Goal: Task Accomplishment & Management: Use online tool/utility

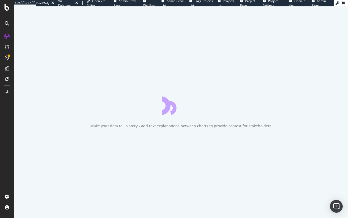
click at [59, 63] on div "Make your data tell a story - add text explanations between charts to provide c…" at bounding box center [181, 111] width 334 height 211
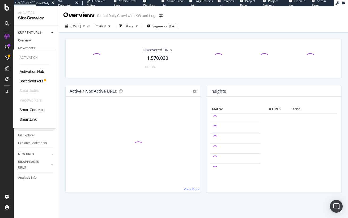
click at [28, 82] on div "SpeedWorkers" at bounding box center [32, 80] width 24 height 5
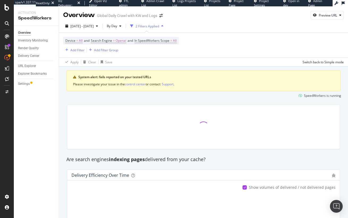
click at [40, 165] on div "Overview Inventory Monitoring Render Quality Delivery Center URL Explorer Explo…" at bounding box center [36, 122] width 45 height 192
click at [31, 66] on div "URL Explorer" at bounding box center [27, 66] width 18 height 6
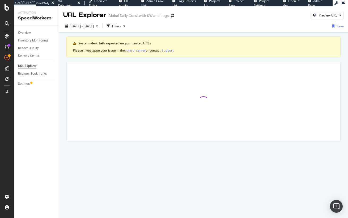
click at [87, 58] on div "System alert: fails reported on your tested URLs Please investigate your issue …" at bounding box center [203, 88] width 274 height 105
click at [100, 36] on div "System alert: fails reported on your tested URLs Please investigate your issue …" at bounding box center [203, 96] width 289 height 127
drag, startPoint x: 124, startPoint y: 26, endPoint x: 115, endPoint y: 31, distance: 10.1
click at [121, 26] on div "Filters" at bounding box center [116, 26] width 9 height 5
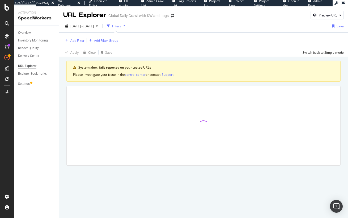
click at [209, 85] on div "System alert: fails reported on your tested URLs Please investigate your issue …" at bounding box center [203, 113] width 274 height 105
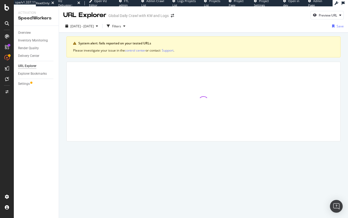
click at [223, 61] on div "System alert: fails reported on your tested URLs Please investigate your issue …" at bounding box center [203, 88] width 274 height 105
click at [223, 60] on div "System alert: fails reported on your tested URLs Please investigate your issue …" at bounding box center [203, 88] width 274 height 105
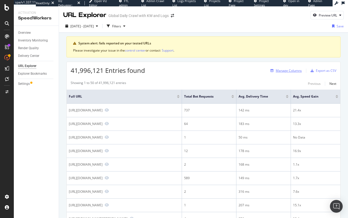
click at [285, 69] on div "Manage Columns" at bounding box center [288, 70] width 26 height 5
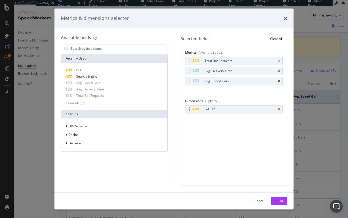
click at [278, 108] on icon "times" at bounding box center [279, 108] width 2 height 3
click at [276, 202] on div "Build" at bounding box center [278, 200] width 7 height 5
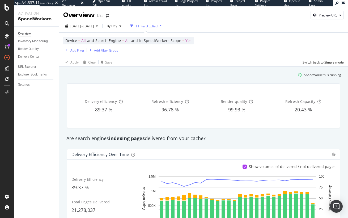
click at [103, 75] on div "SpeedWorkers is running" at bounding box center [203, 74] width 279 height 9
click at [29, 66] on div "URL Explorer" at bounding box center [27, 67] width 18 height 6
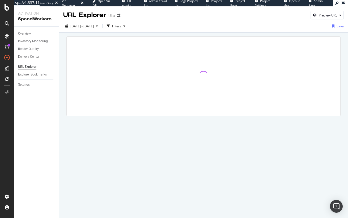
click at [121, 35] on div at bounding box center [203, 84] width 289 height 102
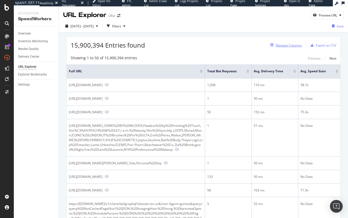
click at [285, 48] on div "Manage Columns" at bounding box center [284, 45] width 33 height 6
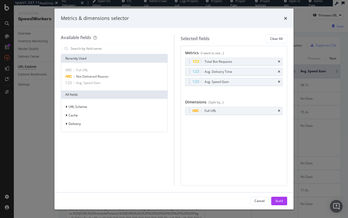
drag, startPoint x: 278, startPoint y: 111, endPoint x: 278, endPoint y: 142, distance: 30.8
click at [278, 111] on icon "times" at bounding box center [279, 110] width 2 height 3
click at [275, 201] on button "Build" at bounding box center [279, 200] width 16 height 8
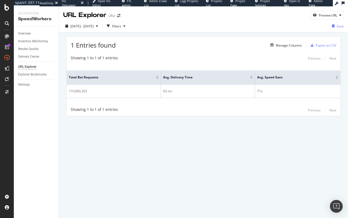
drag, startPoint x: 63, startPoint y: 141, endPoint x: 46, endPoint y: 106, distance: 38.1
click at [60, 140] on div "URL Explorer Ulta Preview URL 2025 Aug. 7th - Sep. 3rd Filters Save 1 Entries f…" at bounding box center [203, 111] width 289 height 211
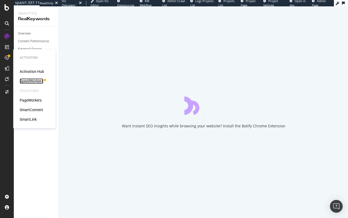
click at [31, 80] on div "SpeedWorkers" at bounding box center [32, 80] width 24 height 5
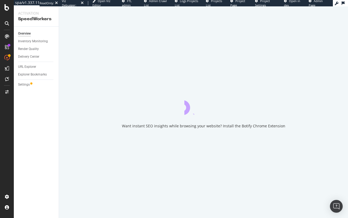
click at [75, 87] on div "Want instant SEO insights while browsing your website? Install the Botify Chrom…" at bounding box center [203, 111] width 289 height 211
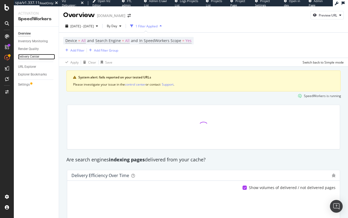
click at [31, 58] on div "Delivery Center" at bounding box center [28, 57] width 21 height 6
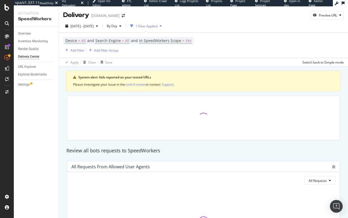
click at [74, 100] on div at bounding box center [203, 118] width 264 height 36
drag, startPoint x: 32, startPoint y: 117, endPoint x: 26, endPoint y: 118, distance: 6.2
click at [32, 117] on div "Overview Inventory Monitoring Render Quality Delivery Center URL Explorer Explo…" at bounding box center [36, 122] width 45 height 191
click at [37, 118] on div "Overview Inventory Monitoring Render Quality Delivery Center URL Explorer Explo…" at bounding box center [36, 122] width 45 height 191
click at [25, 85] on div "Settings" at bounding box center [24, 85] width 12 height 6
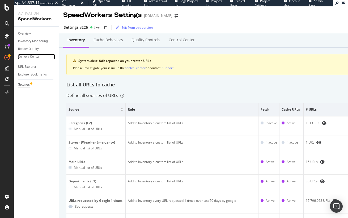
drag, startPoint x: 34, startPoint y: 55, endPoint x: 61, endPoint y: 3, distance: 59.5
click at [34, 55] on div "Delivery Center" at bounding box center [28, 57] width 21 height 6
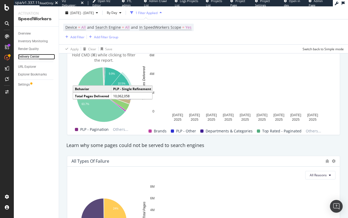
scroll to position [512, 0]
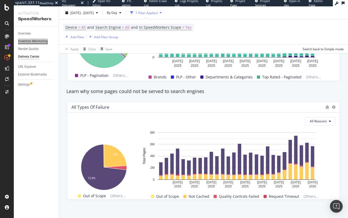
click at [0, 0] on div "spa/v1.337.11 ReadOnly: Viz Debugger: Open Viz Editor FTL admin Admin Crawl Lis…" at bounding box center [174, 109] width 348 height 218
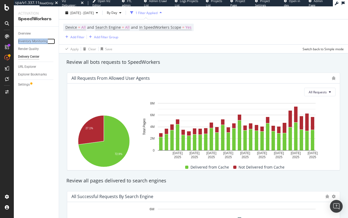
scroll to position [88, 0]
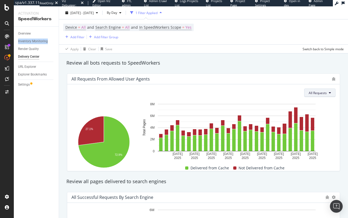
click at [316, 93] on span "All Requests" at bounding box center [317, 92] width 18 height 5
click at [328, 124] on span "Not Delivered" at bounding box center [327, 122] width 20 height 5
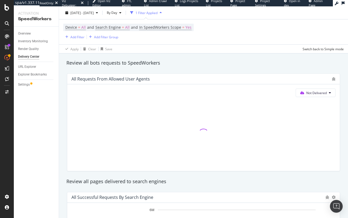
click at [257, 66] on div "Review all bots requests to SpeedWorkers" at bounding box center [203, 63] width 279 height 12
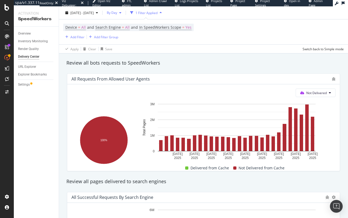
drag, startPoint x: 125, startPoint y: 11, endPoint x: 126, endPoint y: 14, distance: 3.9
click at [117, 11] on span "By Day" at bounding box center [111, 12] width 12 height 5
drag, startPoint x: 124, startPoint y: 24, endPoint x: 111, endPoint y: 34, distance: 15.8
click at [124, 24] on span "By Hour" at bounding box center [124, 23] width 14 height 5
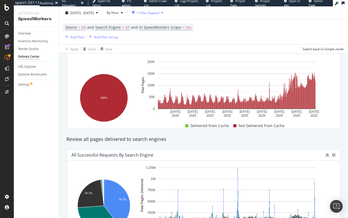
scroll to position [123, 0]
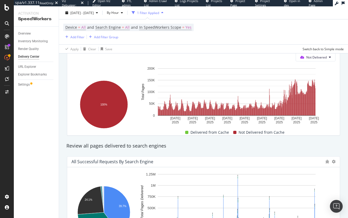
drag, startPoint x: 180, startPoint y: 142, endPoint x: 165, endPoint y: 139, distance: 15.9
click at [179, 141] on div "Review all pages delivered to search engines" at bounding box center [203, 146] width 279 height 12
click at [77, 36] on div "Add Filter" at bounding box center [77, 37] width 14 height 5
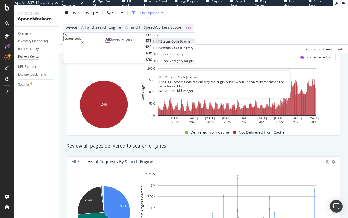
type input "status code"
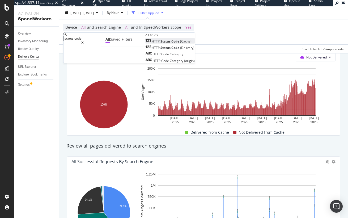
click at [171, 44] on span "Code" at bounding box center [175, 41] width 9 height 5
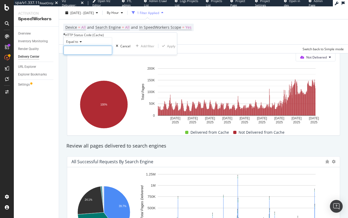
click at [90, 55] on input "number" at bounding box center [87, 50] width 49 height 9
click at [104, 55] on input "number" at bounding box center [87, 50] width 49 height 9
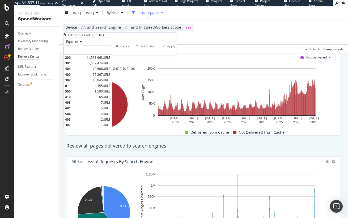
click at [100, 116] on span "504" at bounding box center [82, 113] width 35 height 5
type input "504"
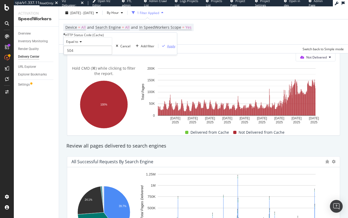
click at [123, 55] on div "Equal to 504 504 Cancel Add filter Apply" at bounding box center [119, 46] width 113 height 18
click at [167, 48] on div "Apply" at bounding box center [171, 46] width 8 height 5
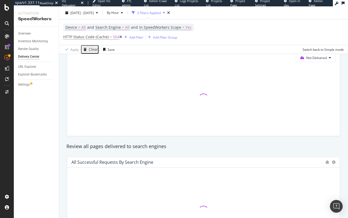
scroll to position [124, 0]
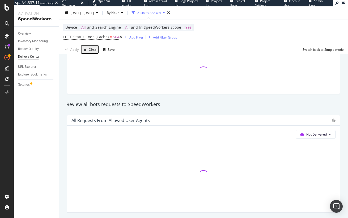
scroll to position [64, 0]
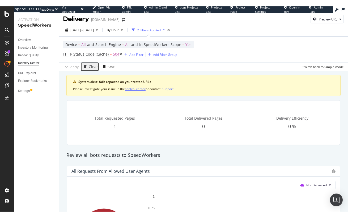
scroll to position [0, 0]
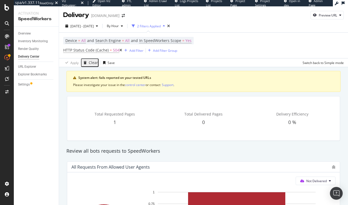
click at [154, 94] on div "Total Requested Pages 1 Total Delivered Pages 0 Delivery Efficiency 0 %" at bounding box center [203, 118] width 279 height 53
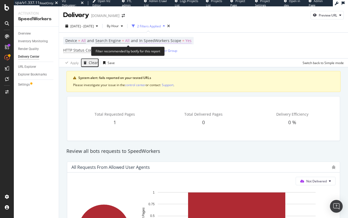
click at [191, 39] on span "Yes" at bounding box center [188, 40] width 6 height 7
click at [127, 38] on span "All" at bounding box center [127, 40] width 5 height 7
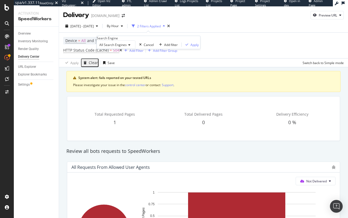
click at [117, 47] on span "All Search Engines" at bounding box center [112, 44] width 27 height 5
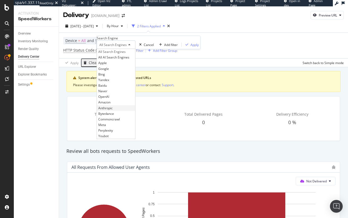
scroll to position [11, 0]
drag, startPoint x: 128, startPoint y: 128, endPoint x: 148, endPoint y: 78, distance: 53.6
click at [129, 116] on div "Bytedance" at bounding box center [116, 114] width 38 height 6
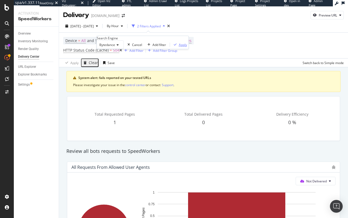
click at [171, 47] on div "Apply" at bounding box center [178, 44] width 15 height 5
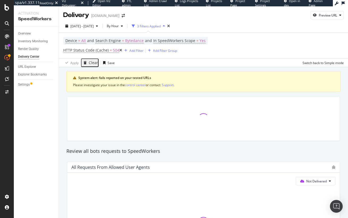
click at [91, 64] on div "Clear" at bounding box center [93, 63] width 9 height 4
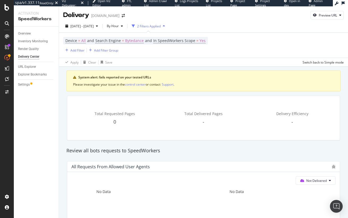
drag, startPoint x: 172, startPoint y: 63, endPoint x: 189, endPoint y: 45, distance: 24.6
click at [172, 63] on div "Apply Clear Save Switch back to Simple mode" at bounding box center [203, 62] width 289 height 9
click at [194, 41] on span "In SpeedWorkers Scope" at bounding box center [174, 40] width 42 height 5
click at [175, 47] on span "Only SpeedWorkers scope" at bounding box center [176, 44] width 39 height 5
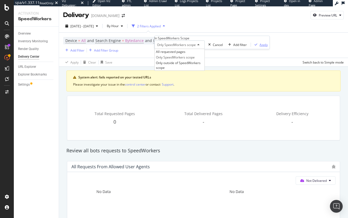
drag, startPoint x: 181, startPoint y: 64, endPoint x: 209, endPoint y: 65, distance: 27.6
click at [182, 54] on span "All requested pages" at bounding box center [170, 51] width 29 height 5
click at [250, 47] on div "Apply" at bounding box center [254, 44] width 8 height 5
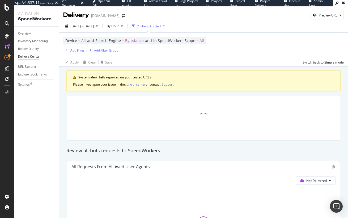
click at [131, 70] on div "System alert: fails reported on your tested URLs Please investigate your issue …" at bounding box center [203, 80] width 274 height 21
click at [137, 40] on span "Bytedance" at bounding box center [134, 40] width 19 height 7
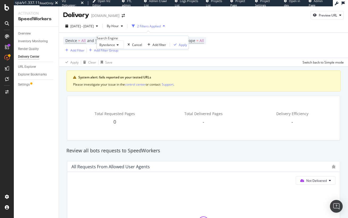
drag, startPoint x: 115, startPoint y: 53, endPoint x: 117, endPoint y: 57, distance: 3.9
click at [115, 47] on span "Bytedance" at bounding box center [107, 44] width 16 height 5
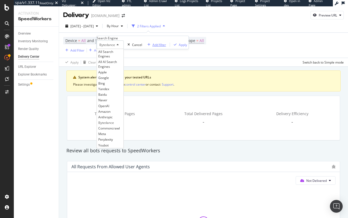
drag, startPoint x: 120, startPoint y: 64, endPoint x: 123, endPoint y: 66, distance: 3.6
click at [113, 58] on span "All Search Engines" at bounding box center [105, 53] width 15 height 9
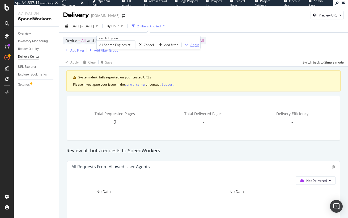
drag, startPoint x: 155, startPoint y: 65, endPoint x: 90, endPoint y: 58, distance: 65.2
click at [190, 47] on div "Apply" at bounding box center [194, 44] width 8 height 5
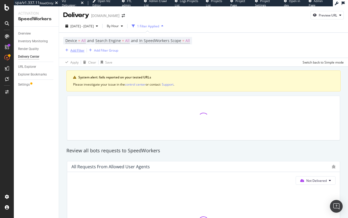
click at [78, 50] on div "Add Filter" at bounding box center [77, 50] width 14 height 5
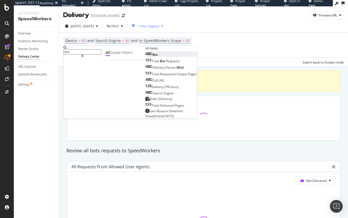
type input "bot"
click at [145, 57] on div "Bot" at bounding box center [151, 54] width 12 height 5
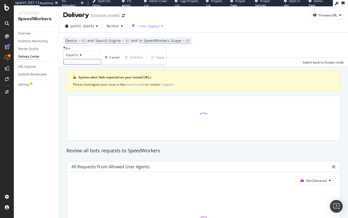
click at [91, 64] on input "text" at bounding box center [82, 61] width 38 height 5
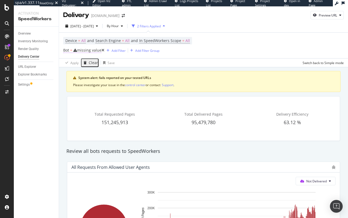
click at [87, 51] on div "missing value" at bounding box center [89, 50] width 24 height 5
click at [78, 57] on span "Equal to" at bounding box center [72, 54] width 12 height 5
click at [98, 38] on span "Device = All and Search Engine = All and In SpeedWorkers Scope = All" at bounding box center [127, 40] width 124 height 7
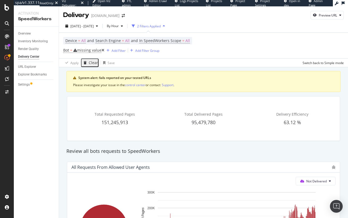
click at [99, 36] on div "Device = All and Search Engine = All and In SpeedWorkers Scope = All Bot = miss…" at bounding box center [203, 45] width 280 height 25
drag, startPoint x: 97, startPoint y: 50, endPoint x: 25, endPoint y: 101, distance: 87.5
click at [101, 50] on icon at bounding box center [102, 50] width 3 height 4
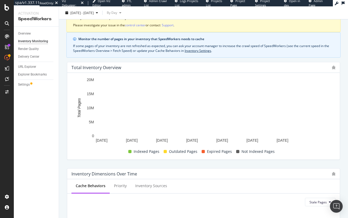
scroll to position [74, 0]
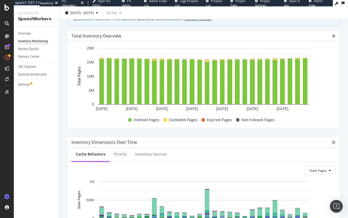
click icon
click div "Overview Inventory Monitoring Render Quality Delivery Center URL Explorer Explo…"
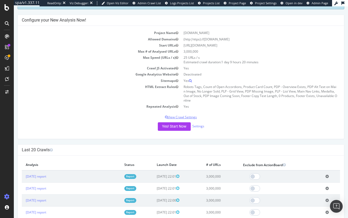
scroll to position [39, 0]
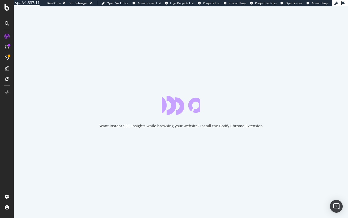
click at [28, 75] on div "Want instant SEO insights while browsing your website? Install the Botify Chrom…" at bounding box center [181, 111] width 334 height 211
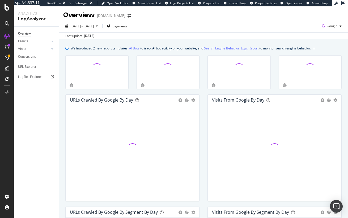
click at [63, 55] on div at bounding box center [96, 74] width 71 height 39
click at [329, 27] on span "Google" at bounding box center [331, 26] width 11 height 5
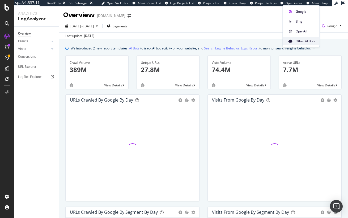
drag, startPoint x: 305, startPoint y: 41, endPoint x: 299, endPoint y: 44, distance: 7.7
click at [305, 41] on span "Other AI Bots" at bounding box center [305, 40] width 20 height 5
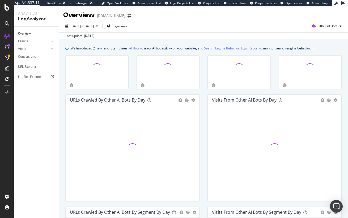
click at [52, 113] on div "Overview Crawls Daily Distribution Segments Distribution HTTP Codes Resources V…" at bounding box center [36, 122] width 45 height 191
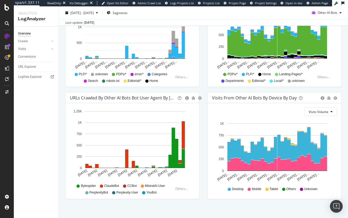
scroll to position [222, 0]
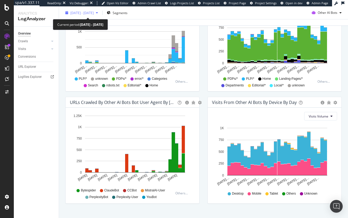
click at [92, 13] on span "[DATE] - [DATE]" at bounding box center [81, 12] width 23 height 5
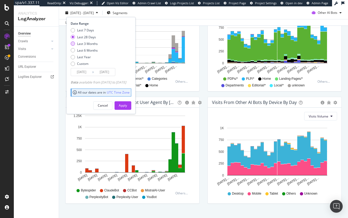
drag, startPoint x: 86, startPoint y: 43, endPoint x: 133, endPoint y: 99, distance: 73.3
click at [86, 43] on div "Last 3 Months" at bounding box center [87, 43] width 21 height 5
type input "[DATE]"
drag, startPoint x: 131, startPoint y: 104, endPoint x: 153, endPoint y: 94, distance: 24.6
click at [127, 104] on div "Apply" at bounding box center [123, 105] width 8 height 5
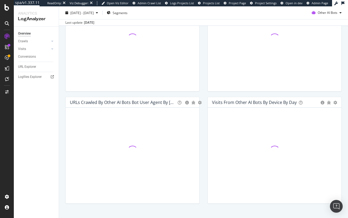
click at [239, 14] on div "[DATE] - [DATE] Segments Other AI Bots" at bounding box center [203, 13] width 289 height 11
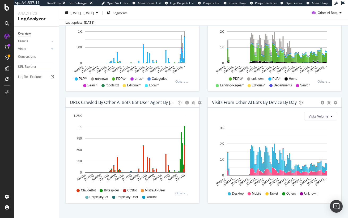
drag, startPoint x: 31, startPoint y: 82, endPoint x: 236, endPoint y: 3, distance: 219.2
click at [37, 130] on div "Overview Crawls Daily Distribution Segments Distribution HTTP Codes Resources V…" at bounding box center [36, 122] width 45 height 191
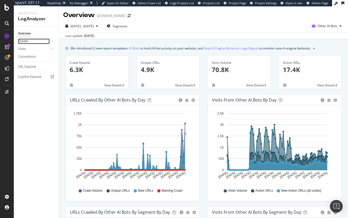
click at [36, 42] on link "Crawls" at bounding box center [34, 41] width 32 height 6
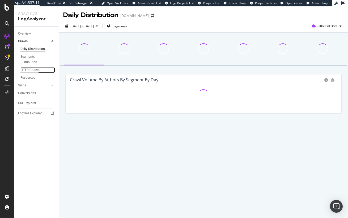
click at [33, 69] on div "HTTP Codes" at bounding box center [29, 70] width 18 height 6
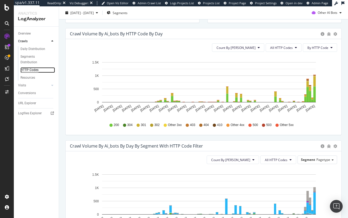
scroll to position [162, 0]
click at [319, 46] on span "By HTTP Code" at bounding box center [317, 48] width 21 height 5
click at [295, 48] on button "All HTTP Codes" at bounding box center [283, 48] width 36 height 8
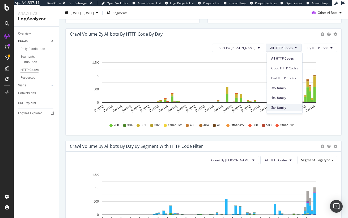
click at [290, 107] on span "5xx family" at bounding box center [284, 107] width 27 height 5
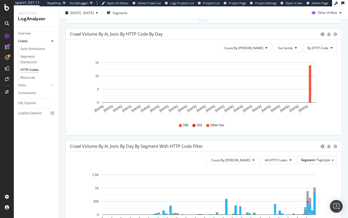
drag, startPoint x: 302, startPoint y: 143, endPoint x: 301, endPoint y: 134, distance: 9.0
click at [302, 142] on div "Crawl Volume by ai_bots by Day by Segment with HTTP Code Filter Timeline (by Va…" at bounding box center [203, 146] width 275 height 11
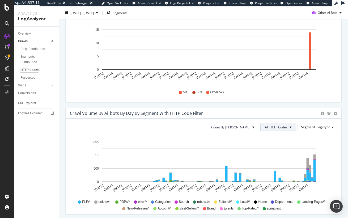
scroll to position [202, 0]
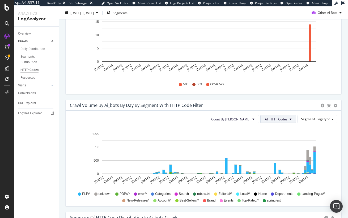
click at [282, 120] on span "All HTTP Codes" at bounding box center [276, 119] width 23 height 5
click at [280, 156] on div "5xx family" at bounding box center [278, 153] width 35 height 8
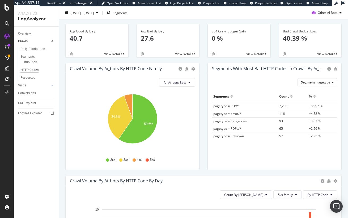
scroll to position [0, 0]
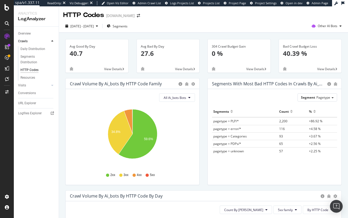
click at [201, 91] on div "Crawl Volume by ai_bots by HTTP Code Family Pie Table All Ai_bots Bots Hold CMD…" at bounding box center [132, 134] width 142 height 112
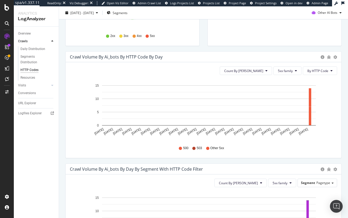
scroll to position [141, 0]
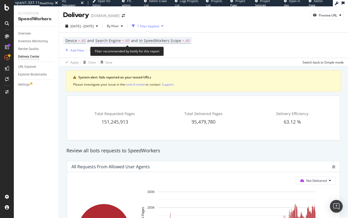
click at [129, 43] on span "Device = All and Search Engine = All and In SpeedWorkers Scope = All" at bounding box center [127, 40] width 124 height 7
click at [125, 40] on span "All" at bounding box center [127, 40] width 5 height 7
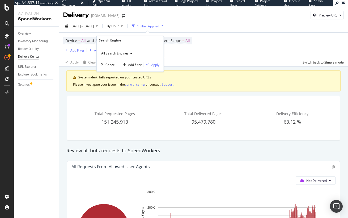
click at [122, 53] on span "All Search Engines" at bounding box center [114, 53] width 27 height 5
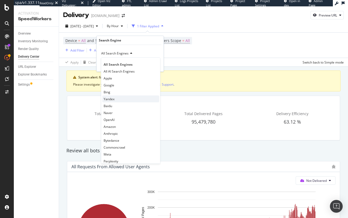
scroll to position [11, 0]
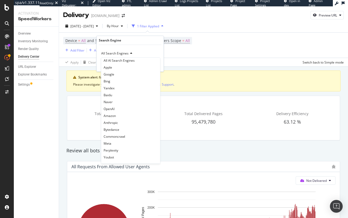
click at [126, 128] on div "Bytedance" at bounding box center [130, 129] width 57 height 7
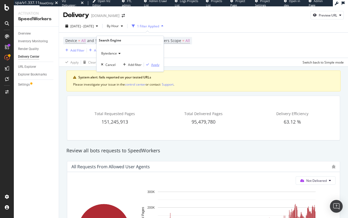
drag, startPoint x: 156, startPoint y: 64, endPoint x: 155, endPoint y: 67, distance: 3.2
click at [156, 64] on div "Apply" at bounding box center [155, 64] width 8 height 5
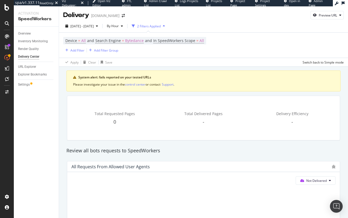
click at [198, 40] on span "In SpeedWorkers Scope = All" at bounding box center [178, 40] width 51 height 5
drag, startPoint x: 168, startPoint y: 53, endPoint x: 169, endPoint y: 56, distance: 2.7
click at [168, 53] on span "All requested pages" at bounding box center [173, 53] width 29 height 5
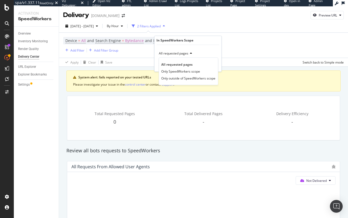
drag, startPoint x: 172, startPoint y: 69, endPoint x: 184, endPoint y: 68, distance: 12.0
click at [173, 69] on span "Only SpeedWorkers scope" at bounding box center [180, 71] width 39 height 5
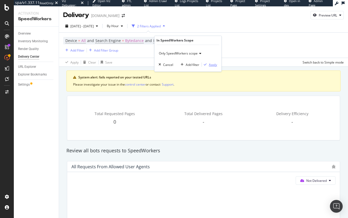
click at [210, 65] on div "Apply" at bounding box center [213, 64] width 8 height 5
click at [74, 48] on div "Add Filter" at bounding box center [77, 50] width 14 height 5
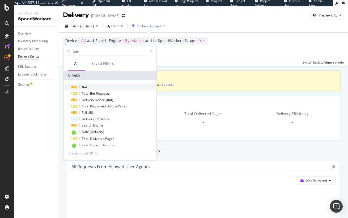
click at [93, 87] on div "Bot" at bounding box center [113, 87] width 84 height 6
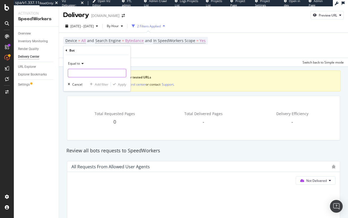
click at [86, 74] on input "text" at bounding box center [97, 73] width 58 height 8
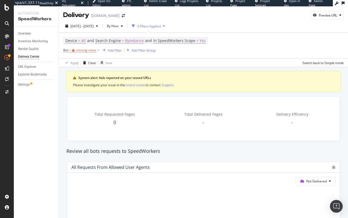
click at [80, 50] on div "missing value" at bounding box center [86, 50] width 20 height 5
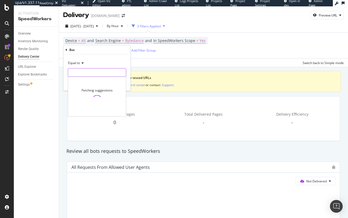
click at [97, 75] on input "text" at bounding box center [97, 72] width 58 height 8
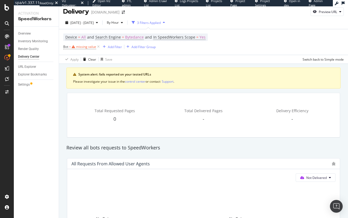
scroll to position [4, 0]
click at [75, 48] on span "Bot = missing value" at bounding box center [79, 46] width 33 height 5
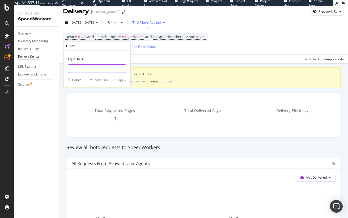
click at [84, 64] on div "Equal to" at bounding box center [97, 64] width 58 height 18
click at [84, 66] on input "text" at bounding box center [97, 68] width 58 height 8
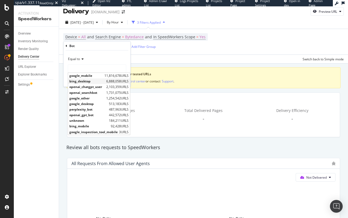
click at [71, 81] on span "bing_desktop" at bounding box center [87, 81] width 36 height 5
type input "bing_desktop"
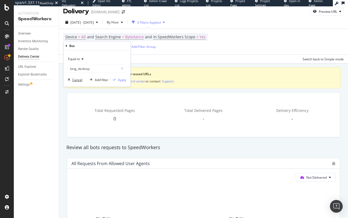
drag, startPoint x: 77, startPoint y: 77, endPoint x: 73, endPoint y: 79, distance: 4.0
click at [77, 77] on div "Cancel" at bounding box center [77, 79] width 10 height 5
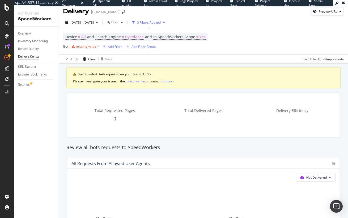
drag, startPoint x: 162, startPoint y: 75, endPoint x: 152, endPoint y: 72, distance: 10.6
click at [159, 74] on div "System alert: fails reported on your tested URLs" at bounding box center [205, 74] width 255 height 5
click at [81, 44] on div "missing value" at bounding box center [86, 46] width 20 height 5
click at [129, 34] on span "Bytedance" at bounding box center [134, 36] width 19 height 7
click at [113, 49] on span "Bytedance" at bounding box center [109, 49] width 16 height 5
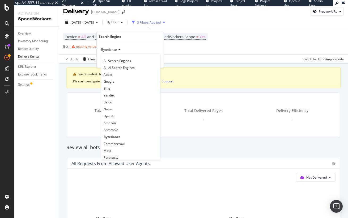
click at [116, 60] on span "All Search Engines" at bounding box center [117, 60] width 27 height 5
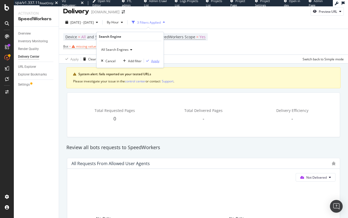
click at [156, 61] on div "Apply" at bounding box center [155, 60] width 8 height 5
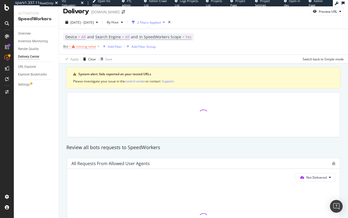
click at [85, 48] on span "Bot = missing value" at bounding box center [79, 46] width 33 height 5
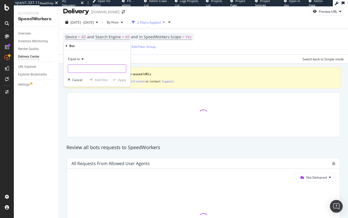
click at [89, 68] on input "text" at bounding box center [97, 68] width 58 height 8
type input "b"
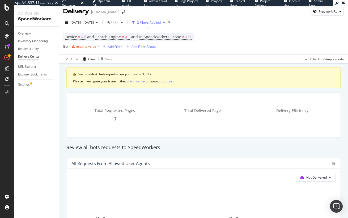
click at [58, 101] on div "Overview Inventory Monitoring Render Quality Delivery Center URL Explorer Explo…" at bounding box center [36, 122] width 45 height 191
drag, startPoint x: 182, startPoint y: 61, endPoint x: 179, endPoint y: 62, distance: 3.0
click at [182, 61] on div "Apply Clear Save Switch back to Simple mode" at bounding box center [203, 58] width 289 height 9
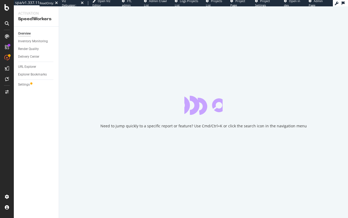
drag, startPoint x: 41, startPoint y: 104, endPoint x: 38, endPoint y: 97, distance: 6.9
click at [41, 104] on div "Overview Inventory Monitoring Render Quality Delivery Center URL Explorer Explo…" at bounding box center [36, 122] width 45 height 191
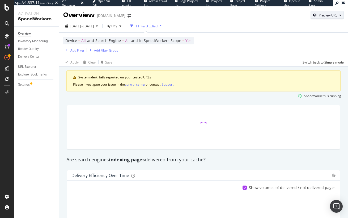
drag, startPoint x: 328, startPoint y: 15, endPoint x: 329, endPoint y: 18, distance: 3.0
click at [328, 15] on div "Preview URL" at bounding box center [327, 15] width 18 height 5
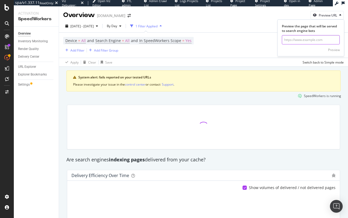
click at [302, 43] on input "url" at bounding box center [311, 39] width 58 height 9
paste input "[URL][DOMAIN_NAME][DATE]"
type input "[URL][DOMAIN_NAME][DATE]"
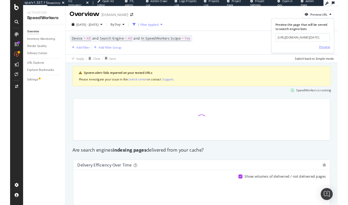
scroll to position [0, 0]
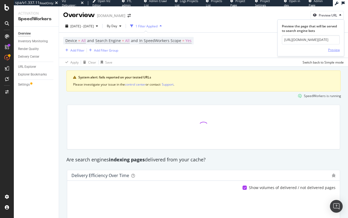
click at [334, 49] on div "Preview" at bounding box center [334, 50] width 12 height 5
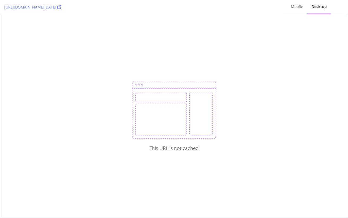
click at [248, 43] on div "This URL is not cached" at bounding box center [173, 115] width 347 height 203
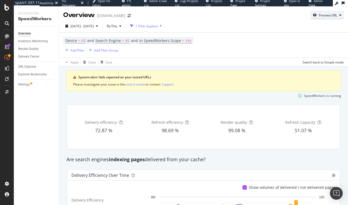
click at [324, 16] on div "Preview URL" at bounding box center [327, 15] width 18 height 5
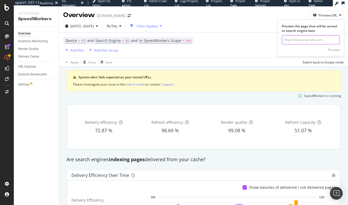
drag, startPoint x: 326, startPoint y: 42, endPoint x: 334, endPoint y: 47, distance: 9.1
click at [326, 42] on input "url" at bounding box center [311, 39] width 58 height 9
paste input "/pl/area-rugs-mats/rugs/oriental/2-ft-x-3-ft/4294410357-307388319-1221190082525…"
type input "/pl/area-rugs-mats/rugs/oriental/2-ft-x-3-ft/4294410357-307388319-1221190082525…"
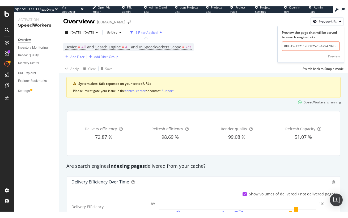
scroll to position [0, 0]
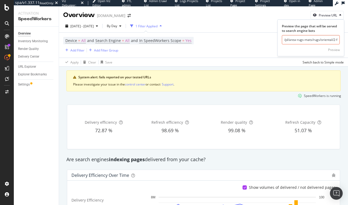
click at [321, 40] on input "/pl/area-rugs-mats/rugs/oriental/2-ft-x-3-ft/4294410357-307388319-1221190082525…" at bounding box center [311, 39] width 58 height 9
drag, startPoint x: 252, startPoint y: 49, endPoint x: 273, endPoint y: 33, distance: 25.9
click at [253, 48] on div "Device = All and Search Engine = All and In SpeedWorkers Scope = Yes Add Filter…" at bounding box center [203, 45] width 280 height 25
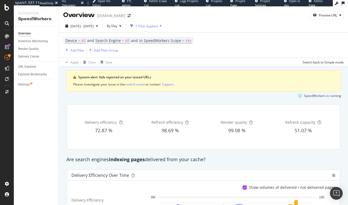
drag, startPoint x: 208, startPoint y: 69, endPoint x: 196, endPoint y: 65, distance: 12.2
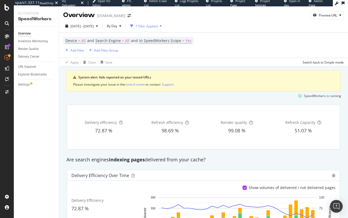
click at [57, 94] on div "Overview Inventory Monitoring Render Quality Delivery Center URL Explorer Explo…" at bounding box center [36, 122] width 45 height 191
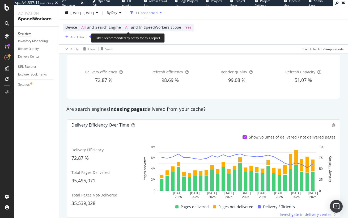
click at [121, 26] on span "Search Engine = All" at bounding box center [112, 27] width 34 height 5
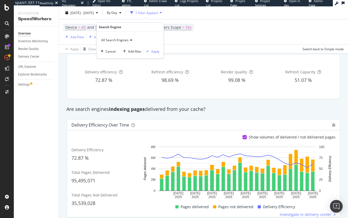
click at [107, 39] on span "All Search Engines" at bounding box center [114, 40] width 27 height 5
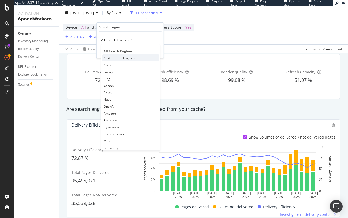
scroll to position [11, 0]
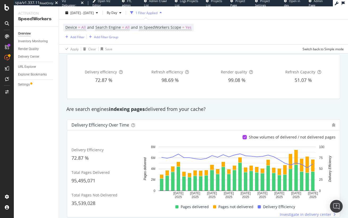
drag, startPoint x: 203, startPoint y: 109, endPoint x: 206, endPoint y: 64, distance: 44.9
click at [203, 109] on div "Are search engines indexing pages delivered from your cache?" at bounding box center [203, 109] width 279 height 7
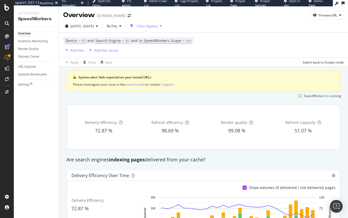
drag, startPoint x: 63, startPoint y: 79, endPoint x: 70, endPoint y: 69, distance: 12.5
click at [80, 51] on div "Add Filter" at bounding box center [77, 50] width 14 height 5
drag, startPoint x: 56, startPoint y: 92, endPoint x: 40, endPoint y: 50, distance: 45.4
click at [56, 92] on div "Overview Inventory Monitoring Render Quality Delivery Center URL Explorer Explo…" at bounding box center [36, 122] width 45 height 191
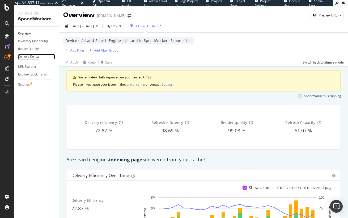
click at [34, 55] on div "Delivery Center" at bounding box center [28, 57] width 21 height 6
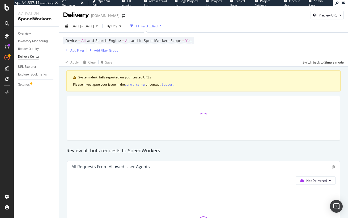
click at [40, 42] on div "Inventory Monitoring" at bounding box center [33, 41] width 30 height 6
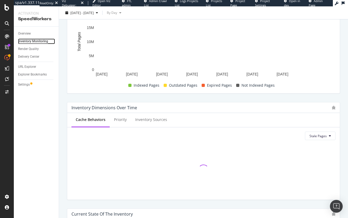
scroll to position [236, 0]
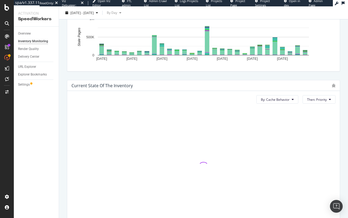
click div "Cache refreshes"
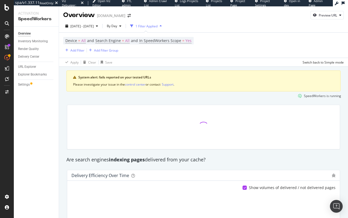
click at [282, 55] on div "Device = All and Search Engine = All and In SpeedWorkers Scope = Yes Add Filter…" at bounding box center [203, 45] width 280 height 25
click at [324, 15] on div "Preview URL" at bounding box center [327, 15] width 18 height 5
drag, startPoint x: 307, startPoint y: 40, endPoint x: 322, endPoint y: 45, distance: 15.9
click at [307, 40] on input "url" at bounding box center [311, 39] width 58 height 9
paste input "/pl/bathroom-faucets-shower-heads/shower-systems/3-way-rain-8in-built-in-shower…"
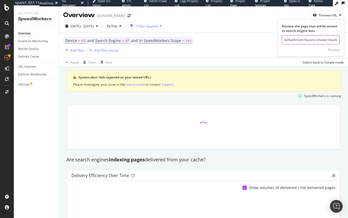
scroll to position [0, 164]
type input "/pl/bathroom-faucets-shower-heads/shower-systems/3-way-rain-8in-built-in-shower…"
drag, startPoint x: 247, startPoint y: 59, endPoint x: 233, endPoint y: 58, distance: 14.4
click at [247, 59] on div "Apply Clear Save Switch back to Simple mode" at bounding box center [203, 62] width 289 height 9
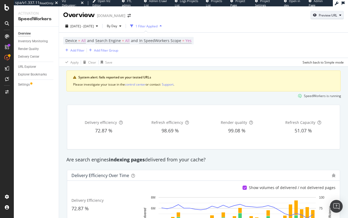
drag, startPoint x: 282, startPoint y: 49, endPoint x: 328, endPoint y: 13, distance: 58.4
click at [285, 47] on div "Device = All and Search Engine = All and In SpeedWorkers Scope = Yes Add Filter…" at bounding box center [203, 45] width 280 height 25
click at [329, 13] on div "Preview URL" at bounding box center [327, 14] width 33 height 7
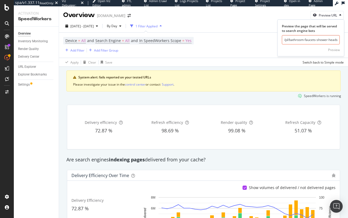
click at [314, 42] on input "/pl/bathroom-faucets-shower-heads/shower-systems/3-way-rain-8in-built-in-shower…" at bounding box center [311, 39] width 58 height 9
paste input "[URL][DOMAIN_NAME]"
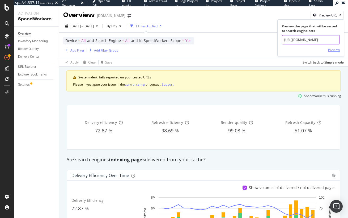
type input "[URL][DOMAIN_NAME]"
click at [334, 50] on div "Preview" at bounding box center [334, 50] width 12 height 5
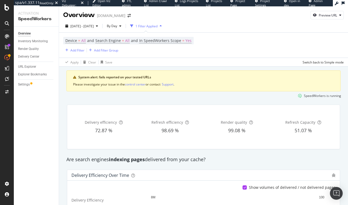
drag, startPoint x: 67, startPoint y: 98, endPoint x: 63, endPoint y: 96, distance: 4.4
click at [64, 98] on div "SpeedWorkers is running" at bounding box center [203, 95] width 279 height 9
drag, startPoint x: 33, startPoint y: 43, endPoint x: 24, endPoint y: 38, distance: 10.3
click at [33, 43] on div "Inventory Monitoring" at bounding box center [33, 41] width 30 height 6
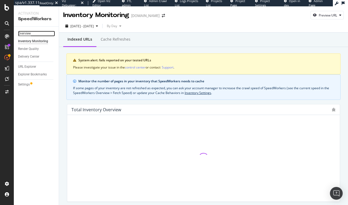
click at [21, 33] on div "Overview" at bounding box center [24, 34] width 13 height 6
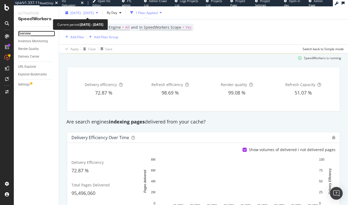
scroll to position [26, 0]
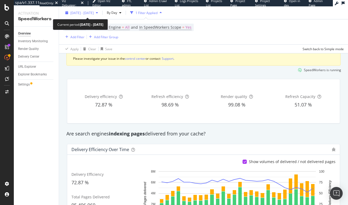
click at [94, 13] on span "[DATE] - [DATE]" at bounding box center [81, 12] width 23 height 5
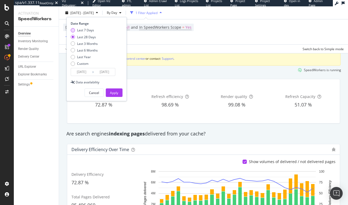
click at [87, 31] on div "Last 7 Days" at bounding box center [85, 30] width 17 height 5
type input "[DATE]"
click at [117, 91] on div "Apply" at bounding box center [114, 92] width 8 height 5
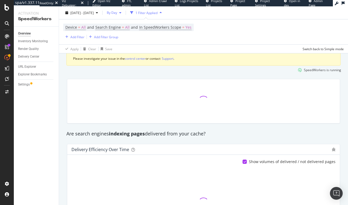
drag, startPoint x: 125, startPoint y: 11, endPoint x: 124, endPoint y: 15, distance: 3.7
click at [117, 11] on span "By Day" at bounding box center [111, 12] width 12 height 5
click at [124, 23] on span "By Hour" at bounding box center [125, 23] width 14 height 5
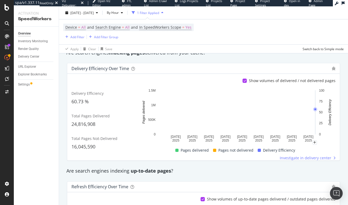
scroll to position [105, 0]
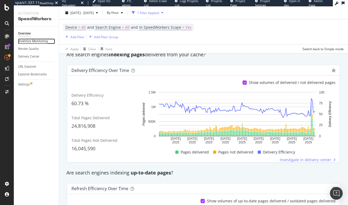
click at [32, 39] on div "Inventory Monitoring" at bounding box center [33, 41] width 30 height 6
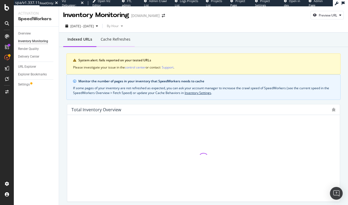
click at [117, 41] on div "Cache refreshes" at bounding box center [116, 39] width 30 height 5
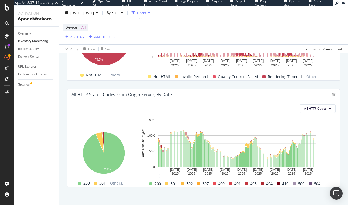
scroll to position [424, 0]
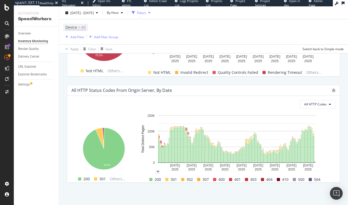
click at [311, 179] on span at bounding box center [309, 179] width 3 height 3
click at [322, 102] on span "All HTTP Codes" at bounding box center [315, 104] width 23 height 5
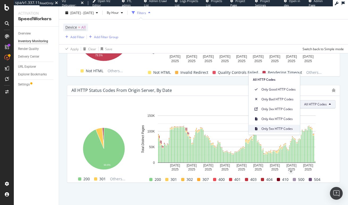
click at [281, 127] on span "Only 5xx HTTP Codes" at bounding box center [278, 128] width 34 height 5
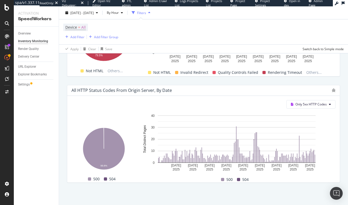
click at [229, 82] on div "All HTTP Status Codes from Origin Server, by Date Only 5xx HTTP Codes Hold CMD …" at bounding box center [203, 134] width 279 height 106
click at [262, 87] on div "All HTTP Status Codes from Origin Server, by Date" at bounding box center [203, 90] width 272 height 11
click at [66, 98] on div "All HTTP Status Codes from Origin Server, by Date Only 5xx HTTP Codes Hold CMD …" at bounding box center [203, 134] width 279 height 106
click at [23, 85] on div "Settings" at bounding box center [24, 85] width 12 height 6
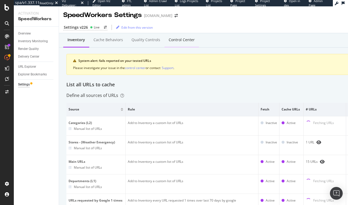
click at [183, 37] on div "Control Center" at bounding box center [182, 39] width 26 height 5
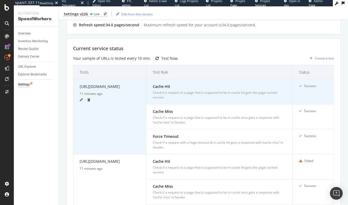
scroll to position [122, 0]
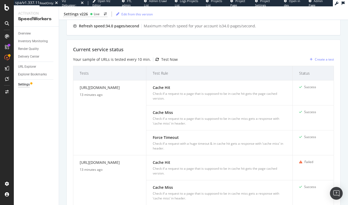
scroll to position [0, 0]
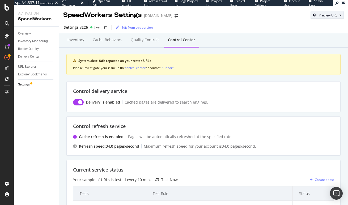
click at [333, 16] on div "Preview URL" at bounding box center [327, 15] width 18 height 5
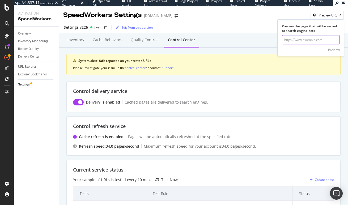
click at [318, 41] on input "url" at bounding box center [311, 39] width 58 height 9
paste input "[URL][DOMAIN_NAME]"
type input "https://www.lowes.com/pl/ceiling-lights/chandeliers/savoy-house/ribbed-glass/42…"
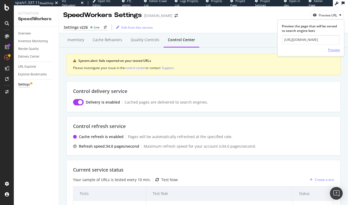
click at [333, 50] on div "Preview" at bounding box center [334, 50] width 12 height 5
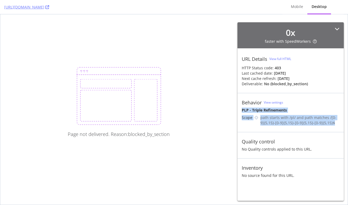
drag, startPoint x: 244, startPoint y: 110, endPoint x: 331, endPoint y: 126, distance: 89.0
click at [331, 126] on div "Behavior View settings PLP - Triple Refinements Scope path starts with /pl/ and…" at bounding box center [290, 112] width 106 height 39
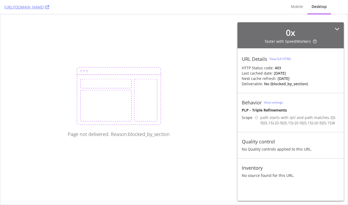
click at [331, 126] on div "Behavior View settings PLP - Triple Refinements Scope path starts with /pl/ and…" at bounding box center [290, 112] width 106 height 39
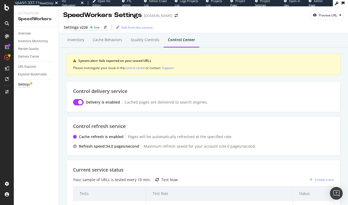
click at [154, 52] on div "Inventory Cache behaviors Quality Controls Control Center System alert: fails r…" at bounding box center [203, 59] width 274 height 44
click at [187, 52] on div "Inventory Cache behaviors Quality Controls Control Center System alert: fails r…" at bounding box center [203, 59] width 274 height 44
click at [76, 38] on div "Inventory" at bounding box center [75, 39] width 17 height 5
click at [329, 13] on div "Preview URL" at bounding box center [327, 15] width 18 height 5
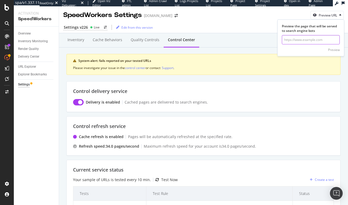
drag, startPoint x: 318, startPoint y: 41, endPoint x: 336, endPoint y: 50, distance: 19.7
click at [319, 41] on input "url" at bounding box center [311, 39] width 58 height 9
paste input "https://www.lowes.com/pl/air-conditioners-fans/room-air-conditioners/portable-a…"
type input "https://www.lowes.com/pl/air-conditioners-fans/room-air-conditioners/portable-a…"
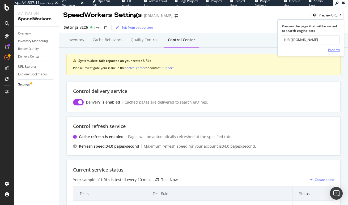
click at [330, 49] on div "Preview" at bounding box center [334, 50] width 12 height 5
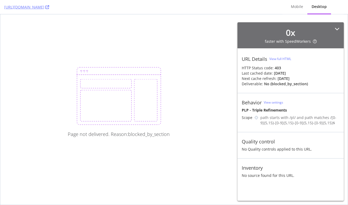
drag, startPoint x: 216, startPoint y: 78, endPoint x: 216, endPoint y: 70, distance: 8.3
click at [216, 78] on div "Page not delivered. Reason: blocked_by_section" at bounding box center [173, 109] width 347 height 190
click at [201, 41] on div "Page not delivered. Reason: blocked_by_section" at bounding box center [173, 109] width 347 height 190
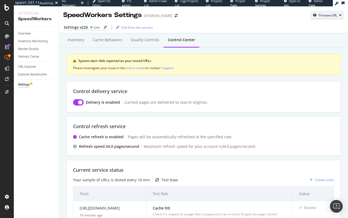
click at [329, 16] on div "Preview URL" at bounding box center [327, 15] width 18 height 5
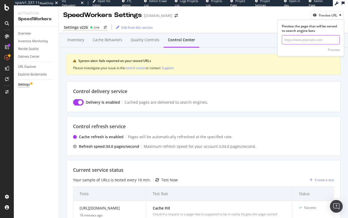
drag, startPoint x: 322, startPoint y: 41, endPoint x: 325, endPoint y: 43, distance: 3.6
click at [323, 41] on input "url" at bounding box center [311, 39] width 58 height 9
paste input "https://www.lowes.com/pl/interior-doors/closet-doors/traditional/24-in-x-96-in/…"
type input "https://www.lowes.com/pl/interior-doors/closet-doors/traditional/24-in-x-96-in/…"
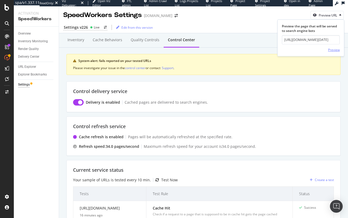
scroll to position [0, 0]
click at [333, 49] on div "Preview" at bounding box center [334, 50] width 12 height 5
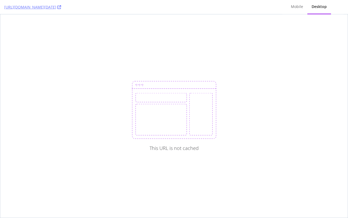
drag, startPoint x: 77, startPoint y: 107, endPoint x: 42, endPoint y: 16, distance: 97.3
click at [77, 107] on div "This URL is not cached" at bounding box center [173, 115] width 347 height 203
click at [204, 44] on div "This URL is not cached" at bounding box center [173, 115] width 347 height 203
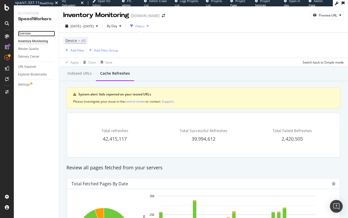
click at [23, 33] on div "Overview" at bounding box center [24, 34] width 13 height 6
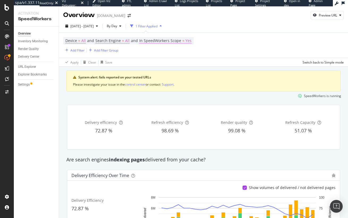
drag, startPoint x: 192, startPoint y: 40, endPoint x: 186, endPoint y: 42, distance: 5.5
click at [192, 40] on div "Device = All and Search Engine = All and In SpeedWorkers Scope = Yes" at bounding box center [128, 40] width 130 height 7
click at [186, 41] on span "Yes" at bounding box center [188, 40] width 6 height 7
click at [171, 53] on span "Only SpeedWorkers scope" at bounding box center [164, 53] width 39 height 5
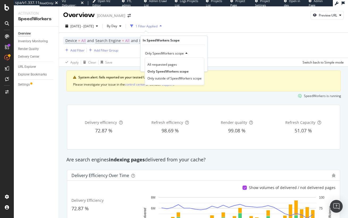
drag, startPoint x: 172, startPoint y: 62, endPoint x: 193, endPoint y: 63, distance: 21.0
click at [173, 62] on span "All requested pages" at bounding box center [161, 64] width 29 height 5
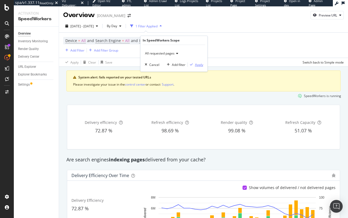
drag, startPoint x: 197, startPoint y: 63, endPoint x: 69, endPoint y: 58, distance: 127.8
click at [197, 63] on div "Apply" at bounding box center [199, 64] width 8 height 5
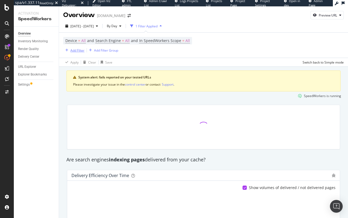
click at [79, 51] on div "Add Filter" at bounding box center [77, 50] width 14 height 5
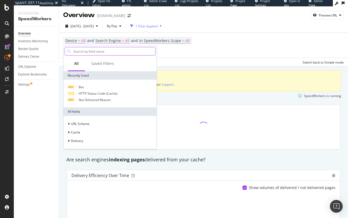
click at [118, 51] on input "text" at bounding box center [114, 51] width 82 height 8
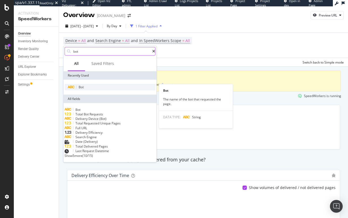
type input "bot"
click at [103, 85] on div "Bot" at bounding box center [109, 87] width 91 height 6
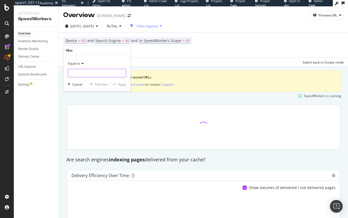
click at [99, 74] on input "text" at bounding box center [97, 73] width 58 height 8
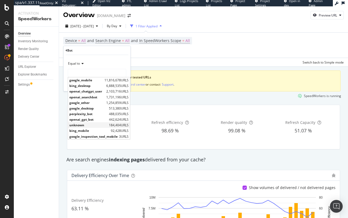
click at [90, 124] on span "unknown" at bounding box center [88, 125] width 38 height 5
type input "unknown"
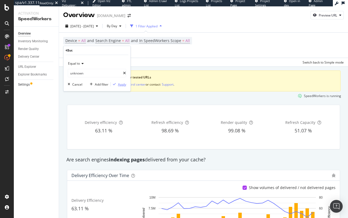
drag, startPoint x: 122, startPoint y: 85, endPoint x: 37, endPoint y: 82, distance: 85.5
click at [122, 85] on div "Apply" at bounding box center [122, 84] width 8 height 5
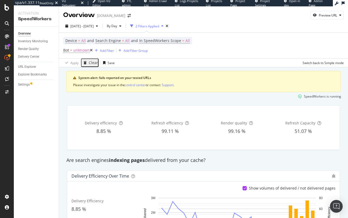
drag, startPoint x: 133, startPoint y: 71, endPoint x: 131, endPoint y: 67, distance: 4.1
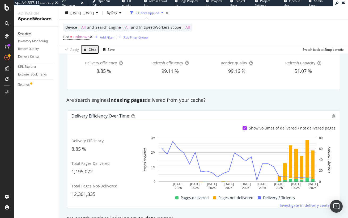
drag, startPoint x: 29, startPoint y: 135, endPoint x: 1, endPoint y: 135, distance: 27.9
click at [28, 135] on div "Overview Inventory Monitoring Render Quality Delivery Center URL Explorer Explo…" at bounding box center [36, 122] width 45 height 191
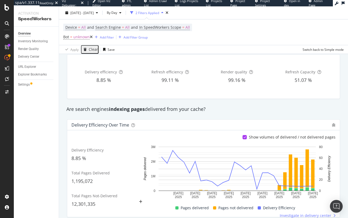
scroll to position [0, 0]
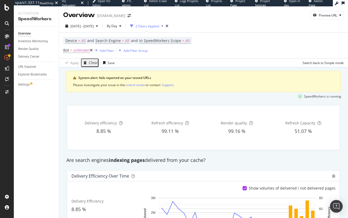
drag, startPoint x: 88, startPoint y: 51, endPoint x: 90, endPoint y: 54, distance: 3.7
click at [90, 51] on icon at bounding box center [91, 50] width 3 height 4
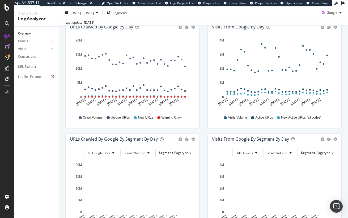
scroll to position [179, 0]
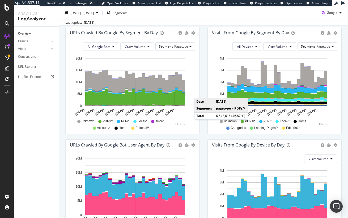
click at [203, 87] on div "Visits from Google By Segment By Day Timeline (by Value) Table All Devices Visi…" at bounding box center [274, 83] width 142 height 112
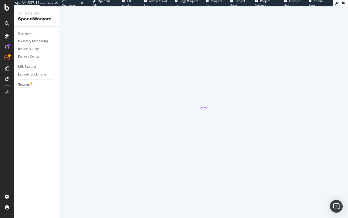
click at [238, 93] on div at bounding box center [203, 111] width 289 height 211
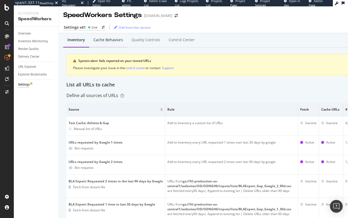
click at [102, 43] on div "Cache behaviors" at bounding box center [108, 40] width 38 height 15
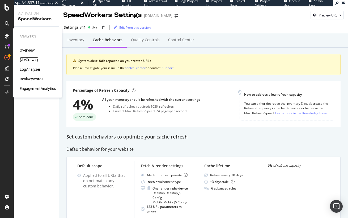
click at [33, 60] on div "SiteCrawler" at bounding box center [29, 59] width 19 height 5
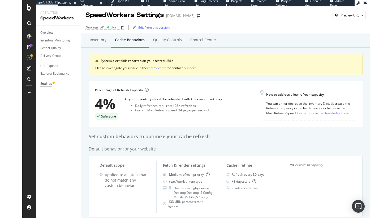
scroll to position [104, 0]
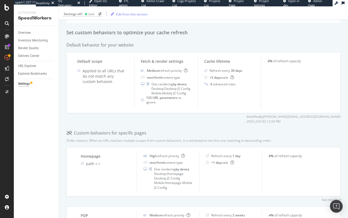
drag, startPoint x: 32, startPoint y: 61, endPoint x: 178, endPoint y: 2, distance: 157.6
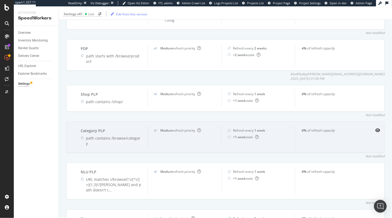
scroll to position [273, 0]
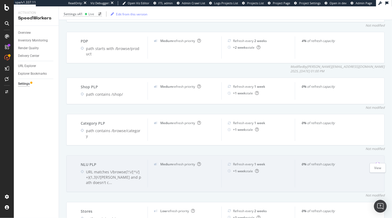
click at [347, 162] on icon "eye" at bounding box center [377, 164] width 5 height 4
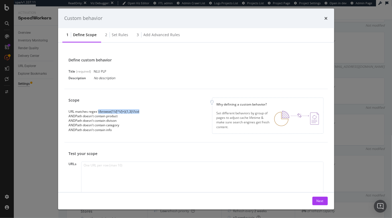
drag, startPoint x: 143, startPoint y: 111, endPoint x: 98, endPoint y: 111, distance: 44.9
click at [98, 111] on div "Scope URL matches regex \/browse(?:\/[^\/]+){1,3}\?cid AND Path doesn't contain…" at bounding box center [106, 114] width 75 height 35
copy div "\/browse(?:\/[^\/]+){1,3}\?cid"
click at [134, 139] on div "Scope URL matches regex \/browse(?:\/[^\/]+){1,3}\?cid AND Path doesn't contain…" at bounding box center [195, 115] width 263 height 53
drag, startPoint x: 257, startPoint y: 67, endPoint x: 268, endPoint y: 55, distance: 15.6
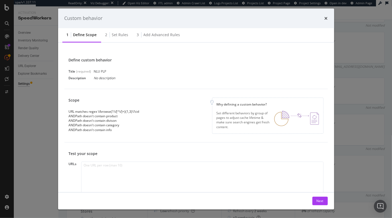
click at [259, 63] on div "Define custom behavior Title (required) NLU PLP Description No description" at bounding box center [195, 69] width 263 height 40
drag, startPoint x: 317, startPoint y: 21, endPoint x: 323, endPoint y: 20, distance: 6.1
click at [317, 21] on div "Custom behavior" at bounding box center [195, 18] width 263 height 7
click at [326, 18] on icon "times" at bounding box center [326, 18] width 3 height 4
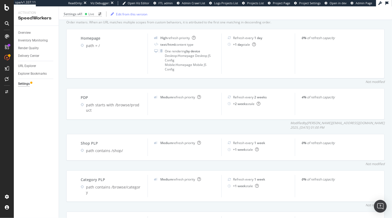
scroll to position [213, 0]
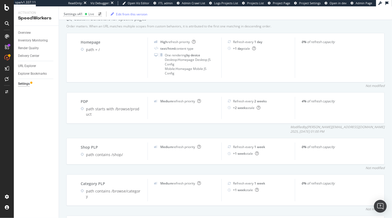
click at [139, 89] on div "Inventory Cache behaviors Quality Controls Control Center System alert: fails r…" at bounding box center [225, 66] width 333 height 493
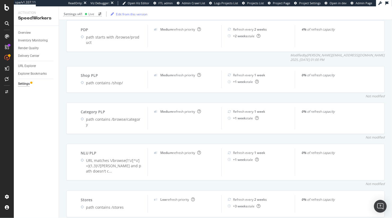
scroll to position [298, 0]
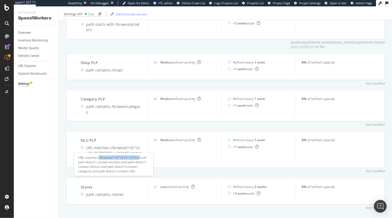
drag, startPoint x: 99, startPoint y: 158, endPoint x: 140, endPoint y: 157, distance: 41.1
click at [140, 157] on div "URL matches \/browse(?:\/[^\/]+){1,3}\?cid and path doesn't contain product and…" at bounding box center [114, 164] width 80 height 23
copy div "\/browse(?:\/[^\/]+){1,3}\?cid"
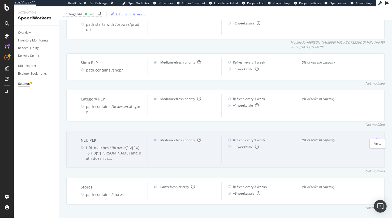
click at [347, 137] on icon "eye" at bounding box center [377, 139] width 5 height 4
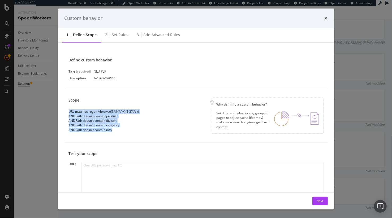
drag, startPoint x: 118, startPoint y: 131, endPoint x: 65, endPoint y: 110, distance: 56.8
click at [65, 110] on div "Scope URL matches regex \/browse(?:\/[^\/]+){1,3}\?cid AND Path doesn't contain…" at bounding box center [195, 115] width 263 height 53
copy div "URL matches regex \/browse(?:\/[^\/]+){1,3}\?cid AND Path doesn't contain produ…"
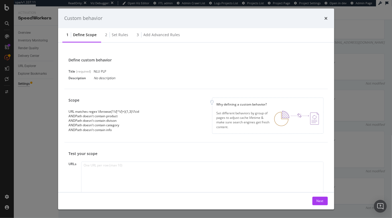
drag, startPoint x: 214, startPoint y: 94, endPoint x: 217, endPoint y: 90, distance: 4.9
click at [214, 94] on div "Scope URL matches regex \/browse(?:\/[^\/]+){1,3}\?cid AND Path doesn't contain…" at bounding box center [195, 115] width 263 height 53
click at [108, 130] on div "AND Path doesn't contain info" at bounding box center [104, 129] width 71 height 5
drag, startPoint x: 100, startPoint y: 129, endPoint x: 31, endPoint y: 117, distance: 69.7
click at [62, 116] on div "Define custom behavior Title (required) NLU PLP Description No description Scop…" at bounding box center [196, 116] width 276 height 149
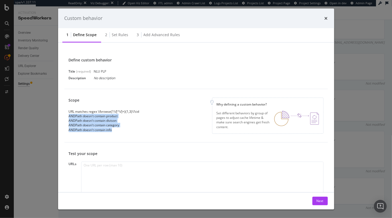
copy div "AND Path doesn't contain product AND Path doesn't contain divison AND Path does…"
click at [326, 17] on icon "times" at bounding box center [326, 18] width 3 height 4
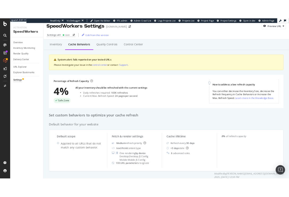
scroll to position [0, 0]
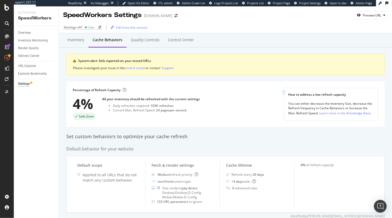
click at [225, 137] on div "Set custom behaviors to optimize your cache refresh" at bounding box center [225, 136] width 318 height 7
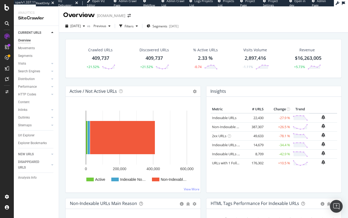
drag, startPoint x: 181, startPoint y: 83, endPoint x: 151, endPoint y: 74, distance: 30.7
click at [180, 83] on div "Crawled URLs 409,737 +21.52% Discovered URLs 409,737 +21.52% % Active URLs 2.33…" at bounding box center [203, 62] width 281 height 47
click at [150, 26] on icon "button" at bounding box center [148, 25] width 4 height 3
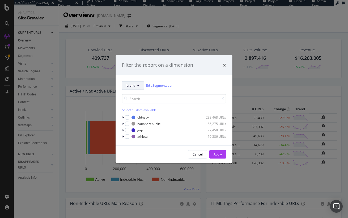
click at [134, 87] on span "brand" at bounding box center [130, 85] width 9 height 5
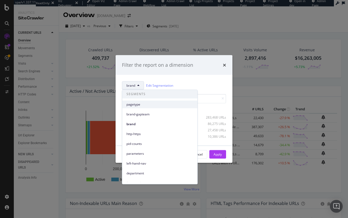
click at [145, 106] on span "pagetype" at bounding box center [159, 104] width 67 height 5
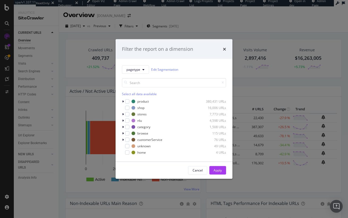
click at [165, 171] on div "Cancel Apply" at bounding box center [174, 170] width 104 height 8
click at [156, 69] on link "Edit Segmentation" at bounding box center [164, 70] width 27 height 6
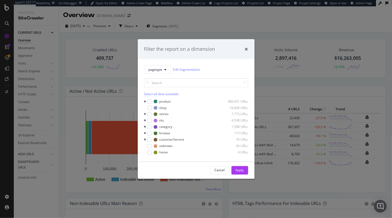
drag, startPoint x: 227, startPoint y: 68, endPoint x: 196, endPoint y: 72, distance: 31.8
click at [227, 68] on div "pagetype Edit Segmentation" at bounding box center [196, 69] width 104 height 8
click at [145, 102] on icon "modal" at bounding box center [145, 101] width 2 height 3
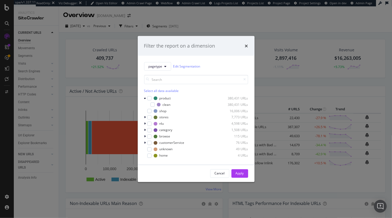
click at [145, 118] on icon "modal" at bounding box center [145, 116] width 2 height 3
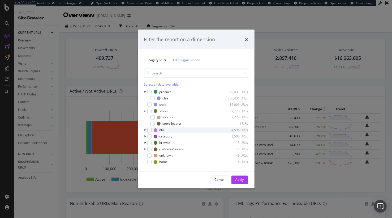
click at [145, 130] on icon "modal" at bounding box center [145, 129] width 2 height 3
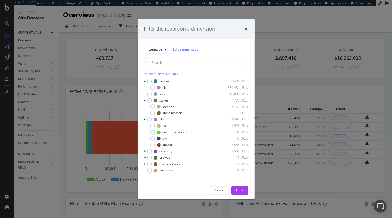
scroll to position [4, 0]
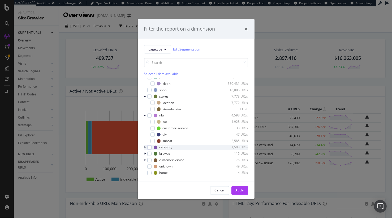
click at [145, 146] on icon "modal" at bounding box center [145, 146] width 2 height 3
click at [231, 48] on div "pagetype Edit Segmentation" at bounding box center [196, 49] width 104 height 8
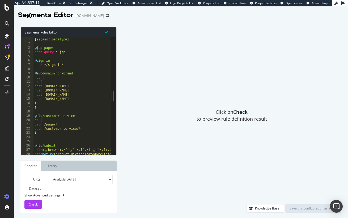
click at [69, 75] on div "[ segment : pagetype ] @ jsp-pages path-query *.jsp @ sign-in path */sign-in* @…" at bounding box center [237, 100] width 409 height 126
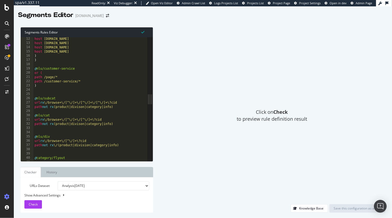
drag, startPoint x: 126, startPoint y: 97, endPoint x: 153, endPoint y: 96, distance: 27.1
click at [153, 97] on div "Segments Rules Editor @subdomain/non-brand 12 13 14 15 16 17 18 19 20 21 22 23 …" at bounding box center [203, 120] width 378 height 196
click at [247, 62] on div "Click on Check to preview rule definition result" at bounding box center [271, 115] width 227 height 177
type textarea "path /page/*"
click at [72, 78] on div "host [DOMAIN_NAME] host [DOMAIN_NAME] host [DOMAIN_NAME] host [DOMAIN_NAME] ) )…" at bounding box center [237, 103] width 409 height 132
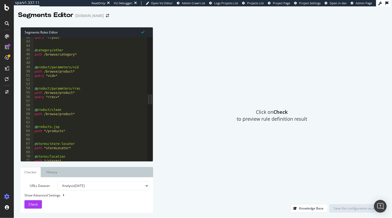
scroll to position [72, 0]
drag, startPoint x: 59, startPoint y: 119, endPoint x: 35, endPoint y: 126, distance: 25.2
click at [59, 119] on div "query *flyout* @ category/other path /browse/category* @ product/parameters/vid…" at bounding box center [237, 100] width 409 height 132
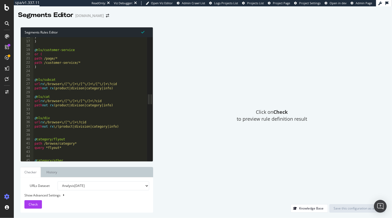
scroll to position [19, 0]
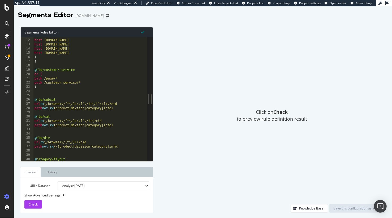
click at [65, 93] on div "or ( host www.gap.com host athleta.gap.com host bananarepublic.gap.com host old…" at bounding box center [237, 100] width 409 height 132
drag, startPoint x: 243, startPoint y: 93, endPoint x: 271, endPoint y: 3, distance: 94.6
click at [243, 89] on div "Click on Check to preview rule definition result" at bounding box center [271, 115] width 227 height 177
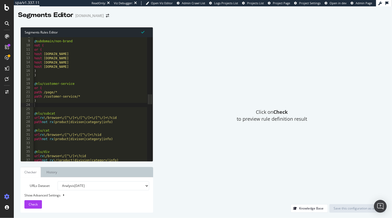
scroll to position [0, 0]
type textarea "path /customer-service/*"
click at [40, 98] on div "@ subdomain/non-brand not ( or ( host www.gap.com host athleta.gap.com host ban…" at bounding box center [237, 101] width 409 height 132
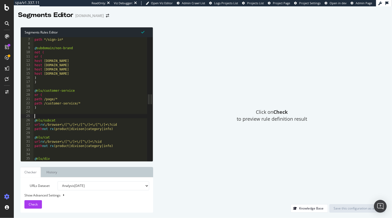
drag, startPoint x: 73, startPoint y: 117, endPoint x: 67, endPoint y: 116, distance: 5.7
click at [73, 117] on div "@ sign-in path */sign-in* @ subdomain/non-brand not ( or ( host www.gap.com hos…" at bounding box center [237, 99] width 409 height 132
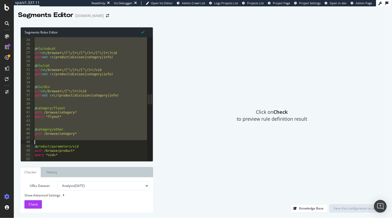
scroll to position [40, 0]
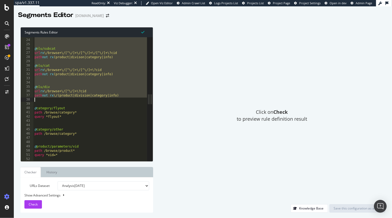
drag, startPoint x: 35, startPoint y: 90, endPoint x: 88, endPoint y: 100, distance: 54.2
click at [88, 100] on div ") @ nlu/subcat url rx \/browse+\/[^\/]+\/[^\/]+\/[^\/]+\?cid path not rx (produ…" at bounding box center [237, 100] width 409 height 132
type textarea "path not rx \/(product|division|category|info)"
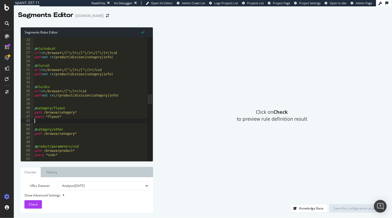
click at [68, 121] on div ") @ nlu/subcat url rx \/browse+\/[^\/]+\/[^\/]+\/[^\/]+\?cid path not rx (produ…" at bounding box center [237, 100] width 409 height 132
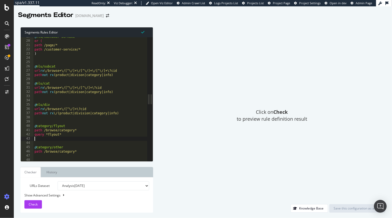
scroll to position [32, 0]
click at [62, 119] on div "@ nlu/customer-service or ( path /page/* path /customer-service/* ) @ nlu/subca…" at bounding box center [237, 100] width 409 height 132
click at [67, 118] on div "@ nlu/customer-service or ( path /page/* path /customer-service/* ) @ nlu/subca…" at bounding box center [237, 100] width 409 height 132
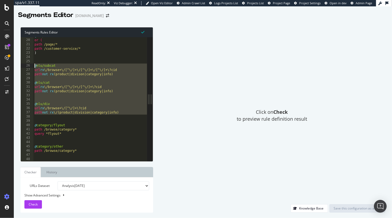
drag, startPoint x: 109, startPoint y: 117, endPoint x: 19, endPoint y: 66, distance: 103.9
click at [19, 66] on div "Segments Rules Editor 19 20 21 22 23 24 25 26 27 28 29 30 31 32 33 34 35 36 37 …" at bounding box center [203, 120] width 378 height 196
click at [343, 76] on div "Click on Check to preview rule definition result" at bounding box center [271, 115] width 227 height 177
click at [81, 104] on div "@ nlu/customer-service or ( path /page/* path /customer-service/* ) @ nlu/subca…" at bounding box center [237, 100] width 409 height 132
drag, startPoint x: 128, startPoint y: 115, endPoint x: 16, endPoint y: 69, distance: 121.1
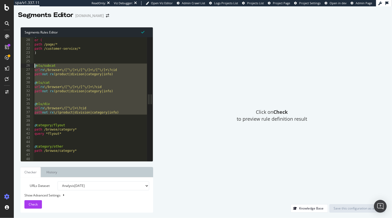
click at [31, 66] on div "@nlu/div 19 20 21 22 23 24 25 26 27 28 29 30 31 32 33 34 35 36 37 38 39 40 41 4…" at bounding box center [84, 99] width 126 height 124
type textarea "@nlu/subcat url rx \/browse+\/[^\/]+\/[^\/]+\/[^\/]+\?cid"
click at [98, 116] on div "@ nlu/customer-service or ( path /page/* path /customer-service/* ) @ nlu/subca…" at bounding box center [237, 100] width 409 height 132
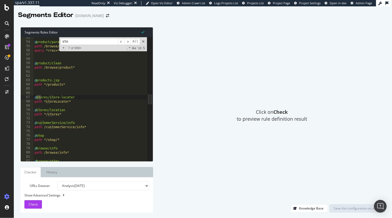
scroll to position [91, 0]
type input "stores"
click at [79, 118] on div "@ product/parameters/rrec path /browse/product* query *rrec=* @ product/clean p…" at bounding box center [237, 102] width 409 height 132
click at [76, 133] on div "@ product/parameters/rrec path /browse/product* query *rrec=* @ product/clean p…" at bounding box center [237, 102] width 409 height 132
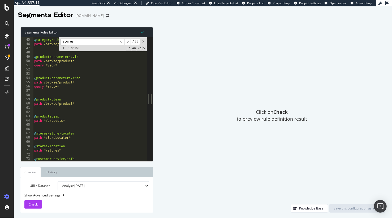
scroll to position [78, 0]
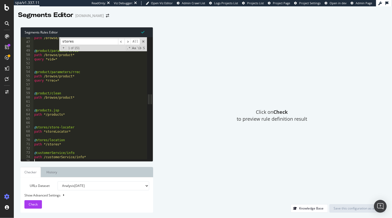
drag, startPoint x: 143, startPoint y: 41, endPoint x: 143, endPoint y: 50, distance: 9.0
click at [143, 41] on span at bounding box center [143, 42] width 4 height 4
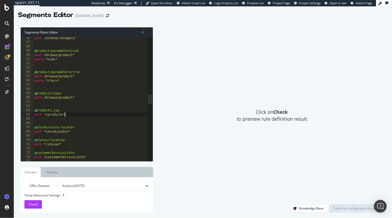
click at [114, 115] on div "path /browse/category* @ product/parameters/vid path /browse/product* query *vi…" at bounding box center [237, 102] width 409 height 132
type textarea "path */products*"
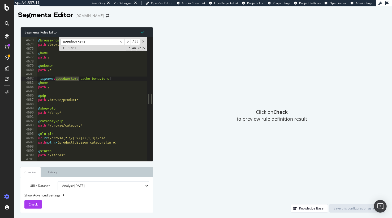
scroll to position [8099, 0]
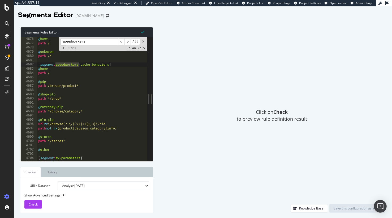
type input "speedworkers"
click at [97, 134] on div "@ home path / @ unknown path /* [ segment : speedworkers-cache-behaviors ] @ ho…" at bounding box center [241, 103] width 409 height 132
click at [143, 41] on span at bounding box center [143, 42] width 4 height 4
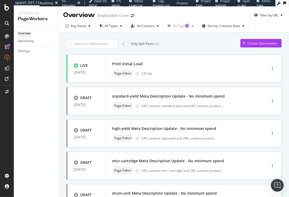
drag, startPoint x: 57, startPoint y: 66, endPoint x: 45, endPoint y: 3, distance: 63.5
click at [57, 66] on div "Overview Monitoring Settings" at bounding box center [36, 112] width 45 height 171
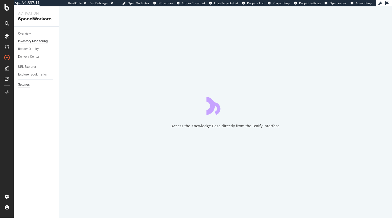
drag, startPoint x: 45, startPoint y: 144, endPoint x: 27, endPoint y: 41, distance: 104.3
click at [43, 142] on div "Overview Inventory Monitoring Render Quality Delivery Center URL Explorer Explo…" at bounding box center [36, 122] width 45 height 191
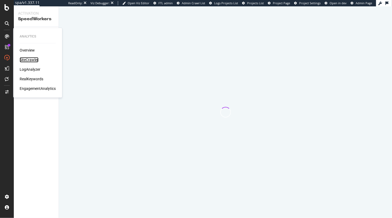
click at [34, 60] on div "SiteCrawler" at bounding box center [29, 59] width 19 height 5
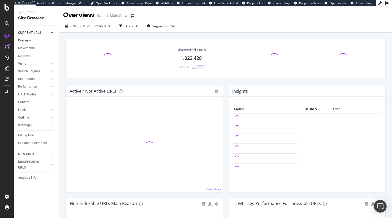
drag, startPoint x: 145, startPoint y: 36, endPoint x: 121, endPoint y: 33, distance: 23.8
click at [81, 26] on span "2025 Aug. 29th" at bounding box center [75, 26] width 10 height 5
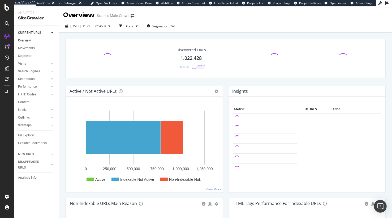
click at [147, 35] on div "Discovered URLs 1,022,428 +0.83% Active / Not Active URLs Chart (by Value) Char…" at bounding box center [225, 138] width 333 height 211
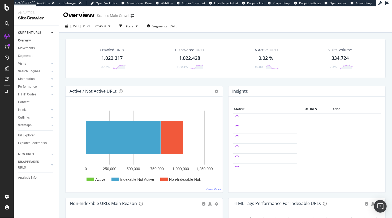
drag, startPoint x: 64, startPoint y: 85, endPoint x: 85, endPoint y: 78, distance: 21.8
click at [64, 85] on div "Crawled URLs 1,022,317 +0.82% Discovered URLs 1,022,428 +0.83% % Active URLs 0.…" at bounding box center [226, 62] width 326 height 47
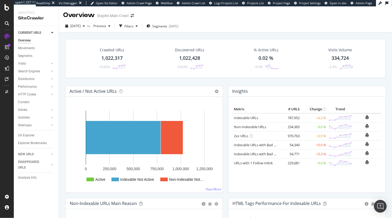
click at [163, 33] on div "Crawled URLs 1,022,317 +0.82% Discovered URLs 1,022,428 +0.83% % Active URLs 0.…" at bounding box center [225, 138] width 333 height 211
click at [133, 25] on div "Filters" at bounding box center [128, 26] width 9 height 5
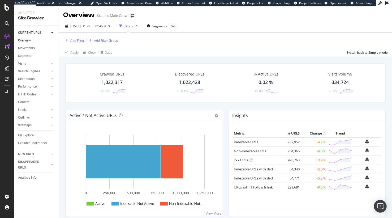
click at [74, 38] on div "Add Filter" at bounding box center [77, 40] width 14 height 5
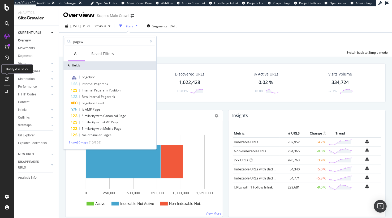
type input "pagew"
click at [100, 41] on input "pagew" at bounding box center [110, 41] width 75 height 8
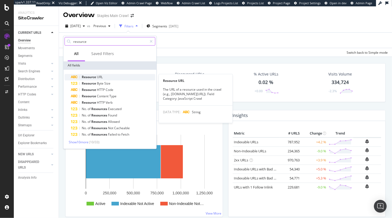
type input "resource"
click at [91, 77] on span "Resource" at bounding box center [89, 77] width 15 height 5
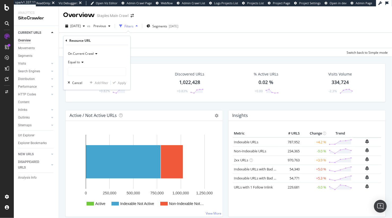
click at [80, 62] on icon at bounding box center [82, 62] width 4 height 3
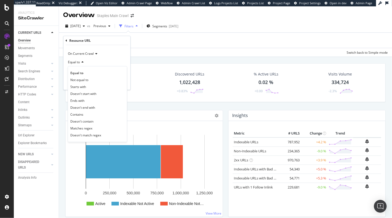
drag, startPoint x: 99, startPoint y: 112, endPoint x: 97, endPoint y: 95, distance: 17.1
click at [99, 112] on div "Contains" at bounding box center [97, 114] width 57 height 7
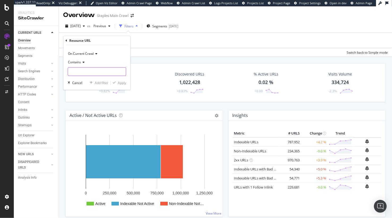
click at [105, 70] on input "text" at bounding box center [97, 71] width 58 height 8
type input "pw.adn"
drag, startPoint x: 118, startPoint y: 82, endPoint x: 90, endPoint y: 92, distance: 29.6
click at [118, 82] on div "Apply" at bounding box center [122, 82] width 8 height 5
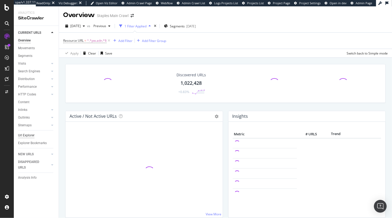
click at [27, 135] on div "Url Explorer" at bounding box center [26, 135] width 16 height 6
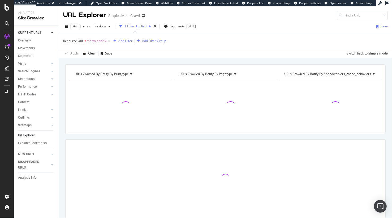
click at [61, 72] on div "URLs Crawled By Botify By print_type Chart (by Value) Table Expand Export as CS…" at bounding box center [225, 150] width 333 height 173
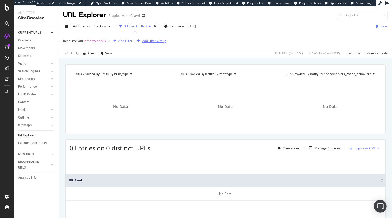
click at [110, 40] on icon at bounding box center [109, 40] width 5 height 5
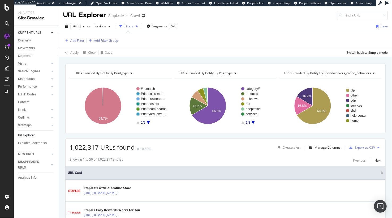
drag, startPoint x: 31, startPoint y: 170, endPoint x: 211, endPoint y: 3, distance: 245.4
click at [76, 42] on div "Add Filter" at bounding box center [77, 40] width 14 height 5
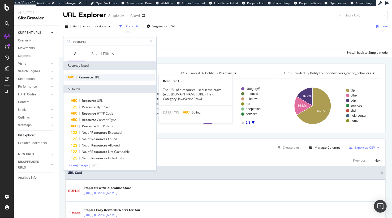
click at [107, 78] on div "Resource URL" at bounding box center [109, 77] width 91 height 6
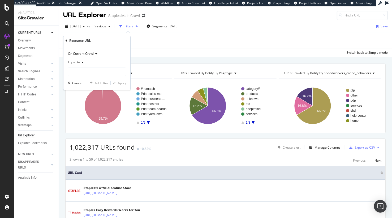
click at [77, 60] on span "Equal to" at bounding box center [74, 62] width 12 height 5
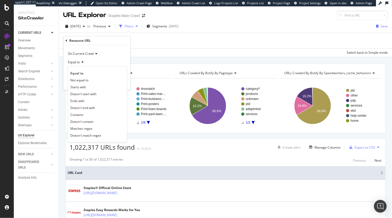
drag, startPoint x: 87, startPoint y: 113, endPoint x: 88, endPoint y: 83, distance: 29.5
click at [87, 113] on div "Contains" at bounding box center [97, 114] width 57 height 7
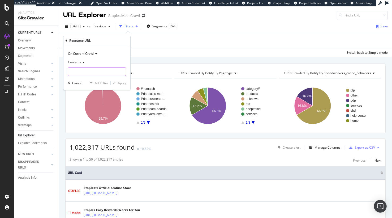
click at [89, 72] on input "text" at bounding box center [97, 71] width 58 height 8
type input "pw"
click at [119, 82] on div "Apply" at bounding box center [122, 83] width 8 height 5
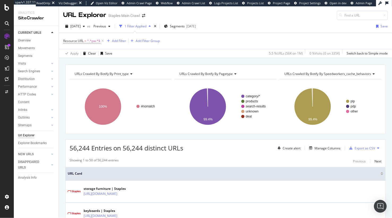
scroll to position [40, 0]
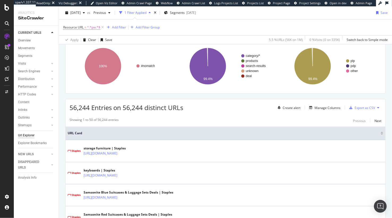
click at [319, 107] on div "Manage Columns" at bounding box center [327, 107] width 26 height 5
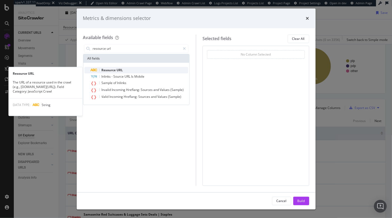
type input "resource url"
click at [129, 71] on div "Resource URL" at bounding box center [140, 70] width 98 height 6
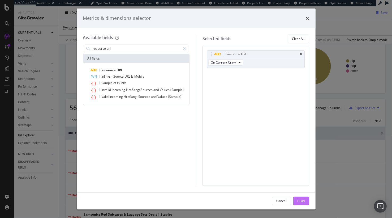
click at [302, 196] on button "Build" at bounding box center [301, 200] width 16 height 8
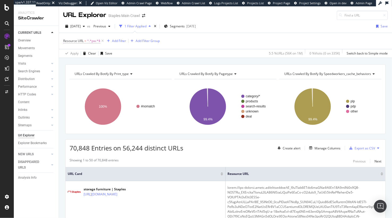
drag, startPoint x: 89, startPoint y: 36, endPoint x: 91, endPoint y: 38, distance: 3.0
click at [90, 36] on div "Resource URL = ^.*pw.*$ Add Filter Add Filter Group" at bounding box center [225, 41] width 325 height 16
click at [92, 41] on span "^.*pw.*$" at bounding box center [93, 40] width 13 height 7
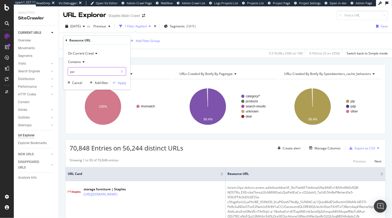
click at [92, 75] on input "pw" at bounding box center [93, 71] width 50 height 8
click at [94, 73] on input "pw" at bounding box center [93, 71] width 50 height 8
type input "pw.adn"
click at [117, 83] on div "button" at bounding box center [114, 82] width 7 height 3
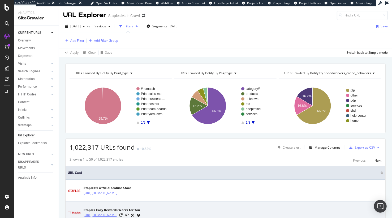
click at [123, 191] on div "https://www.staples.com/" at bounding box center [112, 193] width 57 height 6
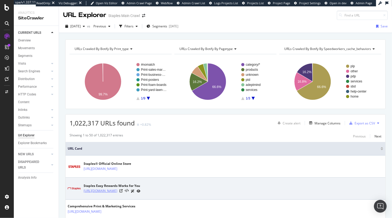
click at [117, 192] on link "https://www.staples.com/lp/easyrewardsoverview" at bounding box center [101, 190] width 34 height 5
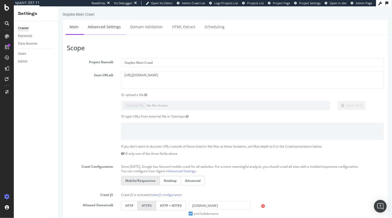
click at [100, 29] on link "Advanced Settings" at bounding box center [104, 26] width 41 height 15
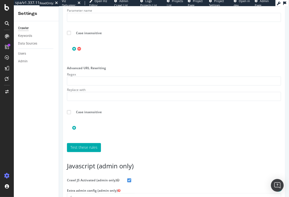
scroll to position [800, 0]
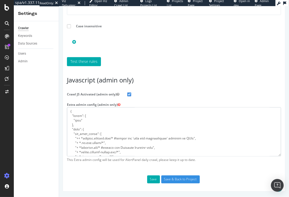
drag, startPoint x: 77, startPoint y: 144, endPoint x: 111, endPoint y: 144, distance: 34.8
click at [104, 143] on textarea at bounding box center [174, 131] width 214 height 49
click at [123, 144] on textarea at bounding box center [174, 131] width 214 height 49
click at [54, 73] on div "Crawler Keywords Data Sources Users Admin" at bounding box center [36, 109] width 45 height 176
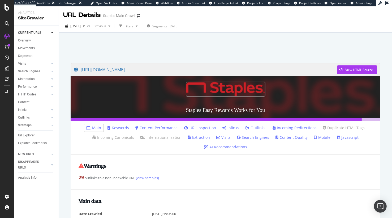
click at [168, 11] on div "URL Details Staples Main Crawl" at bounding box center [225, 12] width 333 height 13
click at [142, 156] on div "Warnings 29 outlinks to a non-indexable URL (view samples)" at bounding box center [226, 172] width 310 height 35
click at [345, 136] on link "Javascript" at bounding box center [348, 137] width 22 height 5
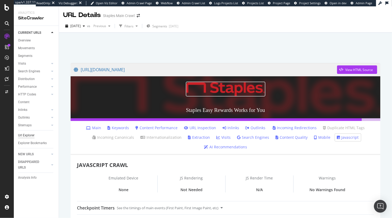
drag, startPoint x: 29, startPoint y: 137, endPoint x: 63, endPoint y: 58, distance: 85.3
click at [29, 137] on div "Url Explorer" at bounding box center [26, 135] width 16 height 6
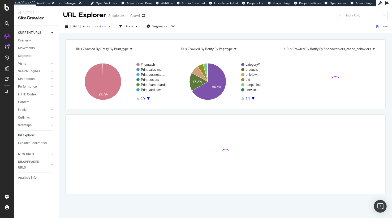
drag, startPoint x: 115, startPoint y: 26, endPoint x: 126, endPoint y: 27, distance: 10.6
click at [106, 26] on span "Previous" at bounding box center [98, 26] width 15 height 5
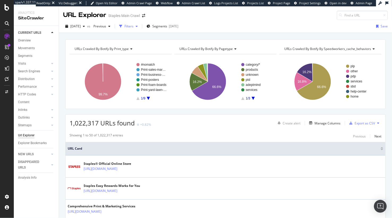
click at [133, 26] on div "Filters" at bounding box center [128, 26] width 9 height 5
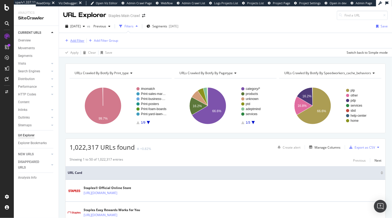
click at [80, 41] on div "Add Filter" at bounding box center [77, 40] width 14 height 5
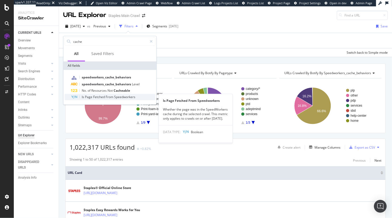
type input "cache"
click at [104, 96] on span "Fetched" at bounding box center [99, 96] width 12 height 5
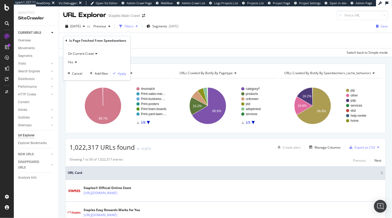
drag, startPoint x: 75, startPoint y: 62, endPoint x: 76, endPoint y: 65, distance: 2.9
click at [75, 62] on icon at bounding box center [75, 62] width 4 height 3
drag, startPoint x: 85, startPoint y: 81, endPoint x: 101, endPoint y: 77, distance: 16.4
click at [86, 81] on div "No" at bounding box center [97, 79] width 57 height 7
click at [122, 74] on div "Apply" at bounding box center [122, 73] width 8 height 5
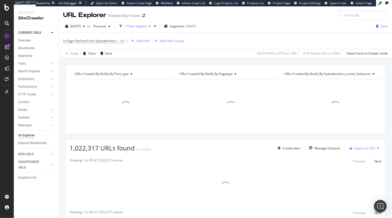
click at [63, 130] on div "URLs Crawled By Botify By print_type Chart (by Value) Table Expand Export as CS…" at bounding box center [225, 150] width 333 height 173
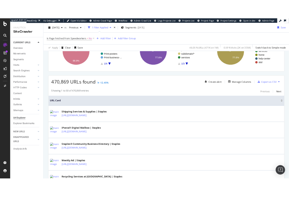
scroll to position [54, 0]
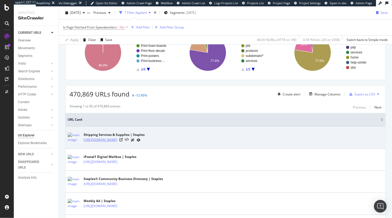
click at [117, 140] on link "[URL][DOMAIN_NAME]" at bounding box center [101, 139] width 34 height 5
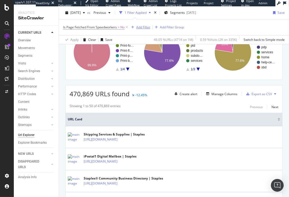
click at [142, 29] on div "Add Filter" at bounding box center [143, 27] width 14 height 5
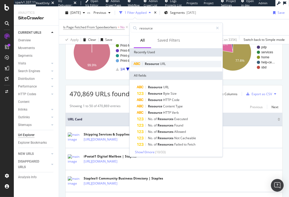
type input "resource"
click at [149, 64] on span "Resource" at bounding box center [152, 64] width 15 height 5
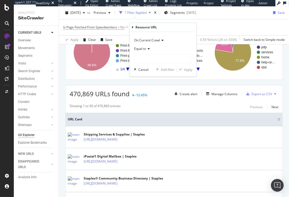
click at [143, 51] on span "Equal to" at bounding box center [140, 49] width 12 height 5
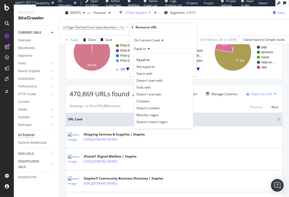
click at [152, 98] on div "Contains" at bounding box center [163, 101] width 57 height 7
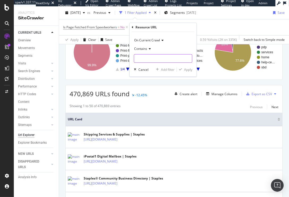
click at [155, 60] on input "text" at bounding box center [163, 58] width 58 height 8
type input "pw.adn"
click at [187, 70] on div "Apply" at bounding box center [188, 69] width 8 height 5
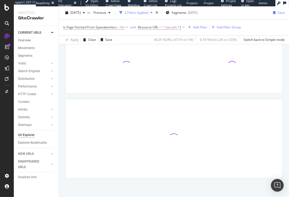
scroll to position [40, 0]
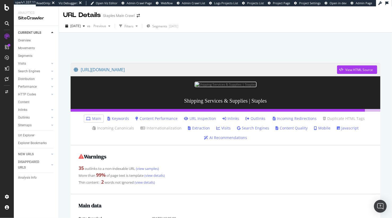
click at [340, 128] on link "Javascript" at bounding box center [348, 127] width 22 height 5
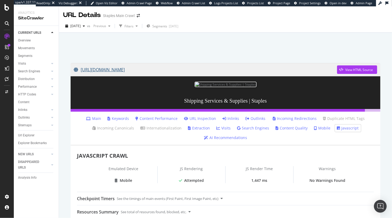
click at [139, 70] on link "https://www.staples.com/stores/services/shipping" at bounding box center [205, 69] width 263 height 13
click at [230, 64] on link "https://www.staples.com/stores/services/shipping" at bounding box center [205, 69] width 263 height 13
click at [64, 157] on div "https://www.staples.com/stores/services/shipping View HTML Source Shipping Serv…" at bounding box center [225, 138] width 333 height 211
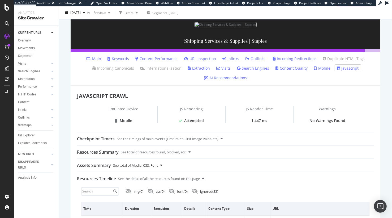
scroll to position [67, 0]
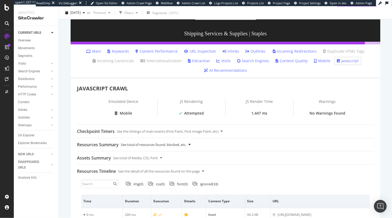
click at [153, 147] on div "See total of resources found, blocked, etc." at bounding box center [154, 144] width 66 height 13
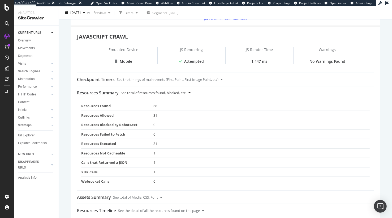
scroll to position [126, 0]
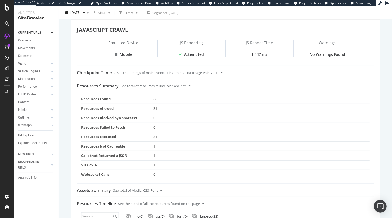
click at [107, 85] on div "Resources Summary" at bounding box center [98, 85] width 42 height 13
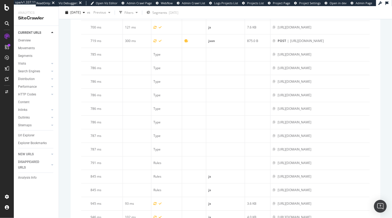
scroll to position [985, 0]
click at [62, 146] on div "URL Details Staples Main Crawl 2025 Aug. 29th vs Previous Filters Segments 2025…" at bounding box center [225, 111] width 333 height 211
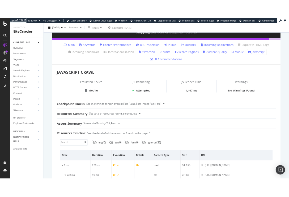
scroll to position [0, 0]
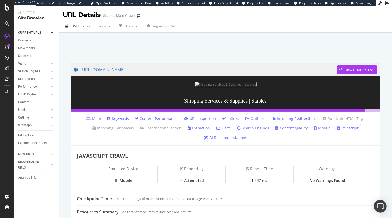
drag, startPoint x: 47, startPoint y: 172, endPoint x: 157, endPoint y: 18, distance: 189.6
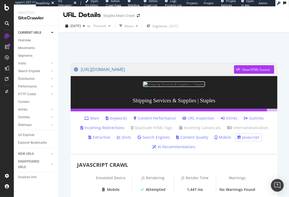
click at [127, 50] on div at bounding box center [173, 46] width 217 height 23
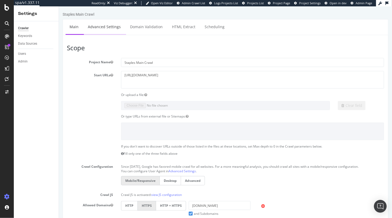
click at [104, 27] on link "Advanced Settings" at bounding box center [104, 26] width 41 height 15
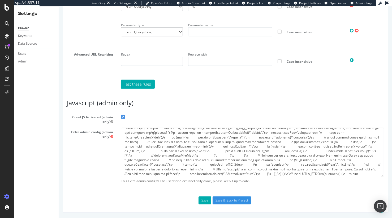
scroll to position [282, 0]
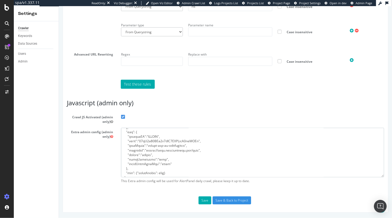
drag, startPoint x: 123, startPoint y: 132, endPoint x: 183, endPoint y: 224, distance: 109.5
drag, startPoint x: 93, startPoint y: 170, endPoint x: 96, endPoint y: 169, distance: 3.0
click at [93, 170] on div "Extra admin config (admin only) This Extra admin config will be used for AlertP…" at bounding box center [225, 157] width 325 height 58
click at [134, 175] on textarea at bounding box center [252, 152] width 263 height 49
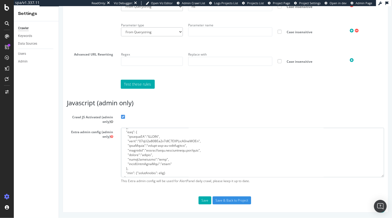
click at [150, 173] on textarea at bounding box center [252, 152] width 263 height 49
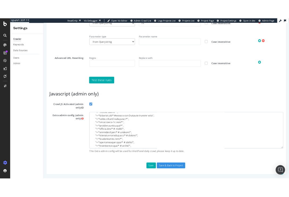
scroll to position [0, 0]
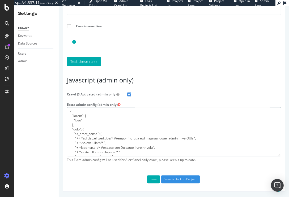
scroll to position [309, 0]
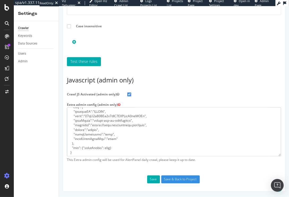
drag, startPoint x: 69, startPoint y: 112, endPoint x: 152, endPoint y: 191, distance: 114.7
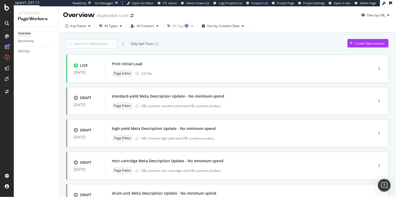
drag, startPoint x: 197, startPoint y: 44, endPoint x: 185, endPoint y: 45, distance: 12.6
click at [197, 44] on div "Only Split Tests ( 0 ) Create Optimization" at bounding box center [227, 43] width 323 height 9
click at [35, 97] on div "Switch Project" at bounding box center [28, 92] width 29 height 9
click at [237, 42] on div "Only Split Tests ( 0 ) Create Optimization" at bounding box center [227, 43] width 323 height 9
drag, startPoint x: 275, startPoint y: 56, endPoint x: 343, endPoint y: 6, distance: 84.0
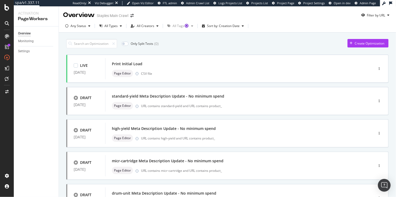
click at [276, 55] on div "LIVE [DATE] Print Initial Load Page Editor CSV file" at bounding box center [227, 69] width 323 height 28
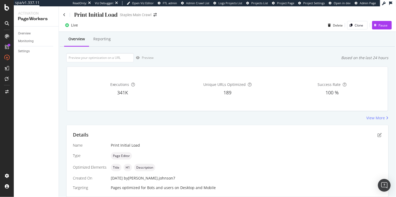
click at [187, 58] on div "Preview Based on the last 24 hours" at bounding box center [227, 57] width 323 height 9
click at [65, 15] on icon at bounding box center [64, 15] width 2 height 4
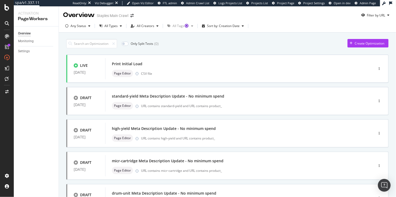
click at [181, 44] on div "Only Split Tests ( 0 ) Create Optimization" at bounding box center [227, 43] width 323 height 9
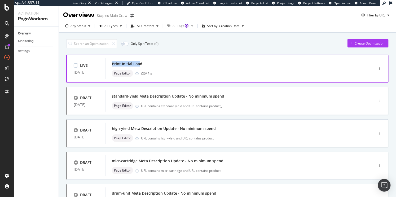
copy div "Print Initial Loa"
copy div "Print Initial Load"
drag, startPoint x: 112, startPoint y: 63, endPoint x: 144, endPoint y: 64, distance: 32.7
click at [144, 64] on div "Print Initial Load" at bounding box center [232, 63] width 240 height 7
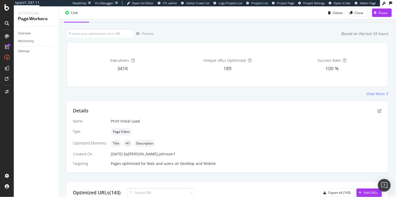
scroll to position [9, 0]
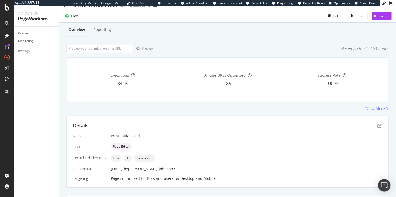
click at [129, 136] on div "Print Initial Load" at bounding box center [246, 135] width 271 height 5
copy div "Print Initial Load"
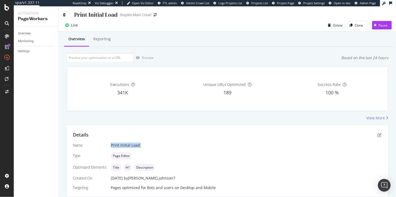
click at [65, 15] on icon at bounding box center [64, 15] width 2 height 4
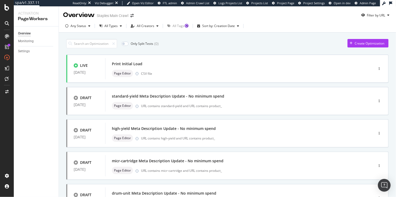
click at [173, 41] on div "Only Split Tests ( 0 ) Create Optimization" at bounding box center [227, 43] width 323 height 9
drag, startPoint x: 236, startPoint y: 43, endPoint x: 233, endPoint y: 45, distance: 4.2
click at [236, 43] on div "Only Split Tests ( 0 ) Create Optimization" at bounding box center [227, 43] width 323 height 9
click at [218, 44] on div "Only Split Tests ( 0 ) Create Optimization" at bounding box center [227, 43] width 323 height 9
drag, startPoint x: 190, startPoint y: 49, endPoint x: 184, endPoint y: 53, distance: 7.4
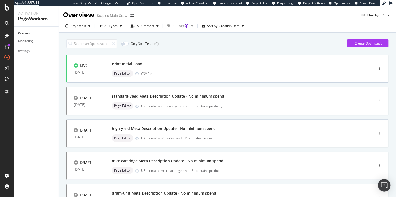
drag, startPoint x: 294, startPoint y: 49, endPoint x: 122, endPoint y: 37, distance: 172.4
drag, startPoint x: 30, startPoint y: 59, endPoint x: 128, endPoint y: 2, distance: 113.2
drag, startPoint x: 208, startPoint y: 42, endPoint x: 210, endPoint y: 39, distance: 4.0
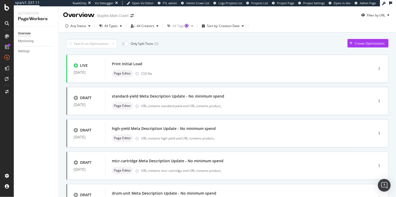
click at [210, 39] on div "Only Split Tests ( 0 ) Create Optimization" at bounding box center [227, 43] width 323 height 9
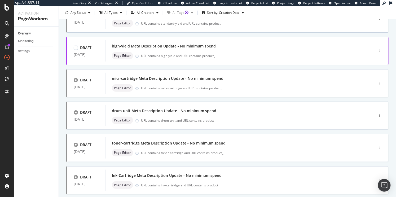
scroll to position [195, 0]
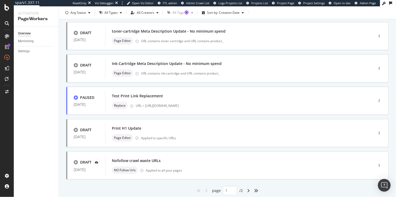
click at [61, 103] on div "Only Split Tests ( 0 ) Create Optimization LIVE [DATE] Print Initial Load Page …" at bounding box center [228, 26] width 338 height 376
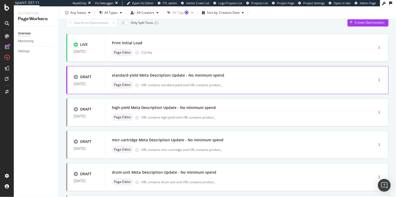
scroll to position [0, 0]
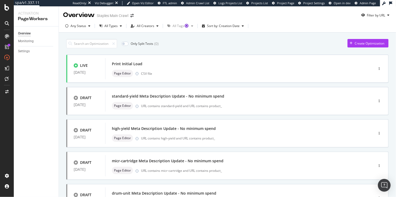
drag, startPoint x: 157, startPoint y: 46, endPoint x: 141, endPoint y: 46, distance: 16.2
click at [157, 46] on div "( 0 )" at bounding box center [156, 43] width 4 height 5
click at [27, 42] on div "Monitoring" at bounding box center [26, 41] width 16 height 6
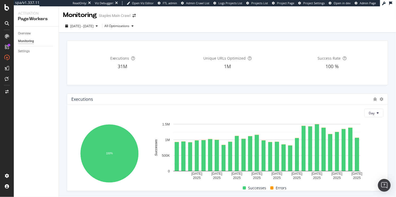
click at [288, 88] on div "Executions 31M Unique URLs Optimized 1M Success Rate 100 %" at bounding box center [228, 62] width 328 height 53
click at [130, 25] on div "All Optimizations" at bounding box center [117, 25] width 25 height 3
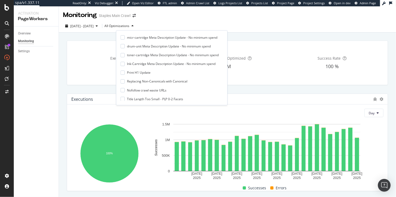
scroll to position [53, 0]
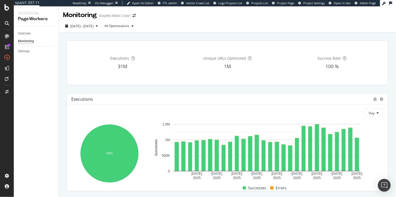
click at [259, 86] on div "Executions 31M Unique URLs Optimized 1M Success Rate 100 %" at bounding box center [228, 62] width 328 height 53
click at [170, 89] on div "Executions 31M Unique URLs Optimized 1M Success Rate 100 %" at bounding box center [228, 62] width 328 height 53
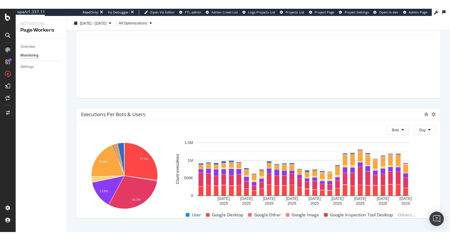
scroll to position [229, 0]
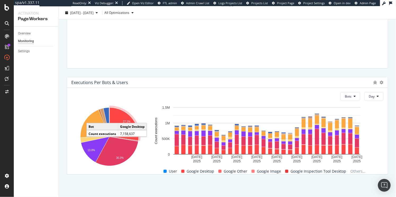
click at [157, 69] on div "Issues Last 24 Hours Error Optimization # Devices Last seen Sample URL No Data" at bounding box center [228, 20] width 328 height 106
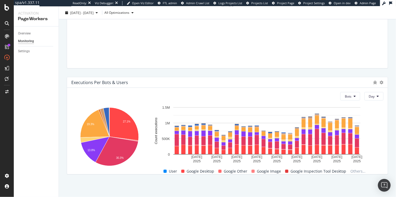
click at [53, 97] on div "Overview Monitoring Settings" at bounding box center [36, 112] width 45 height 171
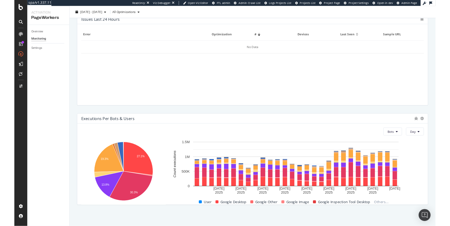
scroll to position [0, 0]
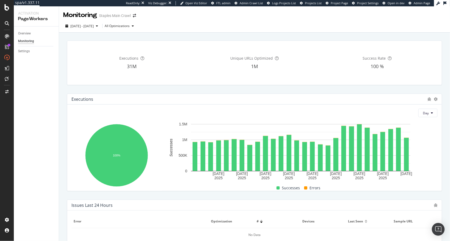
click at [284, 89] on div "Executions 31M Unique URLs Optimized 1M Success Rate 100 % Executions Day 100% …" at bounding box center [254, 222] width 381 height 372
click at [63, 95] on div "Executions 31M Unique URLs Optimized 1M Success Rate 100 % Executions Day 100% …" at bounding box center [254, 230] width 391 height 394
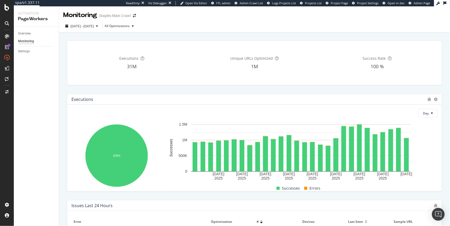
click at [59, 112] on div "Overview Monitoring Settings" at bounding box center [36, 126] width 45 height 199
click at [288, 37] on div "Executions 31M Unique URLs Optimized 1M Success Rate 100 %" at bounding box center [254, 62] width 381 height 53
click at [31, 35] on link "Overview" at bounding box center [36, 34] width 37 height 6
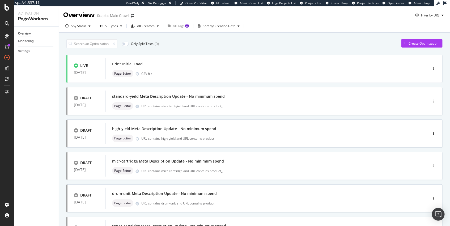
click at [62, 76] on div "Only Split Tests ( 0 ) Create Optimization LIVE [DATE] Print Initial Load Page …" at bounding box center [254, 221] width 391 height 376
click at [121, 64] on div "Print Initial Load" at bounding box center [127, 63] width 31 height 5
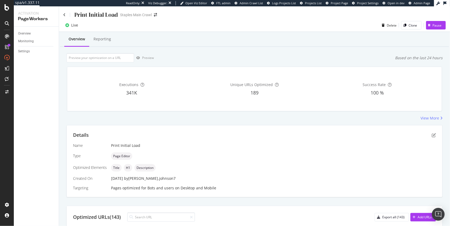
click at [112, 64] on div "Executions 341K Unique URLs Optimized 189 Success Rate 100 %" at bounding box center [254, 88] width 381 height 53
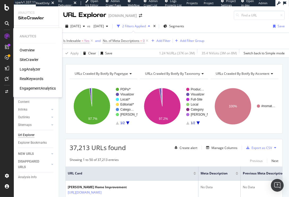
scroll to position [643, 0]
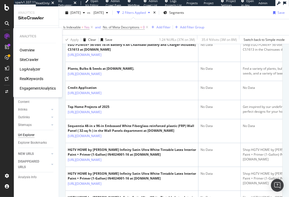
click at [31, 69] on div "LogAnalyzer" at bounding box center [30, 69] width 21 height 5
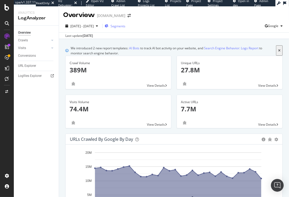
click at [125, 24] on span "Segments" at bounding box center [117, 26] width 15 height 5
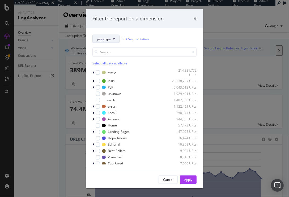
click at [113, 42] on button "pagetype" at bounding box center [105, 39] width 27 height 8
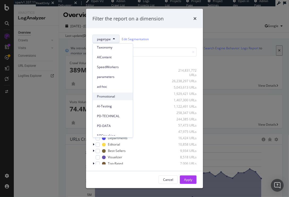
scroll to position [28, 0]
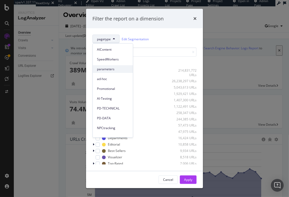
click at [111, 72] on div "parameters" at bounding box center [113, 69] width 40 height 8
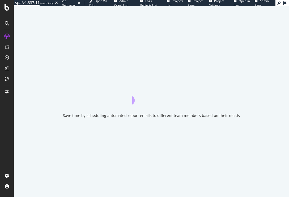
click at [13, 147] on div at bounding box center [7, 98] width 14 height 197
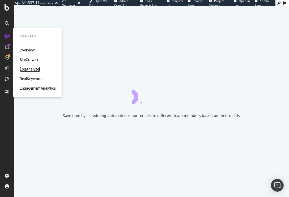
click at [29, 68] on div "LogAnalyzer" at bounding box center [30, 69] width 21 height 5
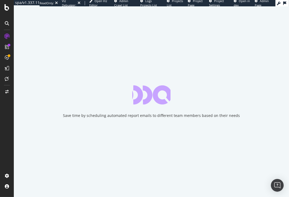
click at [20, 110] on div "Save time by scheduling automated report emails to different team members based…" at bounding box center [151, 101] width 275 height 191
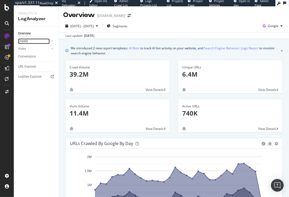
drag, startPoint x: 32, startPoint y: 41, endPoint x: 41, endPoint y: 41, distance: 8.5
click at [32, 41] on link "Crawls" at bounding box center [34, 41] width 32 height 6
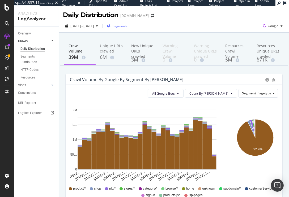
click at [127, 27] on span "Segments" at bounding box center [120, 26] width 15 height 5
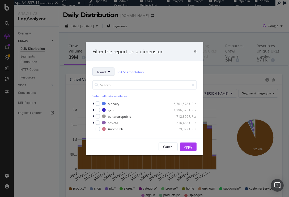
click at [107, 73] on button "brand" at bounding box center [103, 72] width 22 height 8
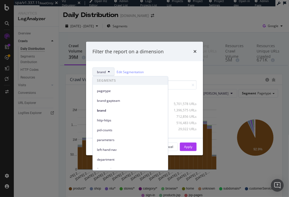
click at [116, 140] on span "parameters" at bounding box center [130, 140] width 67 height 5
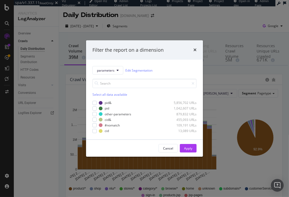
drag, startPoint x: 167, startPoint y: 148, endPoint x: 172, endPoint y: 144, distance: 6.0
click at [167, 148] on div "Cancel" at bounding box center [168, 148] width 10 height 5
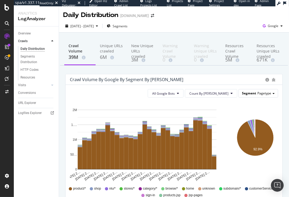
click at [260, 93] on span "Pagetype" at bounding box center [264, 93] width 14 height 5
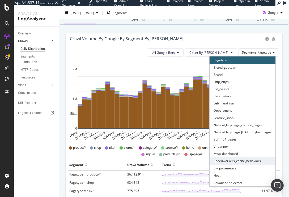
scroll to position [57, 0]
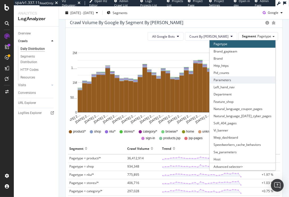
click at [228, 81] on div "Parameters" at bounding box center [242, 79] width 66 height 7
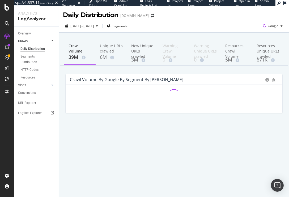
scroll to position [0, 0]
click at [62, 99] on div "Crawl Volume by google by Segment by Day Hold CMD (⌘) while clicking to filter …" at bounding box center [173, 96] width 225 height 45
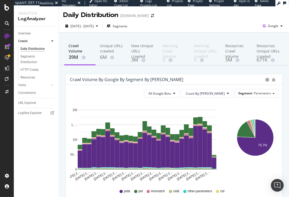
click at [60, 97] on div "Crawl Volume 39M Unique URLs crawled 6M New Unique URLs crawled 3M Warning Craw…" at bounding box center [174, 168] width 230 height 271
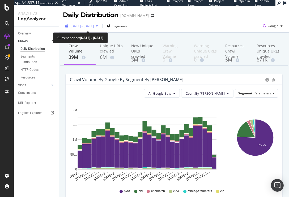
click at [83, 26] on span "2025 Aug. 4th - Sep. 2nd" at bounding box center [81, 26] width 23 height 5
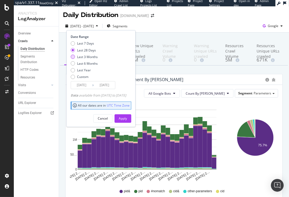
click at [88, 58] on div "Last 3 Months" at bounding box center [87, 57] width 21 height 5
type input "2025/06/03"
click at [127, 116] on div "Apply" at bounding box center [123, 119] width 8 height 8
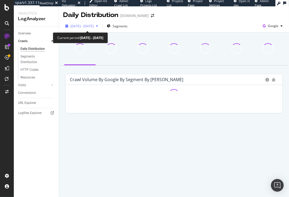
click at [94, 25] on span "2025 Jun. 3rd - Sep. 2nd" at bounding box center [81, 26] width 23 height 5
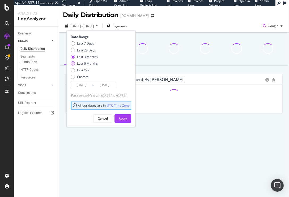
click at [85, 64] on div "Last 6 Months" at bounding box center [87, 63] width 21 height 5
type input "2025/03/03"
drag, startPoint x: 131, startPoint y: 116, endPoint x: 132, endPoint y: 45, distance: 71.1
click at [127, 115] on div "Apply" at bounding box center [123, 119] width 8 height 8
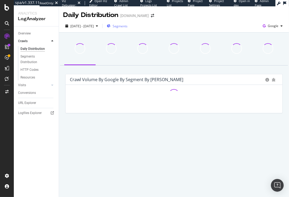
click at [127, 28] on span "Segments" at bounding box center [120, 26] width 15 height 5
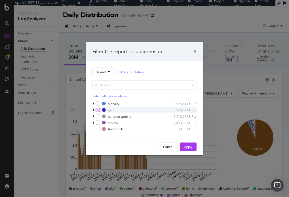
click at [98, 110] on div "modal" at bounding box center [98, 110] width 4 height 4
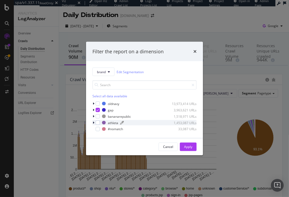
drag, startPoint x: 97, startPoint y: 123, endPoint x: 104, endPoint y: 124, distance: 7.2
click at [97, 123] on div "modal" at bounding box center [98, 123] width 4 height 4
click at [187, 146] on div "Apply" at bounding box center [188, 147] width 8 height 5
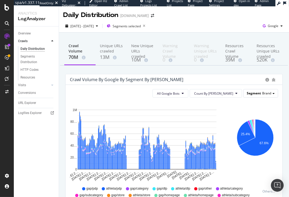
click at [260, 93] on span "Segment" at bounding box center [254, 93] width 14 height 5
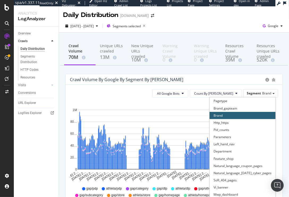
drag, startPoint x: 232, startPoint y: 138, endPoint x: 192, endPoint y: 130, distance: 40.2
click at [232, 138] on div "Parameters" at bounding box center [242, 136] width 66 height 7
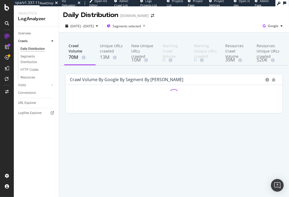
click at [173, 68] on div "Crawl Volume 70M Unique URLs crawled 13M New Unique URLs crawled 10M Warning Cr…" at bounding box center [174, 85] width 230 height 105
click at [138, 25] on span "Segments selected" at bounding box center [127, 26] width 28 height 5
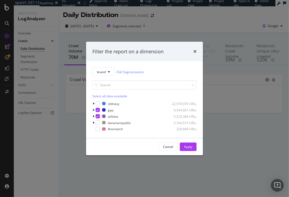
drag, startPoint x: 182, startPoint y: 64, endPoint x: 186, endPoint y: 59, distance: 5.8
click at [182, 64] on div "brand Edit Segmentation Select all data available oldnavy 22,570,076 URLs gap 9…" at bounding box center [144, 99] width 117 height 77
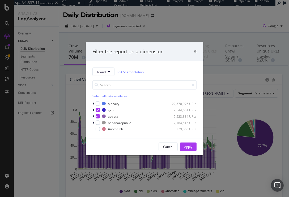
drag, startPoint x: 194, startPoint y: 51, endPoint x: 191, endPoint y: 53, distance: 2.9
click at [194, 51] on icon "times" at bounding box center [194, 51] width 3 height 4
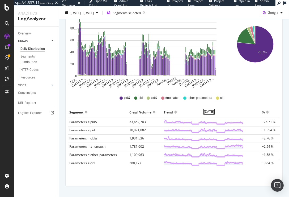
scroll to position [94, 0]
click at [131, 180] on div "All Google Bots Count By Day Segment Parameters Hold CMD (⌘) while clicking to …" at bounding box center [174, 88] width 217 height 195
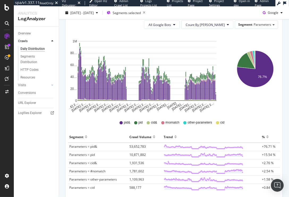
scroll to position [51, 0]
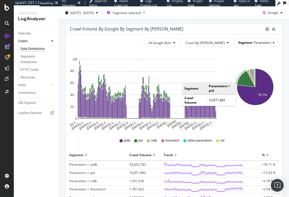
click at [263, 42] on span "Parameters" at bounding box center [262, 42] width 18 height 5
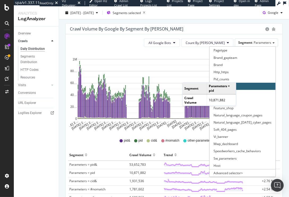
click at [220, 28] on div "Crawl Volume by google by Segment by Day" at bounding box center [166, 28] width 193 height 5
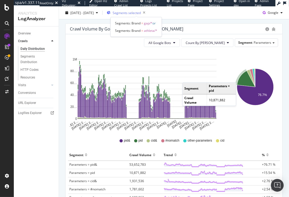
click at [141, 13] on span "Segments selected" at bounding box center [127, 12] width 28 height 5
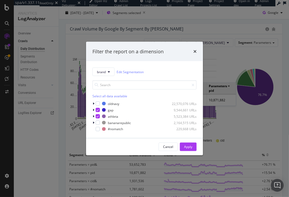
click at [193, 28] on div "Filter the report on a dimension brand Edit Segmentation Select all data availa…" at bounding box center [144, 98] width 289 height 197
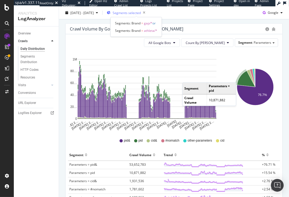
click at [141, 12] on span "Segments selected" at bounding box center [127, 12] width 28 height 5
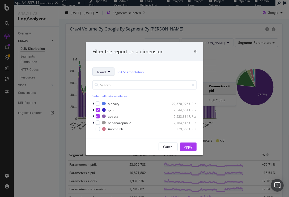
drag, startPoint x: 109, startPoint y: 73, endPoint x: 107, endPoint y: 76, distance: 3.6
click at [109, 73] on icon "modal" at bounding box center [109, 71] width 2 height 3
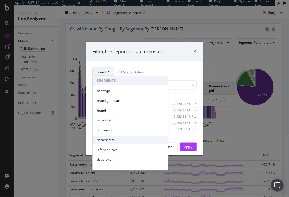
click at [121, 140] on span "parameters" at bounding box center [130, 140] width 67 height 5
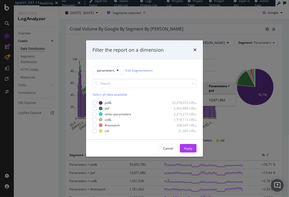
drag, startPoint x: 95, startPoint y: 102, endPoint x: 95, endPoint y: 106, distance: 3.7
click at [95, 102] on div "modal" at bounding box center [94, 103] width 4 height 4
click at [95, 121] on div "modal" at bounding box center [94, 120] width 4 height 4
click at [94, 114] on div "modal" at bounding box center [94, 114] width 4 height 4
click at [186, 148] on div "Apply" at bounding box center [188, 148] width 8 height 5
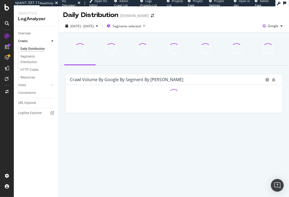
click at [62, 102] on div "Crawl Volume by google by Segment by Day Hold CMD (⌘) while clicking to filter …" at bounding box center [173, 96] width 225 height 45
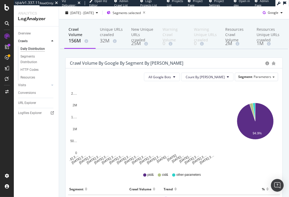
scroll to position [46, 0]
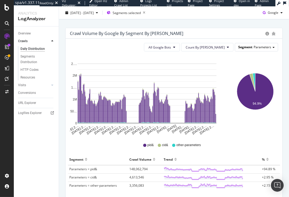
click at [244, 48] on span "Segment" at bounding box center [245, 47] width 14 height 5
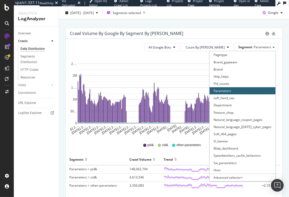
click at [228, 66] on div "Brand" at bounding box center [242, 69] width 66 height 7
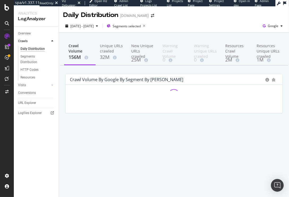
scroll to position [0, 0]
click at [63, 83] on div "Crawl Volume by google by Segment by Day Hold CMD (⌘) while clicking to filter …" at bounding box center [173, 96] width 225 height 45
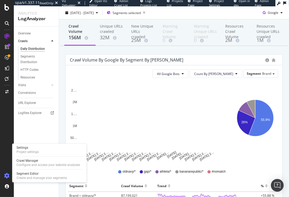
scroll to position [25, 0]
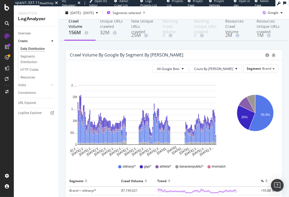
click at [88, 169] on div "oldnavy/* gap/* athleta/* bananarepublic/* #nomatch" at bounding box center [173, 167] width 211 height 12
click at [225, 69] on span "Count By Day" at bounding box center [213, 69] width 39 height 5
drag, startPoint x: 229, startPoint y: 113, endPoint x: 208, endPoint y: 76, distance: 42.2
click at [229, 112] on div "26% 55.9% Segment Crawl Volume Brand = oldnavy/* 87,199,021 Brand = gap/* 40,57…" at bounding box center [255, 117] width 54 height 80
click at [188, 64] on button "All Google Bots" at bounding box center [170, 68] width 36 height 8
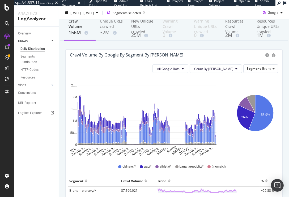
click at [142, 71] on div "All Google Bots Count By Day Segment Brand" at bounding box center [174, 68] width 208 height 8
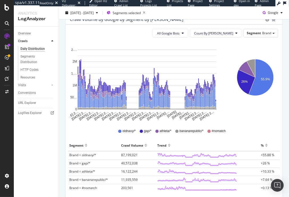
scroll to position [77, 0]
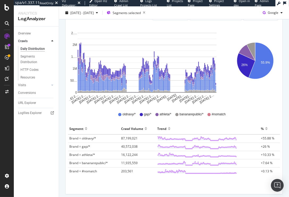
drag, startPoint x: 210, startPoint y: 184, endPoint x: 203, endPoint y: 180, distance: 8.0
click at [210, 184] on div "All Google Bots Count By Day Segment Brand Hold CMD (⌘) while clicking to filte…" at bounding box center [174, 101] width 217 height 186
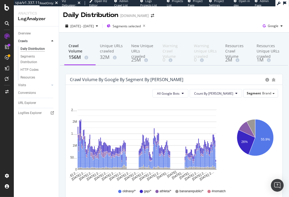
scroll to position [2, 0]
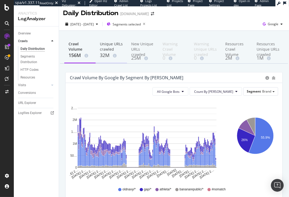
click at [106, 50] on div "Unique URLs crawled" at bounding box center [111, 46] width 23 height 11
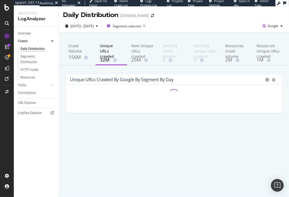
click at [112, 71] on div "Crawl Volume 156M Unique URLs crawled 32M New Unique URLs crawled 25M Warning C…" at bounding box center [174, 85] width 230 height 105
click at [134, 55] on div "New Unique URLs crawled" at bounding box center [142, 49] width 23 height 13
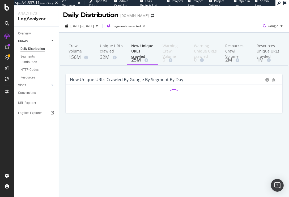
click at [61, 78] on div "New Unique URLs crawled by google by Segment by Day Hold CMD (⌘) while clicking…" at bounding box center [173, 96] width 225 height 45
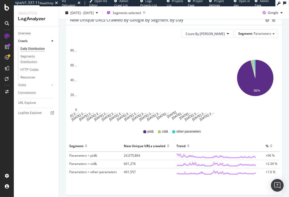
scroll to position [53, 0]
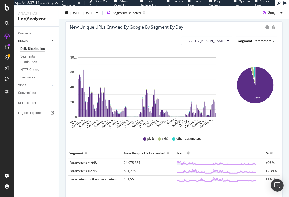
click at [260, 41] on span "Parameters" at bounding box center [262, 40] width 18 height 5
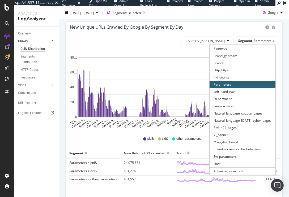
click at [251, 62] on div "Brand" at bounding box center [242, 62] width 66 height 7
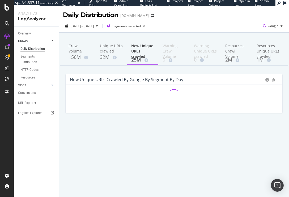
click at [219, 71] on div "Crawl Volume 156M Unique URLs crawled 32M New Unique URLs crawled 25M Warning C…" at bounding box center [174, 85] width 230 height 105
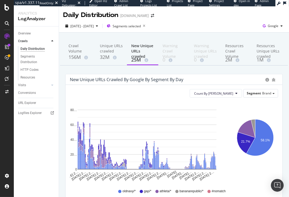
click at [63, 98] on div "New Unique URLs crawled by google by Segment by Day Count By Day Segment Brand …" at bounding box center [173, 175] width 225 height 203
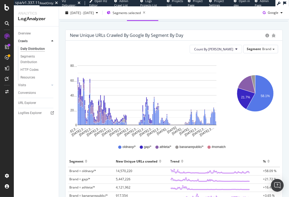
scroll to position [49, 0]
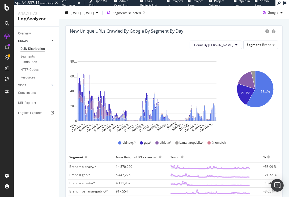
click at [62, 112] on div "New Unique URLs crawled by google by Segment by Day Count By Day Segment Brand …" at bounding box center [173, 126] width 225 height 203
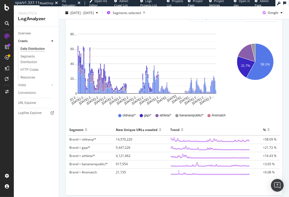
scroll to position [79, 0]
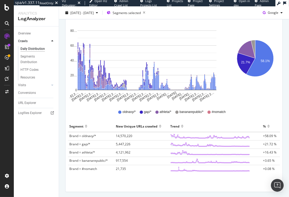
click at [64, 158] on div "New Unique URLs crawled by google by Segment by Day Count By Day Segment Brand …" at bounding box center [173, 96] width 225 height 203
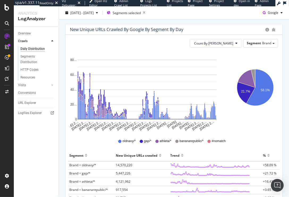
scroll to position [56, 0]
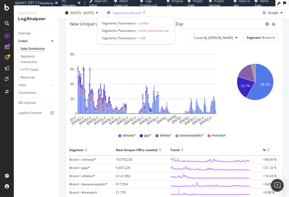
click at [138, 12] on span "Segments selected" at bounding box center [127, 12] width 28 height 5
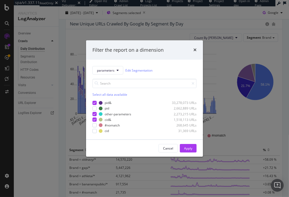
click at [129, 143] on div "Cancel Apply" at bounding box center [144, 148] width 117 height 17
click at [193, 51] on icon "times" at bounding box center [194, 50] width 3 height 4
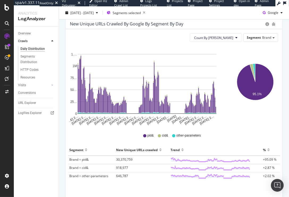
click at [116, 132] on div "pid& cid& other-parameters" at bounding box center [173, 136] width 211 height 12
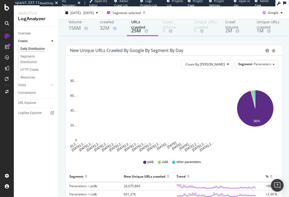
scroll to position [30, 0]
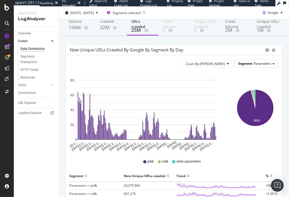
click at [252, 64] on span "Segment" at bounding box center [245, 63] width 14 height 5
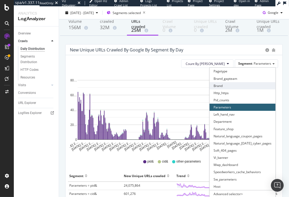
click at [240, 84] on div "Brand" at bounding box center [242, 85] width 66 height 7
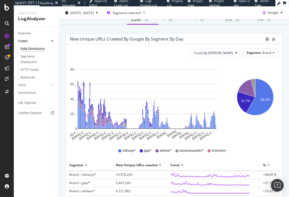
scroll to position [41, 0]
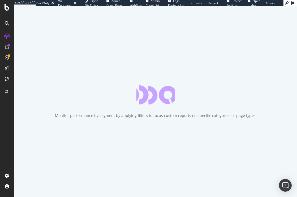
click at [8, 123] on div at bounding box center [7, 102] width 13 height 140
click at [8, 120] on div at bounding box center [7, 102] width 13 height 140
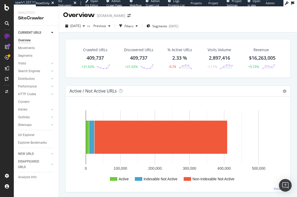
click at [60, 61] on div "Crawled URLs 409,737 +21.52% Discovered URLs 409,737 +21.52% % Active URLs 2.33…" at bounding box center [178, 128] width 238 height 191
drag, startPoint x: 97, startPoint y: 35, endPoint x: 96, endPoint y: 32, distance: 2.9
click at [97, 35] on div "Crawled URLs 409,737 +21.52% Discovered URLs 409,737 +21.52% % Active URLs 2.33…" at bounding box center [178, 128] width 238 height 191
drag, startPoint x: 136, startPoint y: 27, endPoint x: 100, endPoint y: 31, distance: 36.9
click at [133, 27] on div "Filters" at bounding box center [128, 26] width 9 height 5
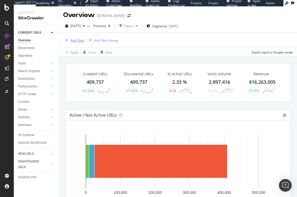
click at [73, 39] on div "Add Filter" at bounding box center [77, 40] width 14 height 5
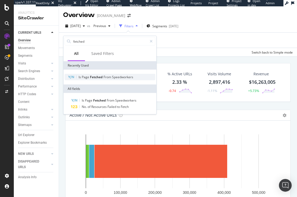
type input "fetched"
click at [90, 76] on span "Fetched" at bounding box center [97, 77] width 14 height 5
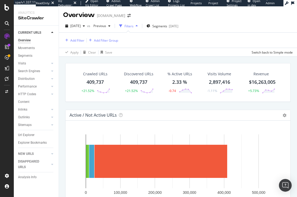
drag, startPoint x: 136, startPoint y: 59, endPoint x: 96, endPoint y: 56, distance: 39.7
click at [135, 59] on div "Crawled URLs 409,737 +21.52% Discovered URLs 409,737 +21.52% % Active URLs 2.33…" at bounding box center [178, 152] width 238 height 191
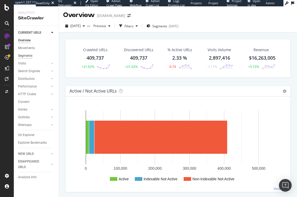
drag, startPoint x: 62, startPoint y: 50, endPoint x: 21, endPoint y: 56, distance: 40.5
click at [62, 50] on div "Crawled URLs 409,737 +21.52% Discovered URLs 409,737 +21.52% % Active URLs 2.33…" at bounding box center [178, 128] width 238 height 191
click at [62, 77] on div "Crawled URLs 409,737 +21.52% Discovered URLs 409,737 +21.52% % Active URLs 2.33…" at bounding box center [178, 128] width 238 height 191
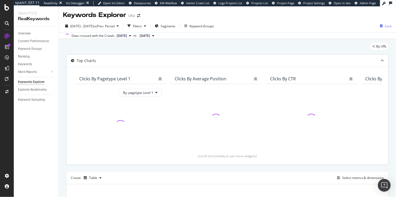
drag, startPoint x: 41, startPoint y: 135, endPoint x: 80, endPoint y: 83, distance: 64.8
click at [41, 135] on div "Overview Content Performance Keyword Groups Ranking Keywords More Reports Count…" at bounding box center [36, 112] width 45 height 171
drag, startPoint x: 102, startPoint y: 50, endPoint x: 100, endPoint y: 53, distance: 3.8
click at [102, 50] on div "By URL" at bounding box center [227, 49] width 323 height 12
click at [142, 25] on div "Filters" at bounding box center [137, 26] width 9 height 5
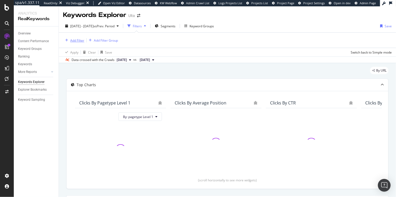
click at [79, 42] on div "Add Filter" at bounding box center [77, 40] width 14 height 5
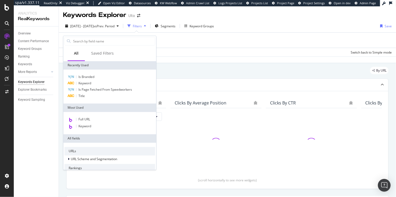
drag, startPoint x: 88, startPoint y: 77, endPoint x: 93, endPoint y: 74, distance: 6.3
click at [88, 77] on span "Is Branded" at bounding box center [87, 77] width 16 height 5
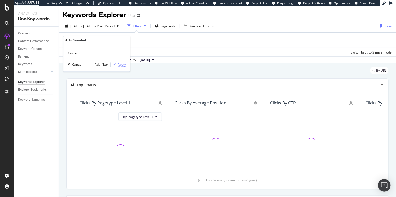
click at [115, 65] on icon "button" at bounding box center [114, 64] width 3 height 3
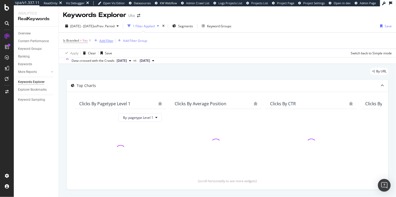
click at [105, 41] on div "Add Filter" at bounding box center [107, 40] width 14 height 5
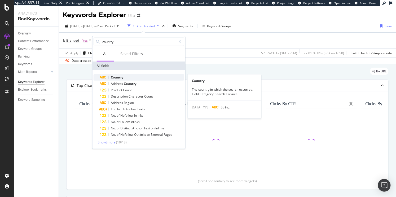
type input "country"
click at [116, 77] on span "Country" at bounding box center [117, 77] width 13 height 5
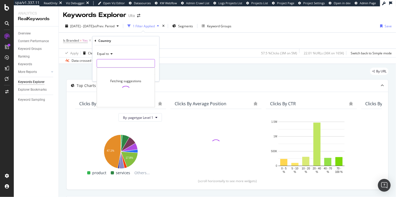
click at [114, 64] on input "text" at bounding box center [126, 63] width 58 height 8
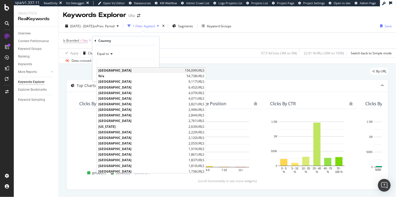
click at [185, 70] on span "156,099 URLS" at bounding box center [195, 70] width 20 height 5
type input "[GEOGRAPHIC_DATA]"
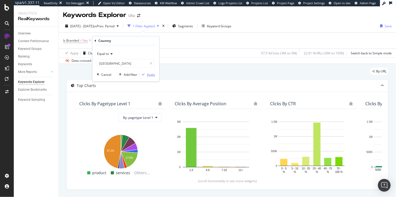
click at [151, 74] on div "Apply" at bounding box center [151, 74] width 8 height 5
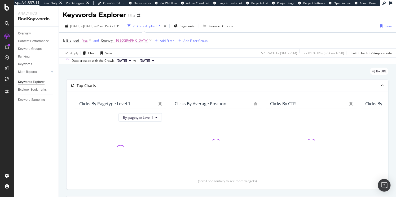
scroll to position [70, 0]
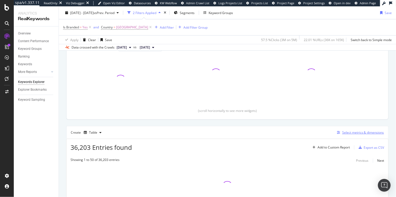
click at [379, 133] on div "Select metrics & dimensions" at bounding box center [364, 132] width 42 height 5
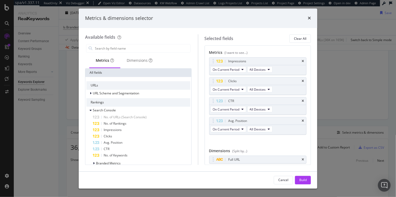
drag, startPoint x: 309, startPoint y: 18, endPoint x: 295, endPoint y: 19, distance: 14.1
click at [309, 18] on icon "times" at bounding box center [309, 18] width 3 height 4
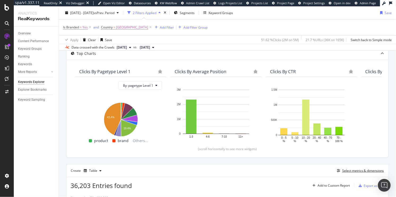
scroll to position [32, 0]
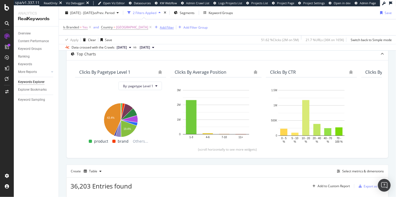
click at [169, 28] on div "Add Filter" at bounding box center [167, 27] width 14 height 5
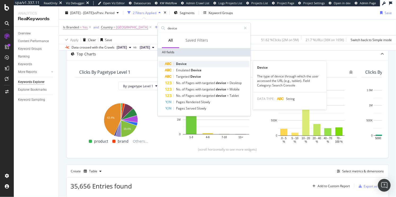
type input "device"
click at [187, 63] on div "Device" at bounding box center [207, 64] width 84 height 6
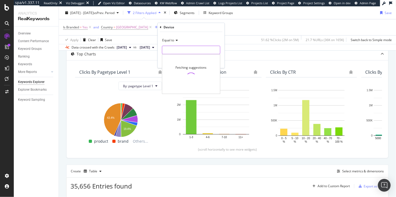
click at [180, 48] on input "text" at bounding box center [191, 50] width 58 height 8
click at [212, 73] on span "11,609 URLS" at bounding box center [211, 74] width 18 height 5
type input "tablet"
click at [217, 62] on div "Apply" at bounding box center [216, 61] width 8 height 5
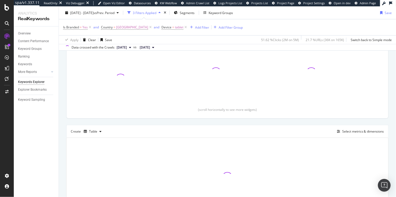
scroll to position [103, 0]
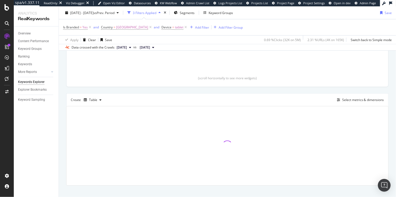
click at [192, 89] on div "Top Charts Clicks By pagetype Level 1 By: pagetype Level 1 Clicks By Average Po…" at bounding box center [227, 80] width 323 height 209
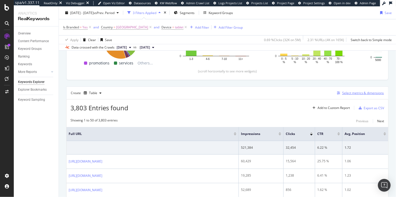
click at [356, 93] on div "Select metrics & dimensions" at bounding box center [364, 93] width 42 height 5
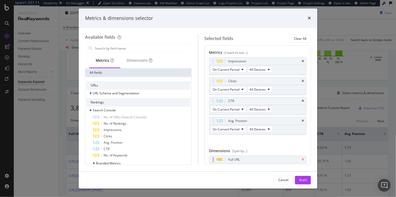
click at [304, 159] on icon "times" at bounding box center [303, 159] width 2 height 3
click at [148, 47] on input "modal" at bounding box center [142, 49] width 96 height 8
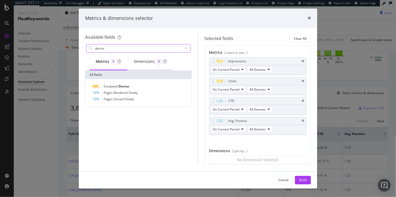
type input "device"
click at [141, 63] on div "Dimensions 5" at bounding box center [150, 61] width 33 height 7
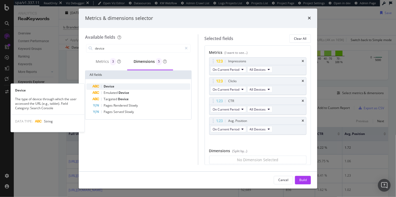
click at [124, 85] on div "Device" at bounding box center [142, 87] width 98 height 6
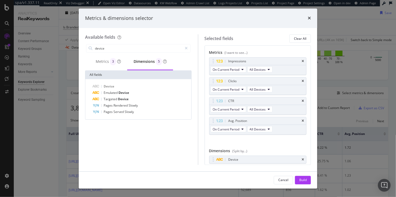
drag, startPoint x: 299, startPoint y: 179, endPoint x: 244, endPoint y: 153, distance: 60.3
click at [299, 179] on button "Build" at bounding box center [303, 180] width 16 height 8
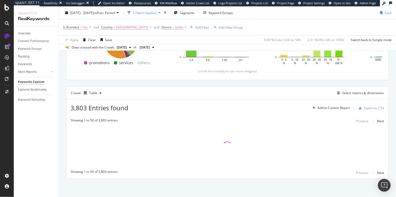
click at [162, 86] on div "Top Charts Clicks By pagetype Level 1 By: pagetype Level 1 Hold CMD (⌘) while c…" at bounding box center [227, 73] width 323 height 209
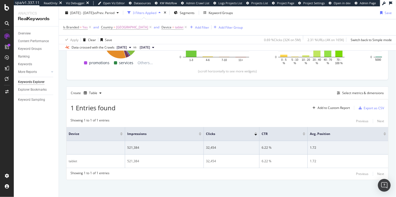
click at [164, 85] on div "Top Charts Clicks By pagetype Level 1 By: pagetype Level 1 Hold CMD (⌘) while c…" at bounding box center [227, 74] width 323 height 210
click at [184, 178] on div "Showing 1 to 1 of 1 entries Previous Next Device Impressions Clicks CTR Avg. Po…" at bounding box center [228, 147] width 322 height 64
click at [172, 82] on div "Top Charts Clicks By pagetype Level 1 By: pagetype Level 1 Hold CMD (⌘) while c…" at bounding box center [227, 74] width 323 height 210
click at [177, 89] on div "Create Table Select metrics & dimensions" at bounding box center [227, 93] width 323 height 13
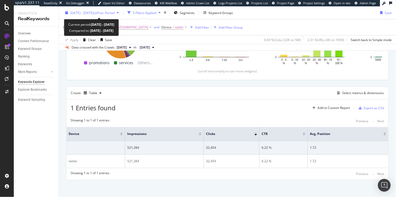
click at [94, 13] on span "2025 Aug. 1st - Aug. 31st" at bounding box center [81, 12] width 23 height 5
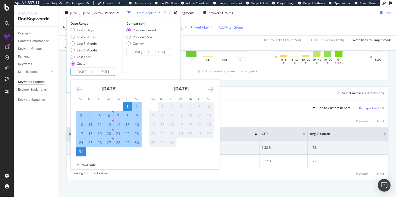
drag, startPoint x: 110, startPoint y: 70, endPoint x: 113, endPoint y: 72, distance: 3.6
click at [110, 70] on input "2025/08/31" at bounding box center [104, 71] width 21 height 7
drag, startPoint x: 135, startPoint y: 144, endPoint x: 148, endPoint y: 88, distance: 57.8
click at [135, 144] on div "30" at bounding box center [136, 142] width 9 height 5
type input "2025/08/30"
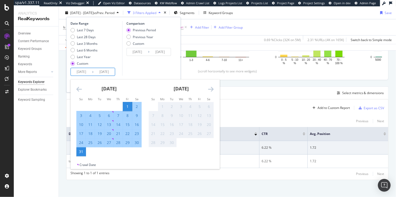
type input "2025/07/02"
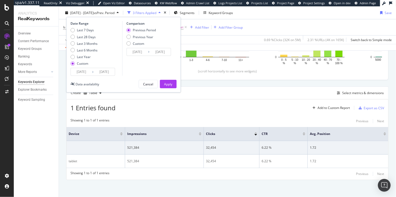
click at [153, 77] on div "Date Range Last 7 Days Last 28 Days Last 3 Months Last 6 Months Last Year Custo…" at bounding box center [123, 55] width 115 height 76
drag, startPoint x: 169, startPoint y: 83, endPoint x: 167, endPoint y: 85, distance: 3.0
click at [169, 83] on div "Apply" at bounding box center [168, 84] width 8 height 5
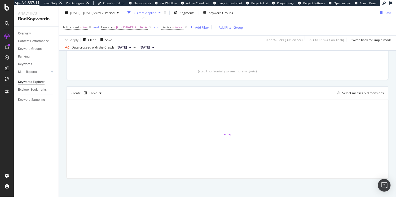
drag, startPoint x: 187, startPoint y: 78, endPoint x: 187, endPoint y: 83, distance: 4.5
click at [187, 79] on div "Clicks By pagetype Level 1 By: pagetype Level 1 Clicks By Average Position Clic…" at bounding box center [228, 31] width 322 height 98
click at [187, 83] on div "Top Charts Clicks By pagetype Level 1 By: pagetype Level 1 Clicks By Average Po…" at bounding box center [227, 73] width 323 height 209
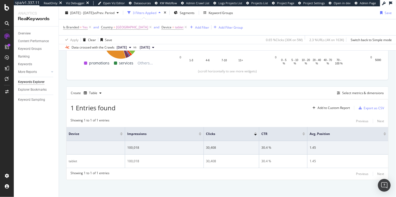
drag, startPoint x: 36, startPoint y: 141, endPoint x: 0, endPoint y: 138, distance: 35.4
click at [33, 141] on div "Overview Content Performance Keyword Groups Ranking Keywords More Reports Count…" at bounding box center [36, 112] width 45 height 171
click at [236, 86] on div "Top Charts Clicks By pagetype Level 1 By: pagetype Level 1 Hold CMD (⌘) while c…" at bounding box center [227, 74] width 323 height 210
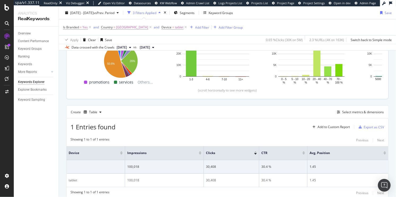
scroll to position [88, 0]
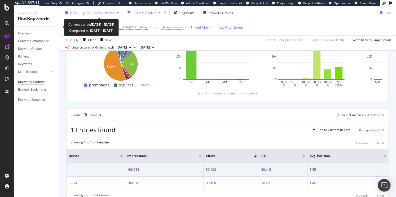
click at [115, 14] on span "vs Prev. Period" at bounding box center [104, 12] width 21 height 5
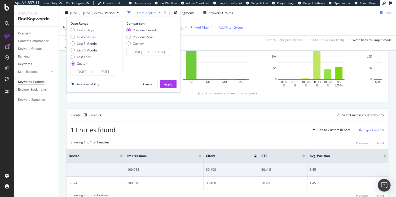
drag, startPoint x: 106, startPoint y: 72, endPoint x: 109, endPoint y: 72, distance: 2.9
click at [106, 72] on input "2025/08/30" at bounding box center [104, 71] width 21 height 7
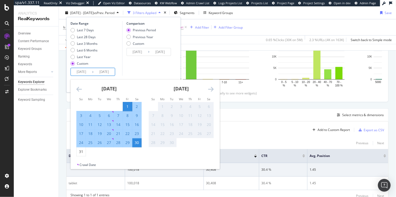
drag, startPoint x: 79, startPoint y: 149, endPoint x: 85, endPoint y: 145, distance: 7.1
click at [79, 149] on div "31" at bounding box center [81, 152] width 9 height 9
type input "2025/08/31"
type input "2025/07/01"
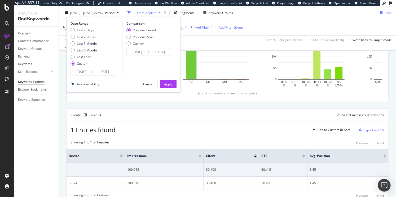
click at [168, 84] on div "Apply" at bounding box center [168, 84] width 8 height 5
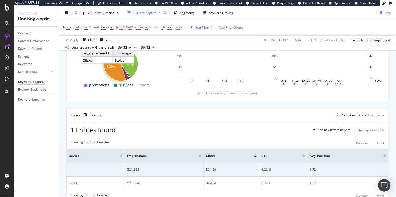
click at [165, 117] on div "Create Table Select metrics & dimensions" at bounding box center [227, 115] width 323 height 13
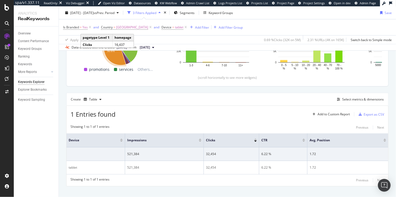
scroll to position [110, 0]
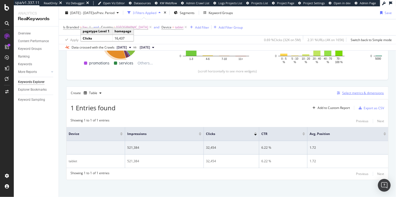
click at [354, 92] on div "Select metrics & dimensions" at bounding box center [364, 93] width 42 height 5
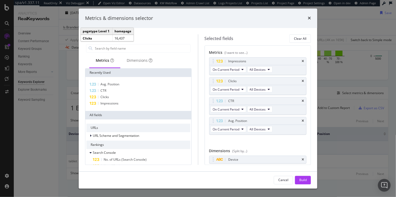
click at [308, 17] on icon "times" at bounding box center [309, 18] width 3 height 4
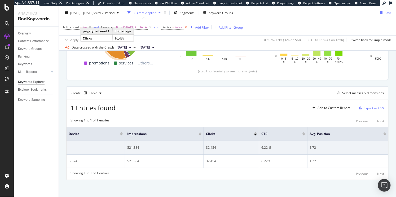
click at [188, 27] on icon at bounding box center [186, 27] width 5 height 5
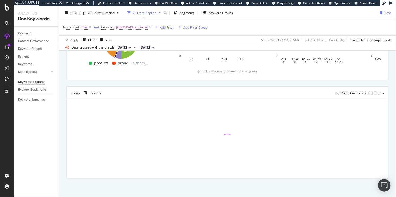
drag, startPoint x: 156, startPoint y: 85, endPoint x: 152, endPoint y: 86, distance: 4.4
click at [156, 85] on div "Top Charts Clicks By pagetype Level 1 By: pagetype Level 1 Hold CMD (⌘) while c…" at bounding box center [227, 73] width 323 height 209
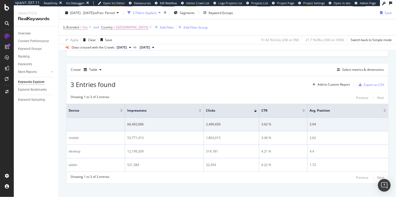
scroll to position [133, 0]
click at [61, 132] on div "By URL Top Charts Clicks By pagetype Level 1 By: pagetype Level 1 Hold CMD (⌘) …" at bounding box center [228, 65] width 338 height 271
click at [40, 100] on div "Keyword Sampling" at bounding box center [31, 100] width 27 height 6
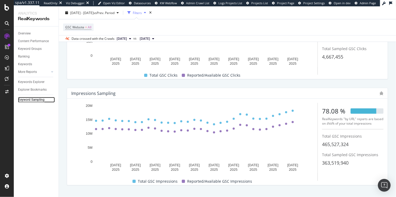
scroll to position [98, 0]
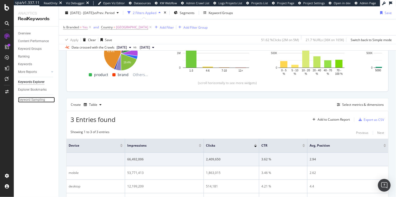
scroll to position [133, 0]
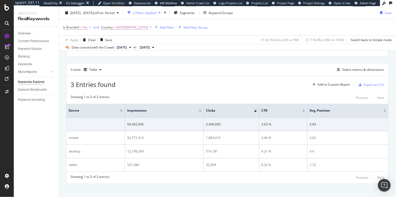
click at [164, 60] on div "Top Charts Clicks By pagetype Level 1 By: pagetype Level 1 Hold CMD (⌘) while c…" at bounding box center [227, 65] width 323 height 238
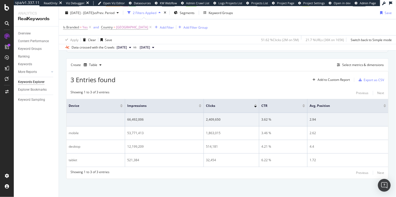
scroll to position [138, 0]
drag, startPoint x: 167, startPoint y: 60, endPoint x: 164, endPoint y: 57, distance: 3.9
click at [167, 60] on div "Create Table Select metrics & dimensions" at bounding box center [227, 65] width 323 height 13
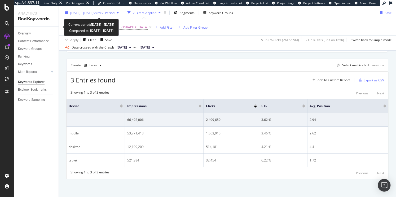
click at [94, 13] on span "2025 Aug. 1st - Aug. 31st" at bounding box center [81, 12] width 23 height 5
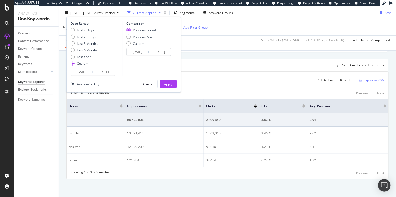
click at [106, 72] on input "2025/08/31" at bounding box center [104, 71] width 21 height 7
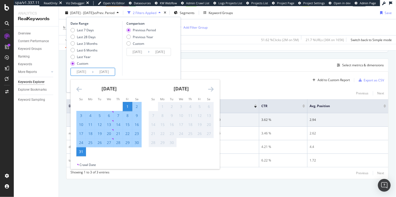
drag, startPoint x: 139, startPoint y: 143, endPoint x: 149, endPoint y: 110, distance: 34.3
click at [139, 143] on div "30" at bounding box center [136, 142] width 9 height 5
type input "2025/08/30"
type input "2025/07/02"
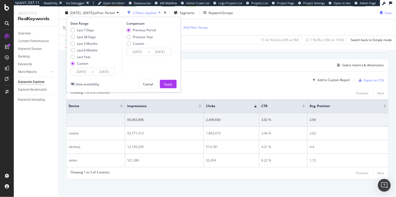
click at [242, 76] on div "3 Entries found Add to Custom Report Export as CSV" at bounding box center [228, 78] width 322 height 13
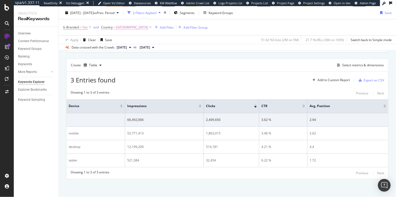
drag, startPoint x: 165, startPoint y: 80, endPoint x: 106, endPoint y: 25, distance: 80.0
click at [165, 80] on div "3 Entries found Add to Custom Report Export as CSV" at bounding box center [228, 78] width 322 height 13
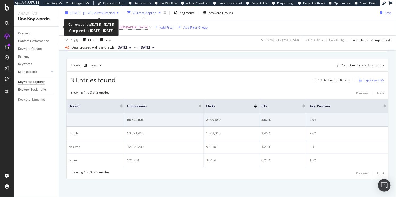
click at [99, 10] on div "2025 Aug. 1st - Aug. 31st vs Prev. Period" at bounding box center [92, 13] width 58 height 8
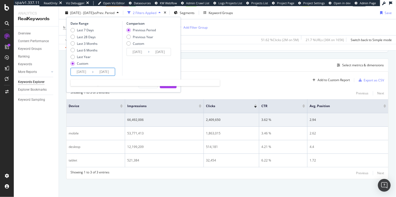
click at [107, 74] on input "2025/08/30" at bounding box center [104, 71] width 21 height 7
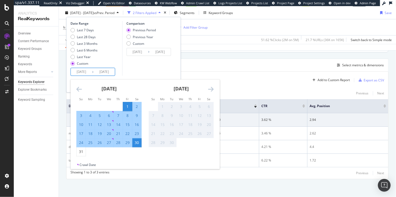
drag, startPoint x: 127, startPoint y: 67, endPoint x: 96, endPoint y: 80, distance: 33.5
click at [126, 67] on div "Comparison Previous Period Previous Year Custom 2025/07/02 Navigate forward to …" at bounding box center [147, 48] width 50 height 55
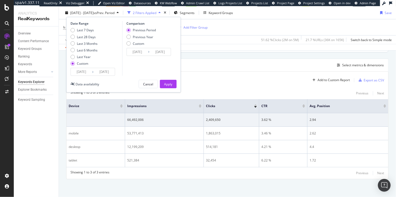
drag, startPoint x: 146, startPoint y: 63, endPoint x: 133, endPoint y: 66, distance: 13.3
click at [145, 63] on div "Comparison Previous Period Previous Year Custom 2025/07/02 Navigate forward to …" at bounding box center [147, 48] width 50 height 55
click at [112, 71] on input "2025/08/30" at bounding box center [104, 71] width 21 height 7
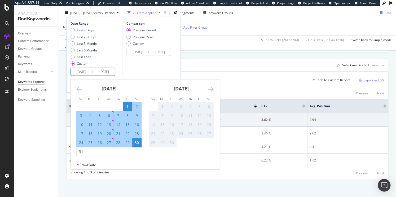
click at [146, 66] on div "Comparison Previous Period Previous Year Custom 2025/07/02 Navigate forward to …" at bounding box center [147, 48] width 50 height 55
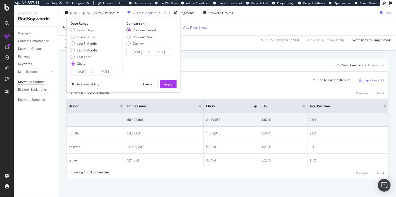
drag, startPoint x: 168, startPoint y: 84, endPoint x: 166, endPoint y: 86, distance: 3.0
click at [168, 84] on div "Apply" at bounding box center [168, 84] width 8 height 5
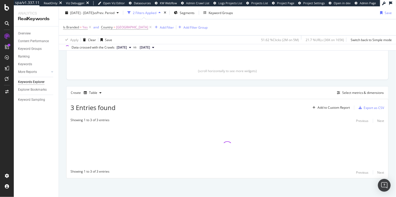
scroll to position [110, 0]
click at [189, 85] on div "Top Charts Clicks By pagetype Level 1 By: pagetype Level 1 Clicks By Average Po…" at bounding box center [227, 73] width 323 height 209
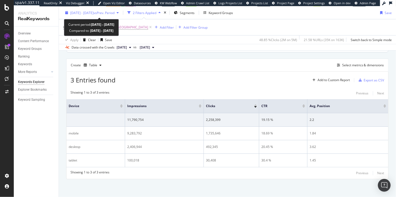
click at [84, 14] on span "2025 Aug. 1st - Aug. 30th" at bounding box center [81, 12] width 23 height 5
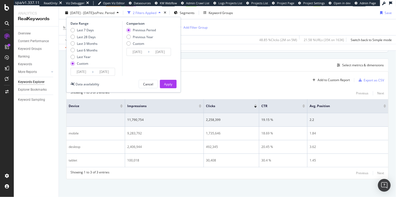
click at [86, 72] on input "2025/08/01" at bounding box center [81, 71] width 21 height 7
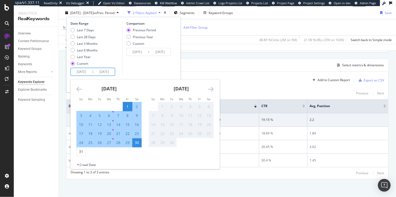
drag, startPoint x: 82, startPoint y: 149, endPoint x: 84, endPoint y: 145, distance: 4.7
click at [82, 149] on div "31" at bounding box center [81, 151] width 9 height 5
type input "2025/08/31"
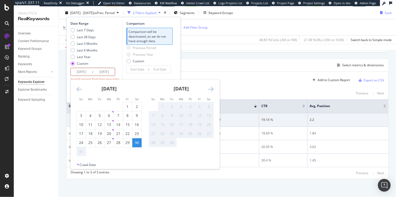
click at [166, 78] on div "Comparison Comparison will be deactivated, as we do not have enough data. Previ…" at bounding box center [147, 53] width 50 height 65
click at [108, 71] on input "2025/08/30" at bounding box center [104, 71] width 21 height 7
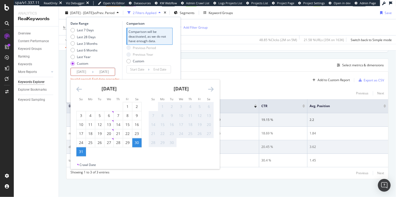
drag, startPoint x: 81, startPoint y: 152, endPoint x: 84, endPoint y: 150, distance: 3.0
click at [81, 152] on div "31" at bounding box center [81, 151] width 9 height 5
type input "2025/08/31"
type input "2025/08/30"
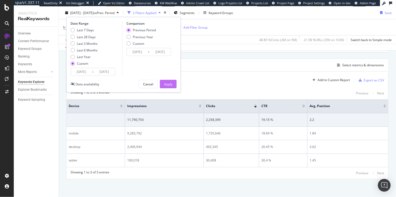
click at [168, 82] on div "Apply" at bounding box center [168, 84] width 8 height 5
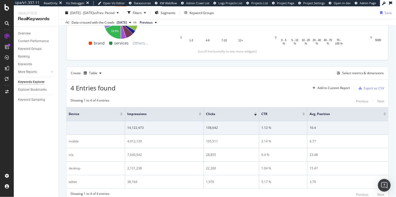
scroll to position [126, 0]
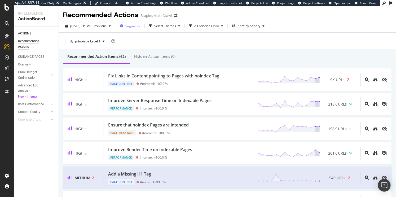
click at [140, 28] on div "Segments" at bounding box center [133, 26] width 15 height 5
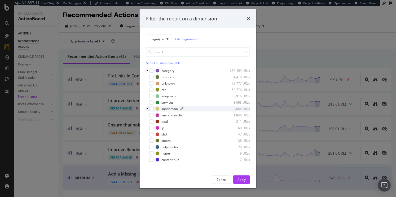
scroll to position [17, 0]
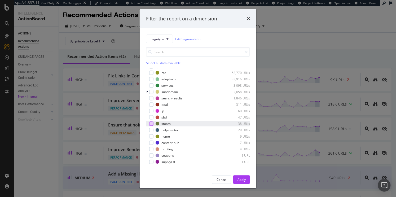
click at [152, 125] on div "modal" at bounding box center [151, 124] width 4 height 4
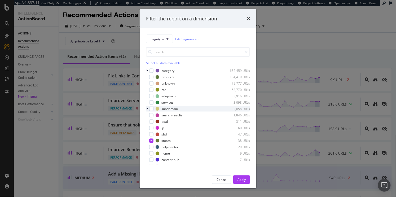
click at [146, 110] on div "pagetype Edit Segmentation Select all data available category 682,459 URLs prod…" at bounding box center [198, 99] width 117 height 143
click at [147, 109] on icon "modal" at bounding box center [147, 108] width 2 height 3
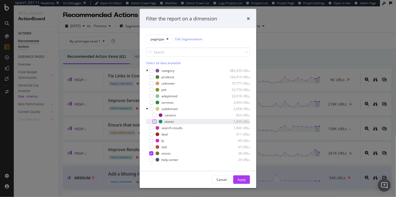
click at [154, 120] on div "modal" at bounding box center [155, 122] width 4 height 4
click at [154, 155] on div "stores 38 URLs" at bounding box center [198, 153] width 104 height 5
click at [240, 178] on div "Apply" at bounding box center [242, 180] width 8 height 5
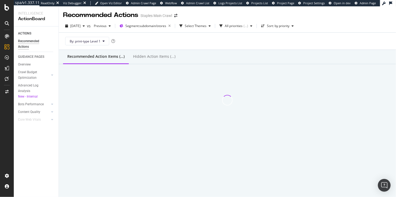
click at [220, 42] on div "By: print-type Level 1" at bounding box center [227, 41] width 329 height 17
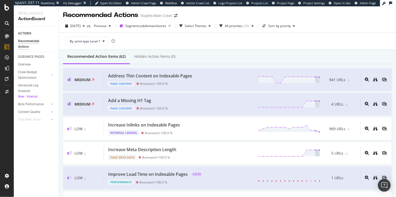
click at [213, 57] on div "Recommended Action Items (62) Hidden Action Items (0)" at bounding box center [228, 57] width 338 height 14
click at [262, 45] on div "By: print-type Level 1" at bounding box center [227, 41] width 329 height 17
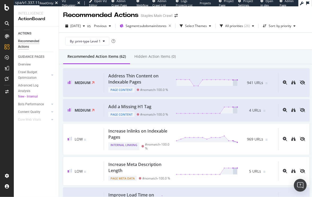
click at [216, 42] on div "By: print-type Level 1" at bounding box center [186, 41] width 246 height 17
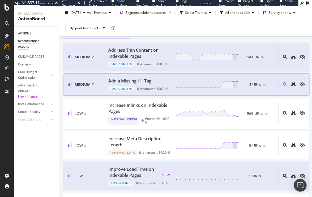
scroll to position [20, 0]
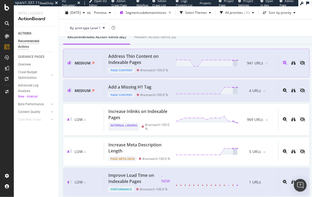
click at [158, 58] on div "Address Thin Content on Indexable Pages" at bounding box center [138, 59] width 61 height 12
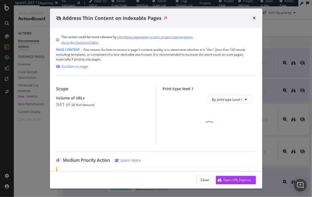
click at [146, 51] on div "Page Content | One means for bots to assess a page's content quality is to dete…" at bounding box center [156, 55] width 200 height 14
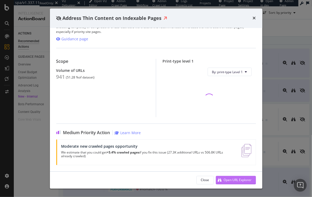
click at [229, 180] on div "Open URL Explorer" at bounding box center [238, 180] width 28 height 5
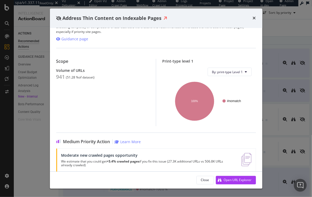
drag, startPoint x: 253, startPoint y: 18, endPoint x: 174, endPoint y: 2, distance: 80.3
click at [253, 18] on icon "times" at bounding box center [254, 18] width 3 height 4
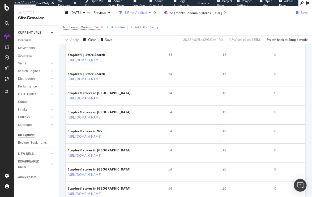
scroll to position [354, 0]
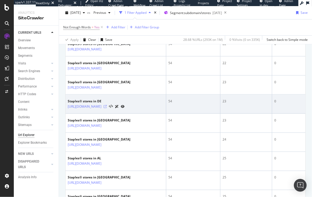
click at [107, 108] on icon at bounding box center [105, 106] width 3 height 3
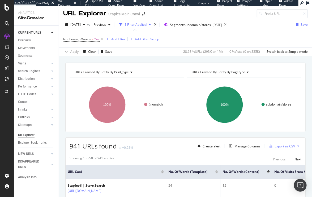
scroll to position [0, 0]
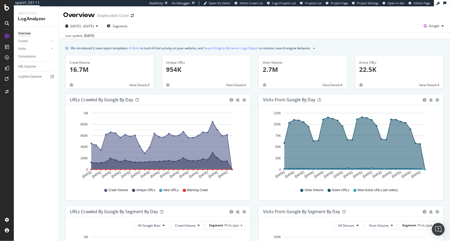
click at [64, 123] on div "URLs Crawled by Google by day Area Table Hold CMD (⌘) while clicking to filter …" at bounding box center [157, 150] width 193 height 112
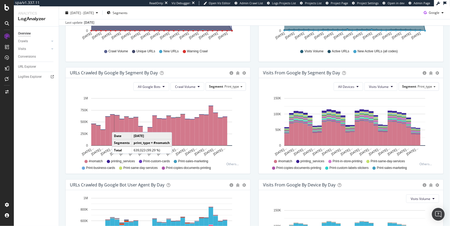
scroll to position [222, 0]
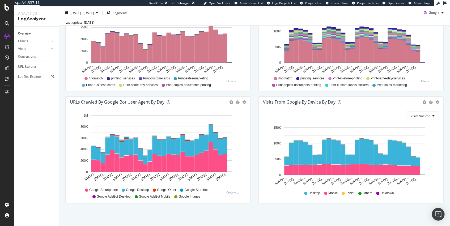
click at [255, 144] on div "Visits From Google By Device By Day Timeline (by Value) Timeline (by Percentage…" at bounding box center [350, 152] width 193 height 112
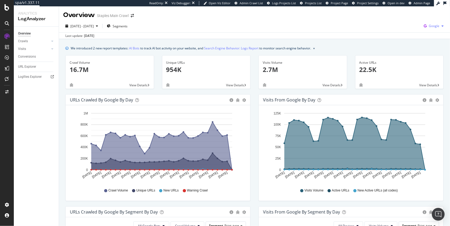
click at [433, 27] on span "Google" at bounding box center [433, 26] width 11 height 5
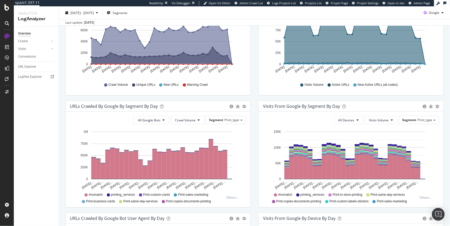
scroll to position [222, 0]
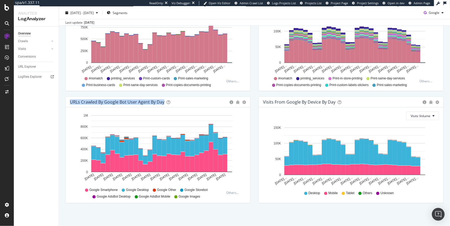
drag, startPoint x: 161, startPoint y: 101, endPoint x: 69, endPoint y: 101, distance: 92.1
click at [69, 101] on div "URLs Crawled by Google bot User Agent By Day Timeline (by Value) Timeline (by P…" at bounding box center [158, 102] width 184 height 11
click at [70, 101] on div "URLs Crawled by Google bot User Agent By Day" at bounding box center [117, 101] width 94 height 5
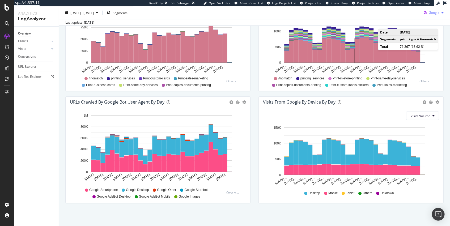
click at [434, 14] on span "Google" at bounding box center [433, 12] width 11 height 5
click at [431, 42] on span "OpenAI" at bounding box center [434, 42] width 20 height 5
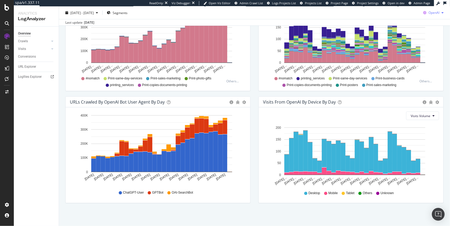
click at [430, 13] on span "OpenAI" at bounding box center [433, 12] width 11 height 5
click at [432, 52] on span "Other AI Bots" at bounding box center [434, 52] width 20 height 5
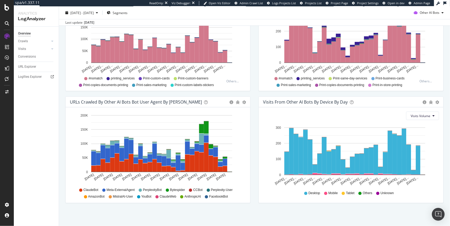
click at [216, 206] on div "URLs Crawled by Other AI Bots bot User Agent By Day Timeline (by Value) Timelin…" at bounding box center [157, 152] width 193 height 112
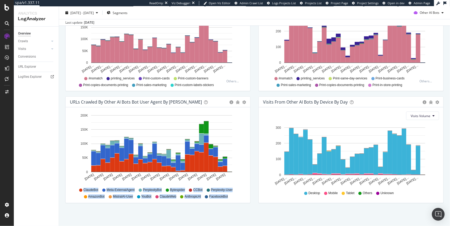
drag, startPoint x: 233, startPoint y: 198, endPoint x: 61, endPoint y: 191, distance: 172.1
click at [61, 191] on div "We introduced 2 new report templates: AI Bots to track AI bot activity on your …" at bounding box center [254, 22] width 391 height 410
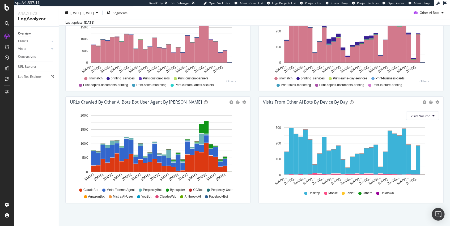
click at [66, 189] on div "Hold CMD (⌘) while clicking to filter the report. Aug 03 2025 Aug 05 2025 Aug 0…" at bounding box center [158, 155] width 184 height 96
click at [220, 196] on span "FacebookBot" at bounding box center [218, 196] width 19 height 5
click at [232, 197] on div "ClaudeBot Meta-ExternalAgent PerplexityBot Bytespider CCBot Perplexity-User Ama…" at bounding box center [157, 193] width 171 height 12
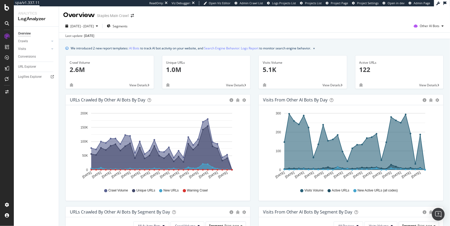
click at [254, 84] on div "Unique URLs 1.0M View Details" at bounding box center [206, 74] width 97 height 39
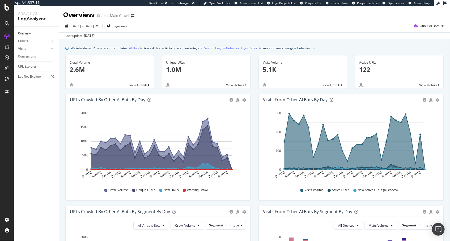
click at [213, 41] on div "We introduced 2 new report templates: AI Bots to track AI bot activity on your …" at bounding box center [254, 244] width 391 height 410
drag, startPoint x: 30, startPoint y: 120, endPoint x: 283, endPoint y: 3, distance: 279.3
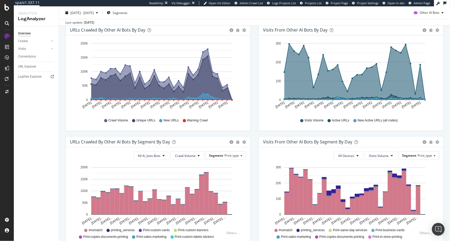
click at [61, 106] on div "We introduced 2 new report templates: AI Bots to track AI bot activity on your …" at bounding box center [254, 174] width 391 height 410
drag, startPoint x: 41, startPoint y: 103, endPoint x: 15, endPoint y: 56, distance: 54.0
click at [39, 104] on div "Overview Crawls Daily Distribution Segments Distribution HTTP Codes Resources V…" at bounding box center [36, 134] width 45 height 215
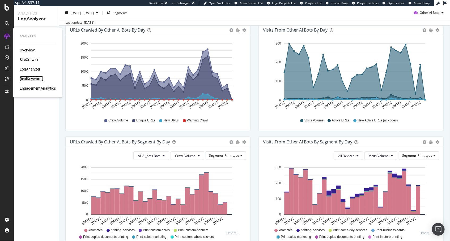
click at [39, 80] on div "RealKeywords" at bounding box center [32, 78] width 24 height 5
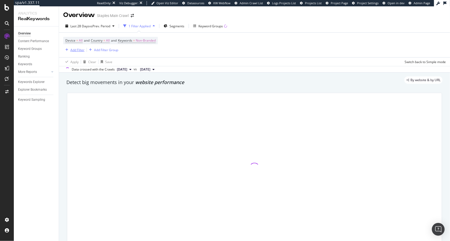
click at [71, 49] on div "Add Filter" at bounding box center [77, 50] width 14 height 5
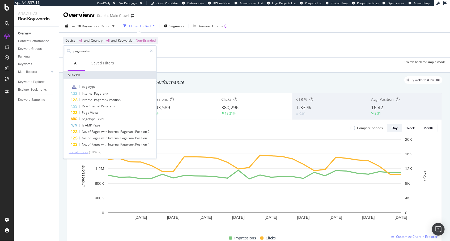
type input "pageworkers"
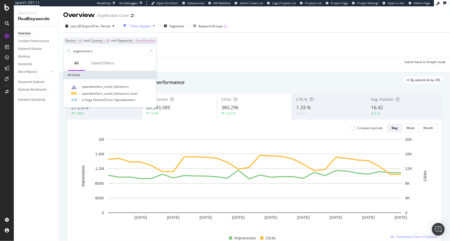
click at [213, 66] on div "Apply Clear Save Switch back to Simple mode" at bounding box center [254, 61] width 391 height 9
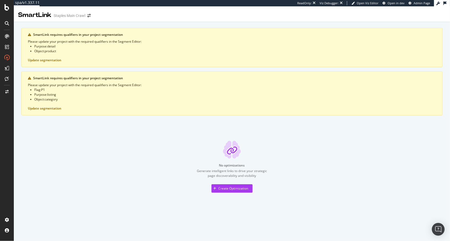
click at [152, 156] on div "No optimizations Generate intelligent links to drive your strategic page discov…" at bounding box center [231, 167] width 421 height 52
click at [94, 156] on div "No optimizations Generate intelligent links to drive your strategic page discov…" at bounding box center [231, 167] width 421 height 52
click at [73, 183] on div "No optimizations Generate intelligent links to drive your strategic page discov…" at bounding box center [231, 167] width 421 height 52
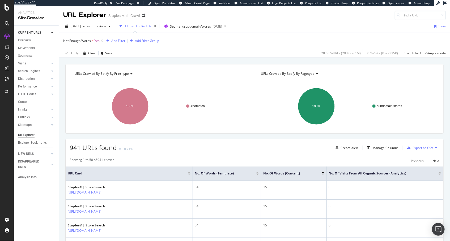
click at [266, 61] on div "URLs Crawled By Botify By print_type Chart (by Value) Table Expand Export as CS…" at bounding box center [254, 64] width 391 height 13
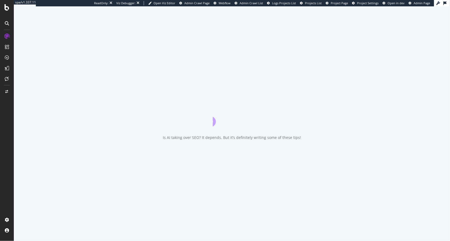
click at [8, 114] on div at bounding box center [7, 124] width 13 height 184
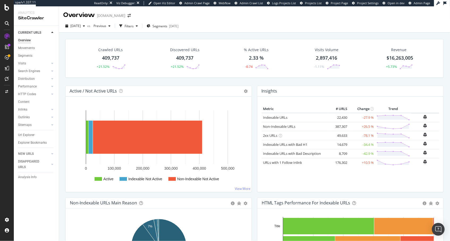
drag, startPoint x: 66, startPoint y: 80, endPoint x: 72, endPoint y: 80, distance: 5.8
click at [66, 80] on div "Crawled URLs 409,737 +21.52% Discovered URLs 409,737 +21.52% % Active URLs 2.33…" at bounding box center [254, 62] width 383 height 47
click at [167, 26] on span "Segments" at bounding box center [159, 26] width 15 height 5
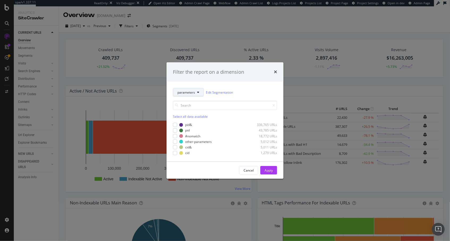
click at [190, 91] on span "parameters" at bounding box center [186, 92] width 18 height 5
drag, startPoint x: 170, startPoint y: 50, endPoint x: 155, endPoint y: 46, distance: 15.2
click at [167, 49] on div "Filter the report on a dimension parameters Edit Segmentation Select all data a…" at bounding box center [225, 120] width 450 height 241
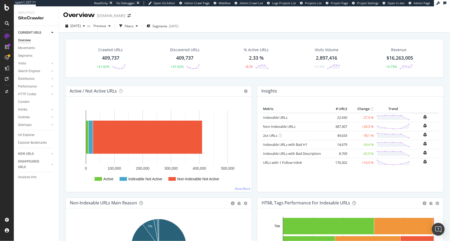
click at [145, 39] on div "Crawled URLs 409,737 +21.52% Discovered URLs 409,737 +21.52% % Active URLs 2.33…" at bounding box center [254, 58] width 378 height 39
drag, startPoint x: 84, startPoint y: 25, endPoint x: 84, endPoint y: 29, distance: 3.5
click at [81, 25] on span "2025 Aug. 27th" at bounding box center [75, 26] width 10 height 5
click at [87, 66] on div "2025 May. 7th" at bounding box center [85, 67] width 28 height 5
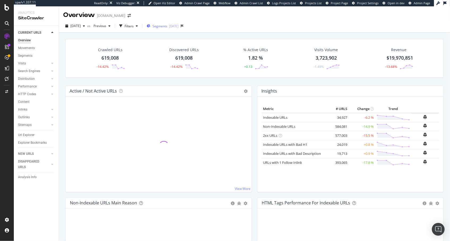
click at [167, 25] on span "Segments" at bounding box center [159, 26] width 15 height 5
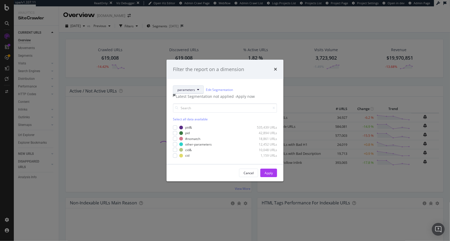
click at [188, 88] on span "parameters" at bounding box center [186, 90] width 18 height 5
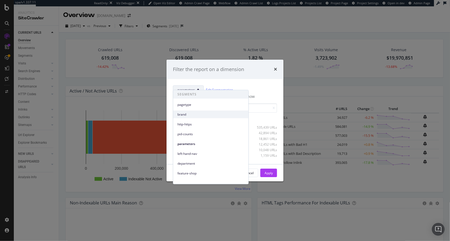
click at [193, 114] on span "brand" at bounding box center [210, 114] width 67 height 5
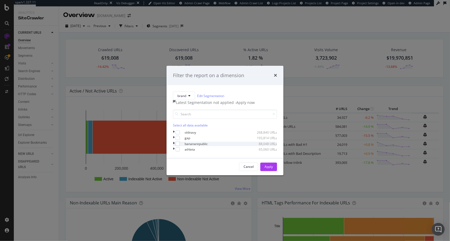
drag, startPoint x: 179, startPoint y: 141, endPoint x: 180, endPoint y: 149, distance: 8.6
click at [179, 140] on div "modal" at bounding box center [177, 138] width 4 height 4
click at [179, 152] on div "modal" at bounding box center [177, 149] width 4 height 4
click at [269, 170] on div "Apply" at bounding box center [268, 167] width 8 height 8
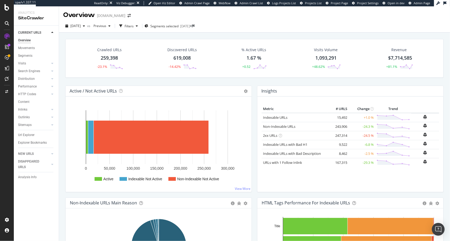
click at [62, 103] on div "Crawled URLs 259,398 -23.1% Discovered URLs 619,008 -14.42% % Active URLs 1.67 …" at bounding box center [254, 150] width 391 height 235
drag, startPoint x: 29, startPoint y: 134, endPoint x: 85, endPoint y: 105, distance: 63.6
click at [29, 135] on div "Url Explorer" at bounding box center [26, 135] width 16 height 6
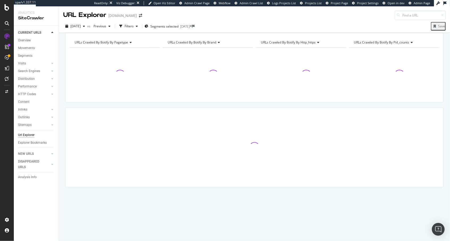
click at [173, 33] on div "URLs Crawled By Botify By pagetype Chart (by Value) Table Expand Export as CSV …" at bounding box center [254, 33] width 391 height 0
click at [211, 45] on span "URLs Crawled By Botify By brand" at bounding box center [192, 42] width 49 height 5
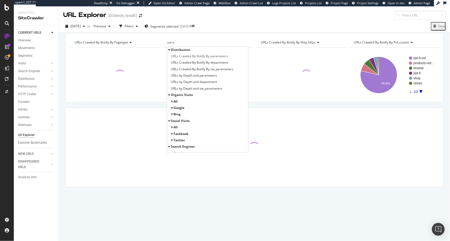
type input "param"
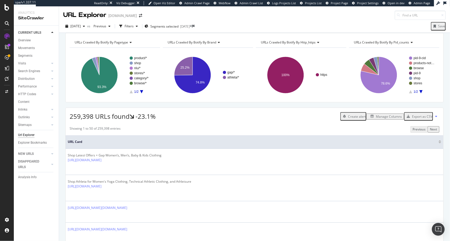
click at [214, 67] on rect "A chart." at bounding box center [208, 75] width 90 height 46
click at [213, 47] on div "URLs Crawled By Botify By brand" at bounding box center [208, 42] width 82 height 8
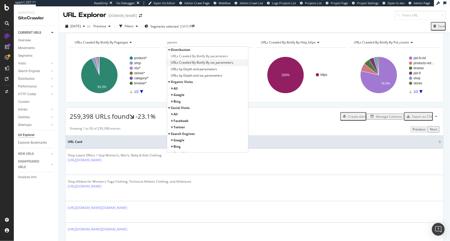
type input "param"
click at [221, 65] on span "URLs Crawled By Botify By sw_parameters" at bounding box center [202, 62] width 62 height 5
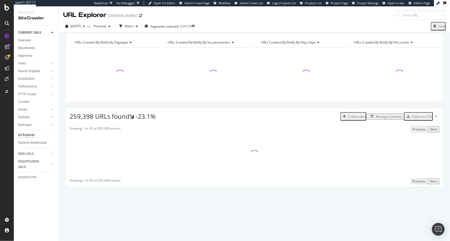
click at [222, 33] on div "URLs Crawled By Botify By pagetype Chart (by Value) Table Expand Export as CSV …" at bounding box center [254, 33] width 391 height 0
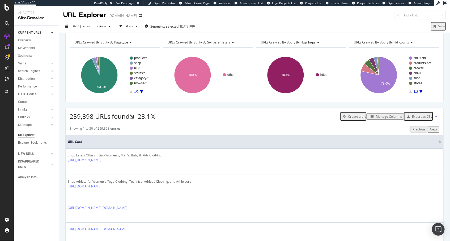
click at [219, 45] on span "URLs Crawled By Botify By sw_parameters" at bounding box center [199, 42] width 63 height 5
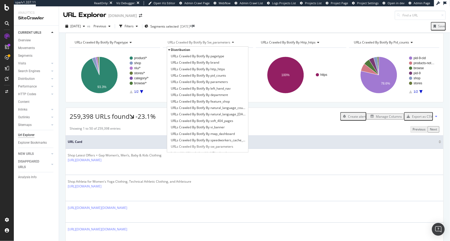
click at [206, 33] on div "URLs Crawled By Botify By pagetype Chart (by Value) Table Expand Export as CSV …" at bounding box center [254, 33] width 391 height 0
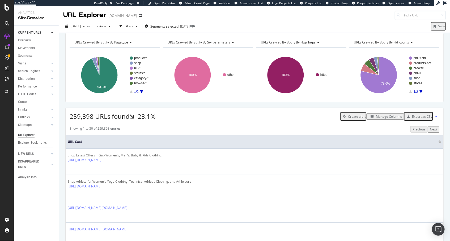
click at [119, 45] on span "URLs Crawled By Botify By pagetype" at bounding box center [101, 42] width 53 height 5
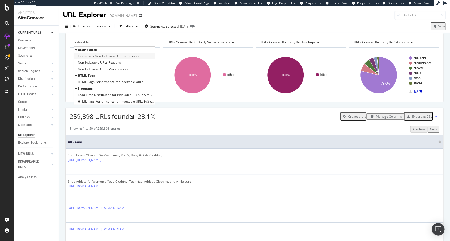
type input "indexable"
click at [124, 59] on span "Indexable / Non-Indexable URLs distribution" at bounding box center [110, 56] width 64 height 5
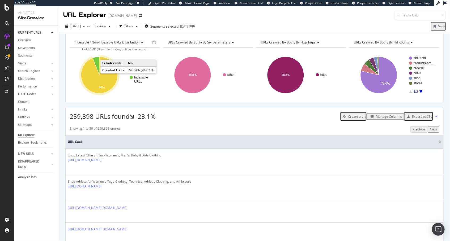
click at [94, 74] on icon "A chart." at bounding box center [99, 75] width 37 height 37
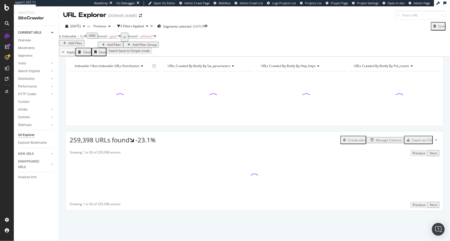
click at [124, 57] on div "Indexable / Non-Indexable URLs distribution Chart (by Value) Table Expand Expor…" at bounding box center [254, 57] width 391 height 0
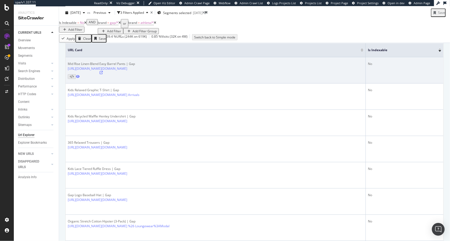
scroll to position [134, 0]
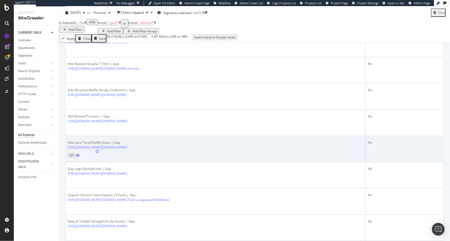
scroll to position [147, 0]
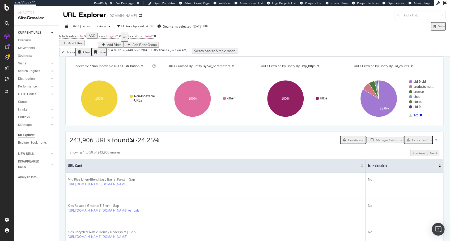
drag, startPoint x: 37, startPoint y: 72, endPoint x: 333, endPoint y: 1, distance: 304.5
click at [0, 0] on div "spa/v1.337.11 ReadOnly: Viz Debugger: Open Viz Editor Admin Crawl Page Webflow …" at bounding box center [225, 120] width 450 height 241
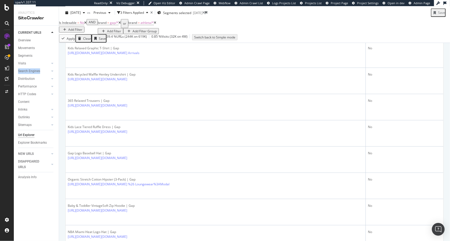
scroll to position [249, 0]
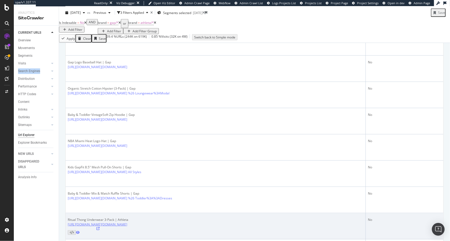
copy link "https://athleta.gap.com/browse/product.do?pid=819447042&cid=3047239&nav=meganav…"
drag, startPoint x: 69, startPoint y: 171, endPoint x: 88, endPoint y: 177, distance: 19.8
click at [88, 213] on td "Ritual Thong Underwear 3-Pack | Athleta https://athleta.gap.com/browse/product.…" at bounding box center [216, 226] width 300 height 26
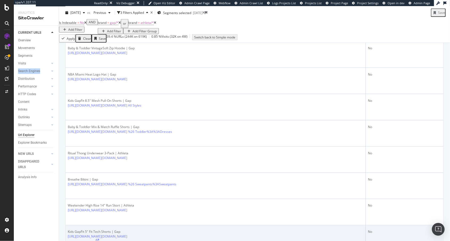
scroll to position [375, 0]
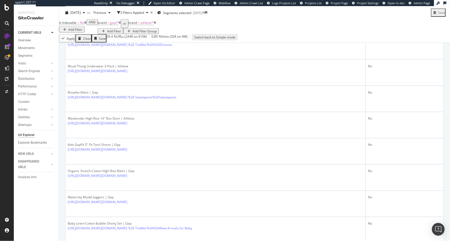
scroll to position [410, 0]
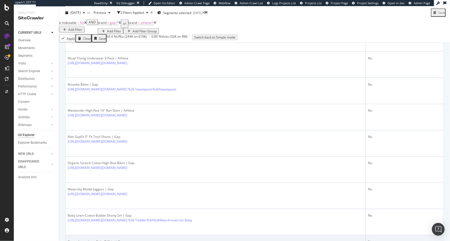
drag, startPoint x: 70, startPoint y: 148, endPoint x: 138, endPoint y: 155, distance: 67.7
copy link "https://www.gap.com/browse/product.do?pid=779331032&cid=3038919&nav=smartlink%3…"
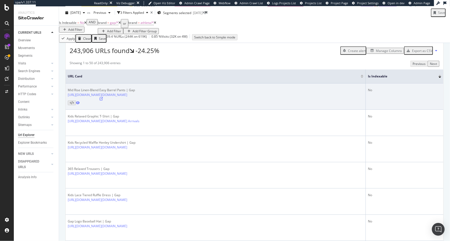
scroll to position [81, 0]
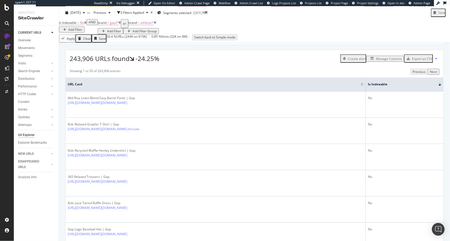
click at [390, 61] on div "Manage Columns" at bounding box center [384, 59] width 33 height 5
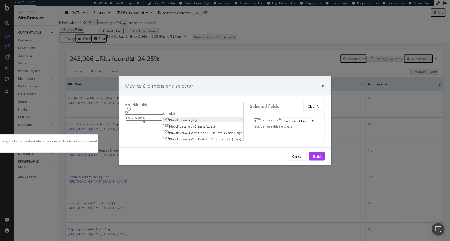
type input "no. of crawls"
click at [164, 118] on div "No. of Crawls (Logs)" at bounding box center [181, 120] width 37 height 5
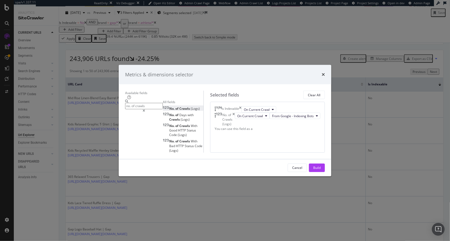
drag, startPoint x: 327, startPoint y: 216, endPoint x: 330, endPoint y: 207, distance: 9.5
click at [320, 170] on div "Build" at bounding box center [316, 168] width 7 height 5
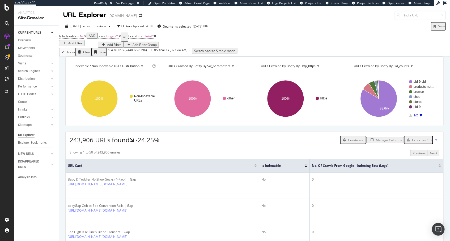
click at [440, 167] on div at bounding box center [439, 166] width 3 height 1
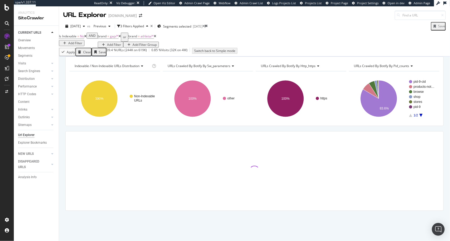
drag, startPoint x: 170, startPoint y: 70, endPoint x: 16, endPoint y: 80, distance: 155.0
click at [170, 57] on div "Indexable / Non-Indexable URLs distribution Chart (by Value) Table Expand Expor…" at bounding box center [254, 57] width 391 height 0
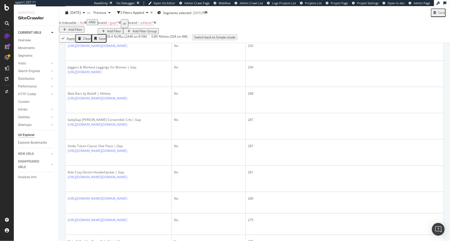
scroll to position [1093, 0]
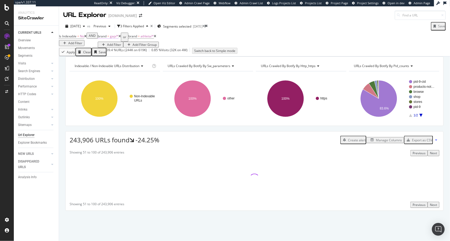
scroll to position [1054, 0]
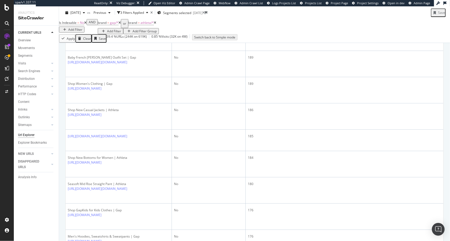
drag, startPoint x: 155, startPoint y: 143, endPoint x: 152, endPoint y: 143, distance: 2.9
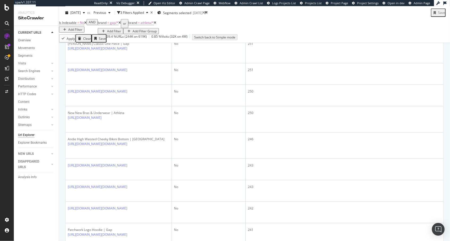
scroll to position [0, 0]
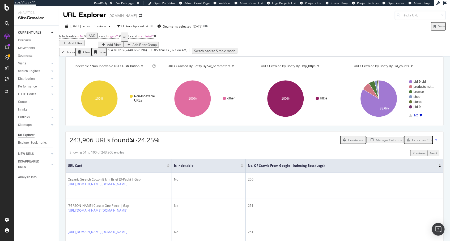
drag, startPoint x: 63, startPoint y: 89, endPoint x: 48, endPoint y: 75, distance: 20.8
drag, startPoint x: 37, startPoint y: 81, endPoint x: 199, endPoint y: 5, distance: 178.8
click at [152, 57] on div "Indexable / Non-Indexable URLs distribution Chart (by Value) Table Expand Expor…" at bounding box center [254, 57] width 391 height 0
drag, startPoint x: 143, startPoint y: 70, endPoint x: 39, endPoint y: 63, distance: 104.8
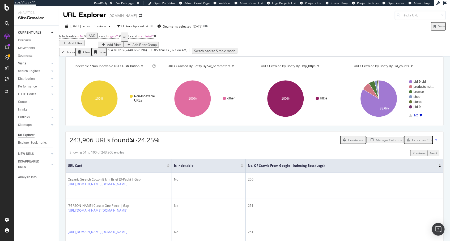
click at [143, 57] on div "Indexable / Non-Indexable URLs distribution Chart (by Value) Table Expand Expor…" at bounding box center [254, 57] width 391 height 0
drag, startPoint x: 93, startPoint y: 70, endPoint x: 45, endPoint y: 55, distance: 50.4
click at [93, 57] on div "Indexable / Non-Indexable URLs distribution Chart (by Value) Table Expand Expor…" at bounding box center [254, 57] width 391 height 0
drag, startPoint x: 64, startPoint y: 69, endPoint x: 60, endPoint y: 71, distance: 5.0
click at [64, 57] on div "Indexable / Non-Indexable URLs distribution Chart (by Value) Table Expand Expor…" at bounding box center [254, 57] width 391 height 0
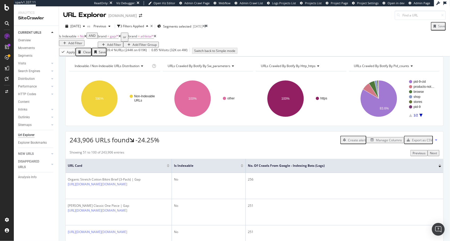
click at [89, 54] on div "Clear" at bounding box center [87, 52] width 8 height 5
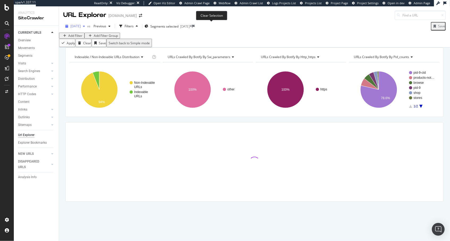
drag, startPoint x: 211, startPoint y: 26, endPoint x: 96, endPoint y: 25, distance: 115.4
click at [192, 26] on icon at bounding box center [190, 26] width 2 height 3
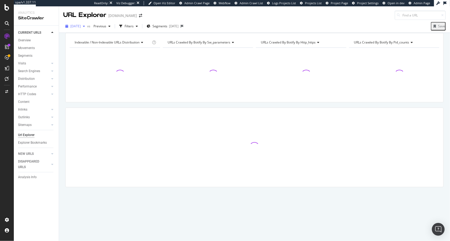
click at [79, 28] on span "2025 May. 7th" at bounding box center [75, 26] width 10 height 5
click at [96, 45] on div "2025 Aug. 27th" at bounding box center [85, 45] width 28 height 5
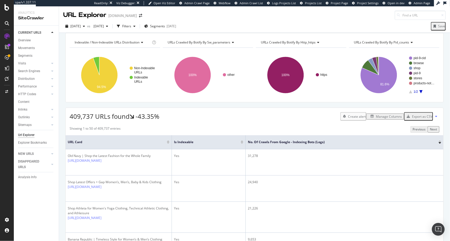
click at [163, 33] on div "Indexable / Non-Indexable URLs distribution Chart (by Value) Table Expand Expor…" at bounding box center [254, 33] width 391 height 0
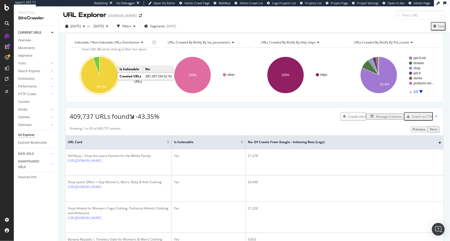
click at [111, 82] on icon "A chart." at bounding box center [99, 75] width 37 height 37
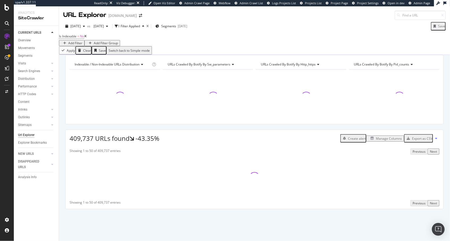
click at [131, 55] on div "Indexable / Non-Indexable URLs distribution Chart (by Value) Table Expand Expor…" at bounding box center [254, 55] width 391 height 0
click at [82, 41] on div "Add Filter" at bounding box center [75, 43] width 14 height 5
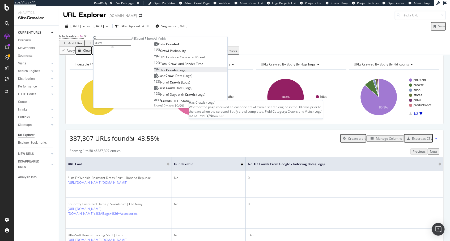
type input "crawl"
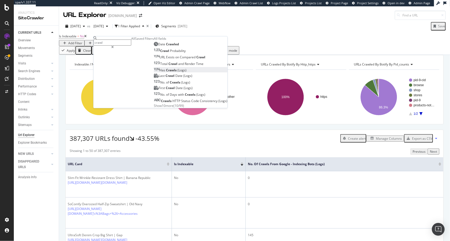
click at [154, 72] on div "Has Crawls (Logs)" at bounding box center [170, 70] width 33 height 5
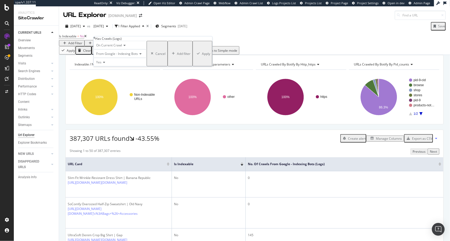
click at [202, 56] on div "Apply" at bounding box center [206, 53] width 8 height 5
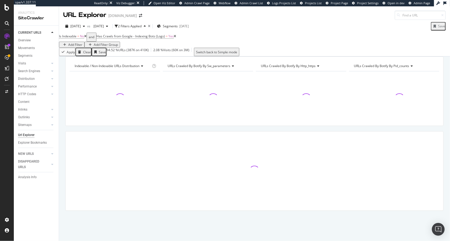
click at [153, 57] on div "Indexable / Non-Indexable URLs distribution Chart (by Value) Table Expand Expor…" at bounding box center [254, 57] width 391 height 0
click at [178, 26] on span "Segments" at bounding box center [170, 26] width 15 height 5
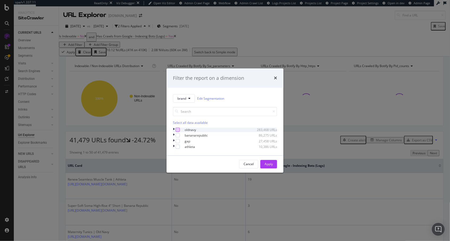
click at [177, 129] on div "modal" at bounding box center [177, 130] width 4 height 4
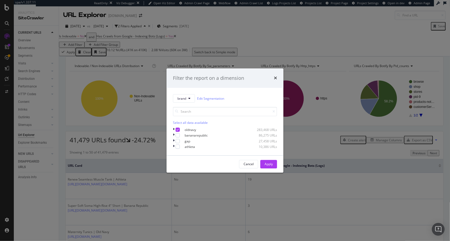
drag, startPoint x: 179, startPoint y: 137, endPoint x: 244, endPoint y: 150, distance: 66.5
click at [179, 137] on div "modal" at bounding box center [177, 135] width 4 height 4
drag, startPoint x: 270, startPoint y: 165, endPoint x: 158, endPoint y: 61, distance: 152.8
click at [270, 165] on div "Apply" at bounding box center [268, 164] width 8 height 5
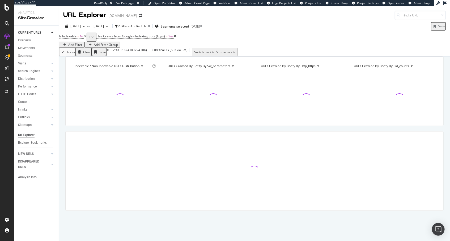
click at [161, 63] on div "Indexable / Non-Indexable URLs distribution Chart (by Value) Table Expand Expor…" at bounding box center [254, 92] width 378 height 70
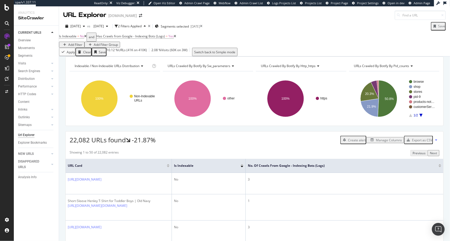
drag, startPoint x: 154, startPoint y: 154, endPoint x: 153, endPoint y: 156, distance: 2.8
click at [169, 167] on div at bounding box center [168, 166] width 3 height 1
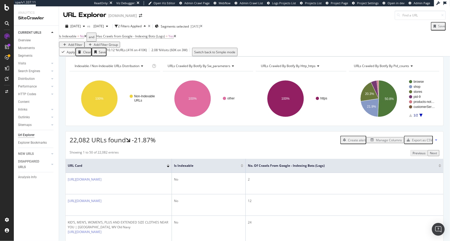
click at [168, 166] on div at bounding box center [168, 164] width 3 height 1
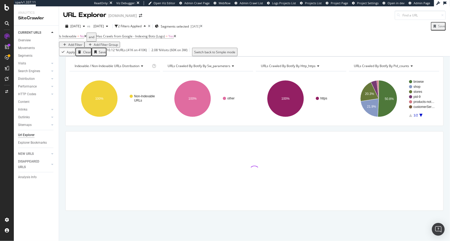
click at [63, 151] on div "Indexable / Non-Indexable URLs distribution Chart (by Value) Table Expand Expor…" at bounding box center [254, 143] width 391 height 173
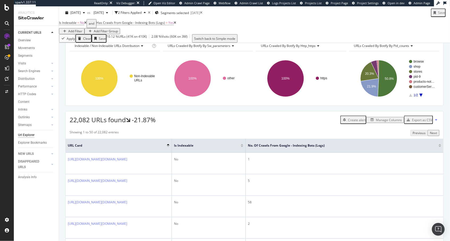
scroll to position [46, 0]
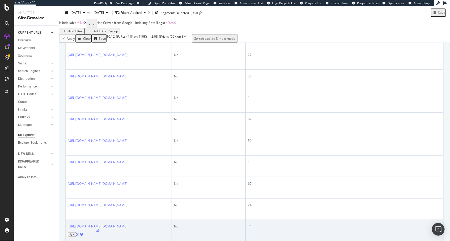
scroll to position [340, 0]
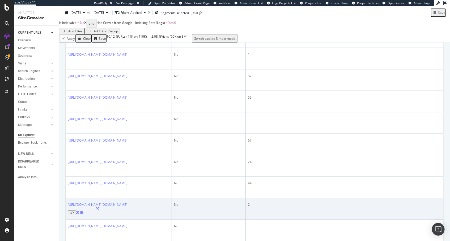
click at [99, 208] on icon at bounding box center [97, 209] width 3 height 3
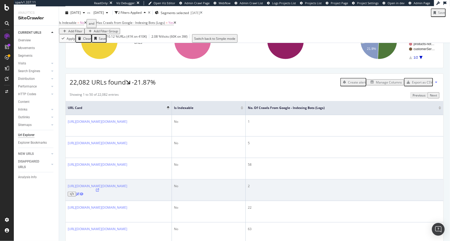
scroll to position [0, 0]
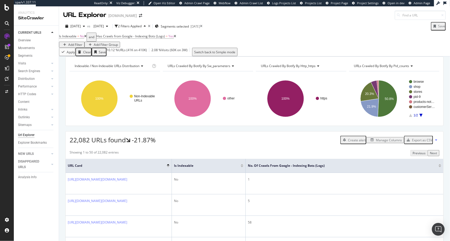
click at [82, 42] on div "Add Filter" at bounding box center [75, 44] width 14 height 5
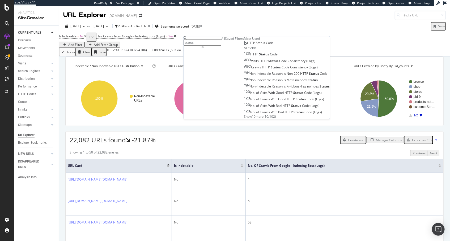
type input "status"
click at [247, 45] on span "HTTP Status Code" at bounding box center [260, 43] width 27 height 5
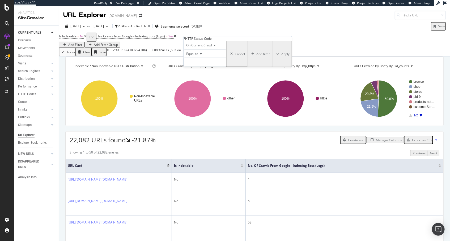
click at [217, 67] on input "number" at bounding box center [205, 62] width 42 height 9
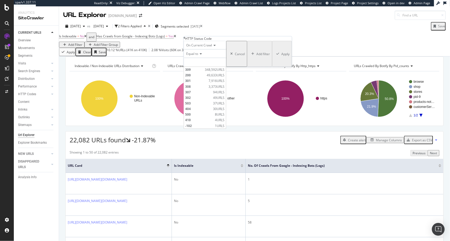
drag, startPoint x: 233, startPoint y: 83, endPoint x: 239, endPoint y: 83, distance: 6.4
click at [225, 77] on span "49,633 URLS" at bounding box center [216, 75] width 18 height 5
type input "200"
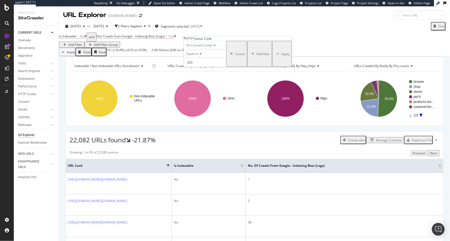
click at [281, 56] on div "Apply" at bounding box center [285, 54] width 8 height 5
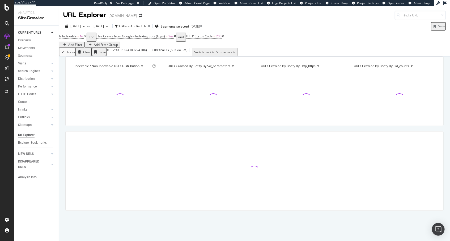
click at [175, 57] on div "Indexable / Non-Indexable URLs distribution Chart (by Value) Table Expand Expor…" at bounding box center [254, 57] width 391 height 0
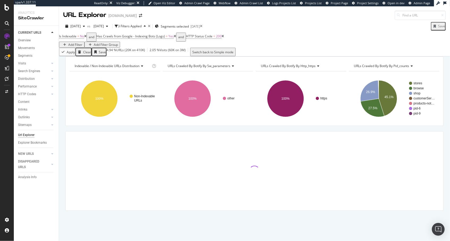
click at [63, 107] on div "Indexable / Non-Indexable URLs distribution Chart (by Value) Table Expand Expor…" at bounding box center [254, 143] width 391 height 173
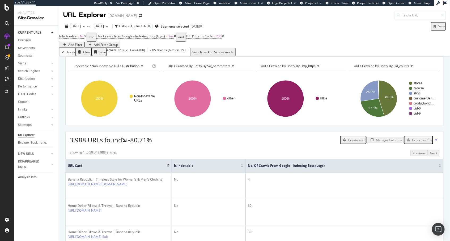
click at [423, 143] on div "Export as CSV" at bounding box center [422, 140] width 20 height 5
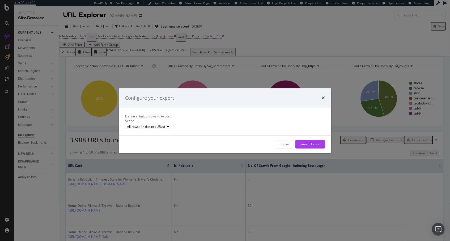
click at [305, 146] on div "Launch Export" at bounding box center [309, 144] width 21 height 5
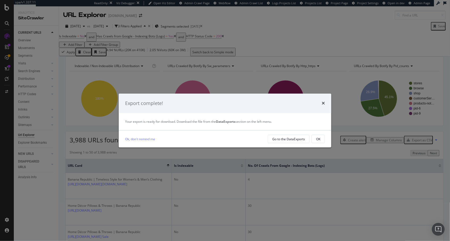
drag, startPoint x: 319, startPoint y: 139, endPoint x: 313, endPoint y: 140, distance: 5.7
click at [319, 139] on div "OK" at bounding box center [318, 139] width 4 height 5
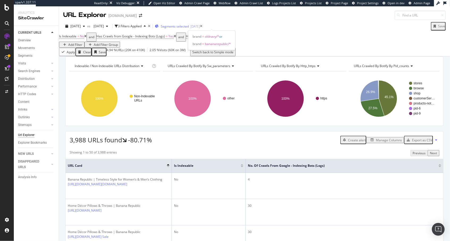
click at [189, 26] on span "Segments selected" at bounding box center [175, 26] width 28 height 5
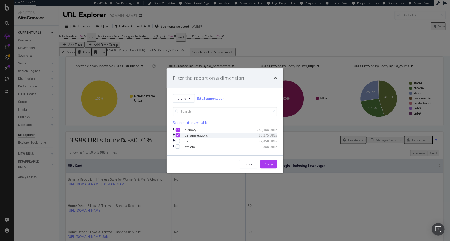
click at [178, 134] on icon "modal" at bounding box center [177, 135] width 2 height 3
drag, startPoint x: 178, startPoint y: 128, endPoint x: 177, endPoint y: 144, distance: 16.0
click at [178, 129] on icon "modal" at bounding box center [177, 130] width 2 height 3
drag, startPoint x: 178, startPoint y: 142, endPoint x: 178, endPoint y: 145, distance: 3.0
click at [178, 142] on div "modal" at bounding box center [177, 141] width 4 height 4
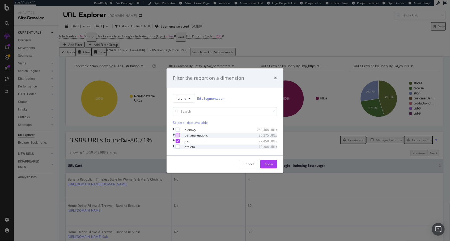
click at [178, 145] on div "athleta 10,386 URLs" at bounding box center [225, 147] width 104 height 5
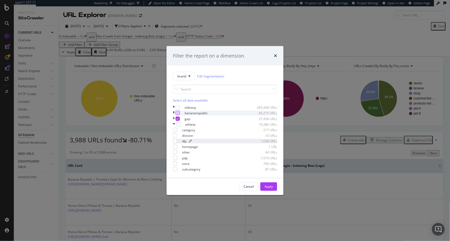
drag, startPoint x: 179, startPoint y: 123, endPoint x: 203, endPoint y: 143, distance: 31.7
click at [179, 123] on div "modal" at bounding box center [178, 124] width 4 height 4
click at [269, 191] on div "Apply" at bounding box center [268, 187] width 8 height 8
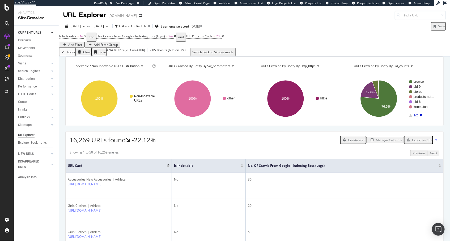
click at [128, 57] on div "Indexable / Non-Indexable URLs distribution Chart (by Value) Table Expand Expor…" at bounding box center [254, 57] width 391 height 0
drag, startPoint x: 139, startPoint y: 60, endPoint x: 135, endPoint y: 68, distance: 8.9
click at [139, 57] on div "Indexable / Non-Indexable URLs distribution Chart (by Value) Table Expand Expor…" at bounding box center [254, 57] width 391 height 0
click at [131, 57] on div "Indexable / Non-Indexable URLs distribution Chart (by Value) Table Expand Expor…" at bounding box center [254, 57] width 391 height 0
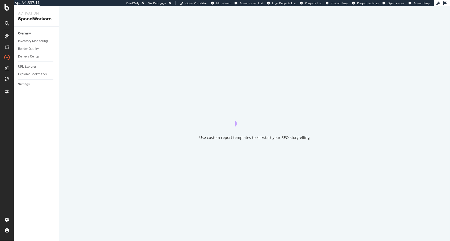
click at [30, 126] on div "Overview Inventory Monitoring Render Quality Delivery Center URL Explorer Explo…" at bounding box center [36, 134] width 45 height 215
click at [28, 66] on div "URL Explorer" at bounding box center [27, 67] width 18 height 6
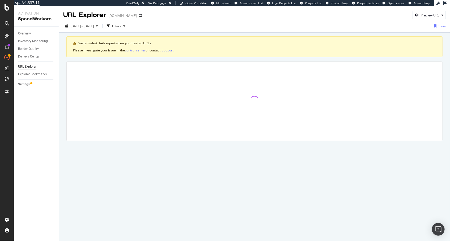
drag, startPoint x: 125, startPoint y: 26, endPoint x: 110, endPoint y: 32, distance: 16.5
click at [121, 26] on div "Filters" at bounding box center [116, 26] width 9 height 5
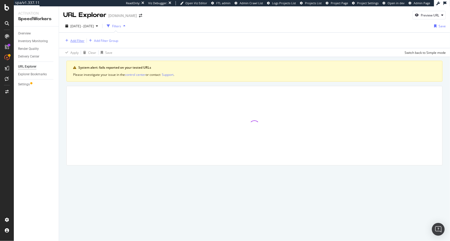
click at [77, 41] on div "Add Filter" at bounding box center [77, 40] width 14 height 5
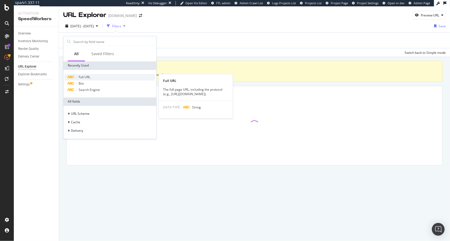
click at [88, 77] on span "Full URL" at bounding box center [85, 77] width 12 height 5
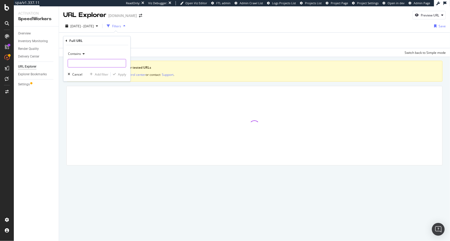
click at [95, 62] on input "text" at bounding box center [97, 63] width 58 height 8
type input "vid"
drag, startPoint x: 121, startPoint y: 73, endPoint x: 123, endPoint y: 68, distance: 5.7
click at [121, 73] on div "Apply" at bounding box center [122, 74] width 8 height 5
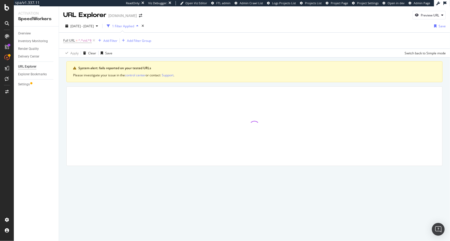
click at [134, 58] on div "System alert: fails reported on your tested URLs Please investigate your issue …" at bounding box center [254, 121] width 391 height 127
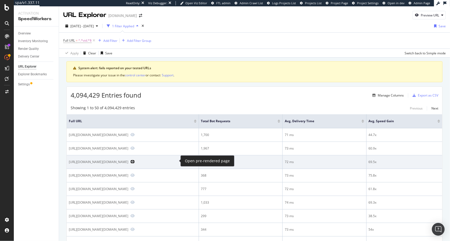
click at [135, 160] on icon "Preview https://www.gap.com/browse/product.do?pid=6810350021002&vid=3" at bounding box center [132, 162] width 4 height 4
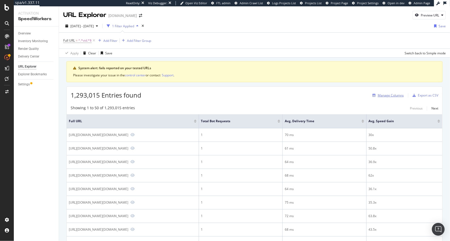
click at [386, 93] on div "Manage Columns" at bounding box center [390, 95] width 26 height 5
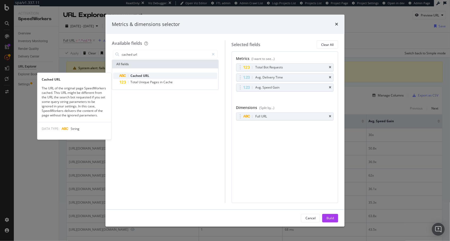
type input "cached url"
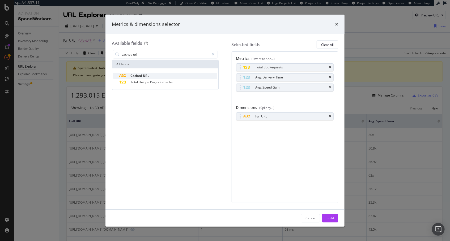
click at [173, 75] on div "Cached URL" at bounding box center [168, 76] width 98 height 6
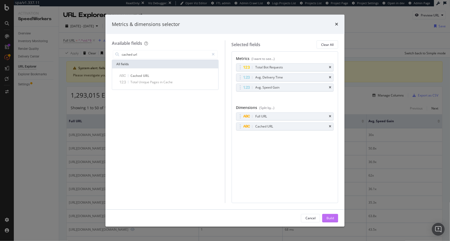
drag, startPoint x: 326, startPoint y: 215, endPoint x: 333, endPoint y: 217, distance: 6.7
click at [326, 215] on div "Build" at bounding box center [329, 218] width 7 height 8
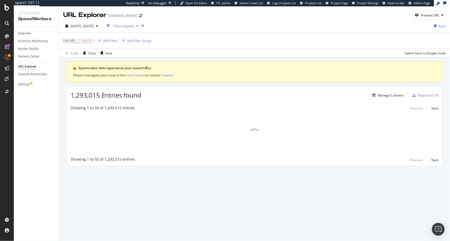
click at [42, 203] on div "Overview Inventory Monitoring Render Quality Delivery Center URL Explorer Explo…" at bounding box center [36, 134] width 45 height 215
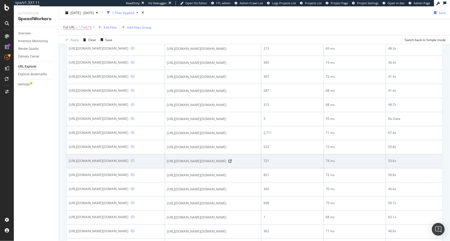
scroll to position [452, 0]
click at [232, 163] on icon at bounding box center [230, 161] width 3 height 3
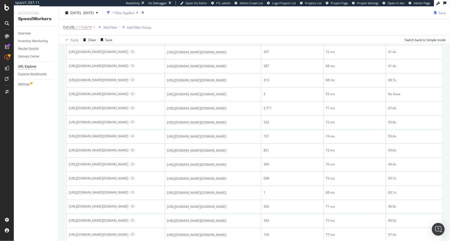
scroll to position [434, 0]
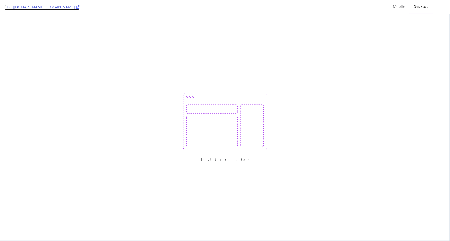
click at [80, 7] on icon at bounding box center [78, 7] width 4 height 4
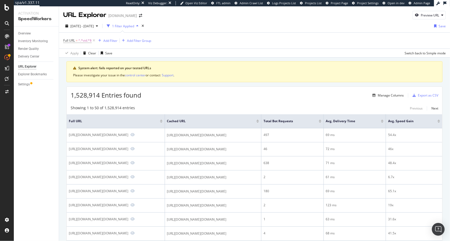
scroll to position [434, 0]
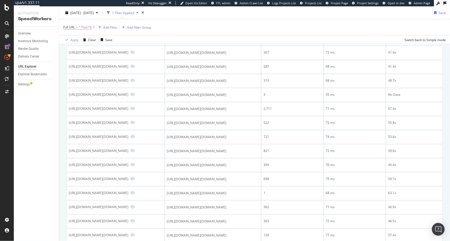
drag, startPoint x: 28, startPoint y: 124, endPoint x: 58, endPoint y: 3, distance: 124.2
click at [28, 123] on div "Overview Inventory Monitoring Render Quality Delivery Center URL Explorer Explo…" at bounding box center [36, 134] width 45 height 215
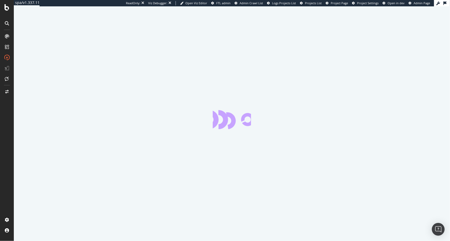
click at [36, 119] on div at bounding box center [232, 123] width 436 height 235
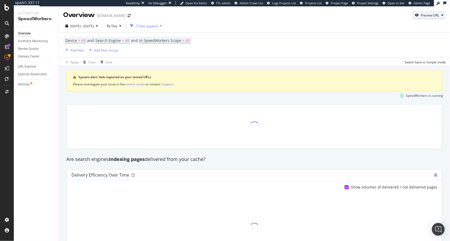
drag, startPoint x: 433, startPoint y: 15, endPoint x: 432, endPoint y: 18, distance: 3.6
click at [433, 15] on div "Preview URL" at bounding box center [429, 15] width 18 height 5
click at [421, 42] on input "url" at bounding box center [413, 39] width 58 height 9
paste input "[URL][DOMAIN_NAME]"
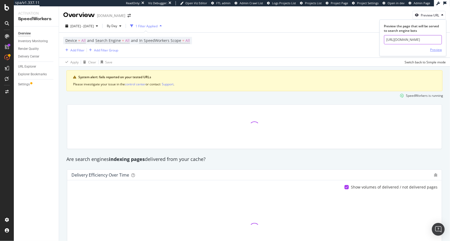
type input "[URL][DOMAIN_NAME]"
click at [436, 48] on div "Preview" at bounding box center [436, 50] width 12 height 5
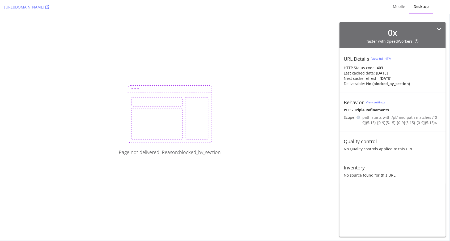
click at [292, 88] on div "Page not delivered. Reason: blocked_by_section" at bounding box center [224, 127] width 449 height 227
drag, startPoint x: 277, startPoint y: 59, endPoint x: 352, endPoint y: 5, distance: 93.2
click at [277, 59] on div "Page not delivered. Reason: blocked_by_section" at bounding box center [224, 127] width 449 height 227
